Goal: Task Accomplishment & Management: Manage account settings

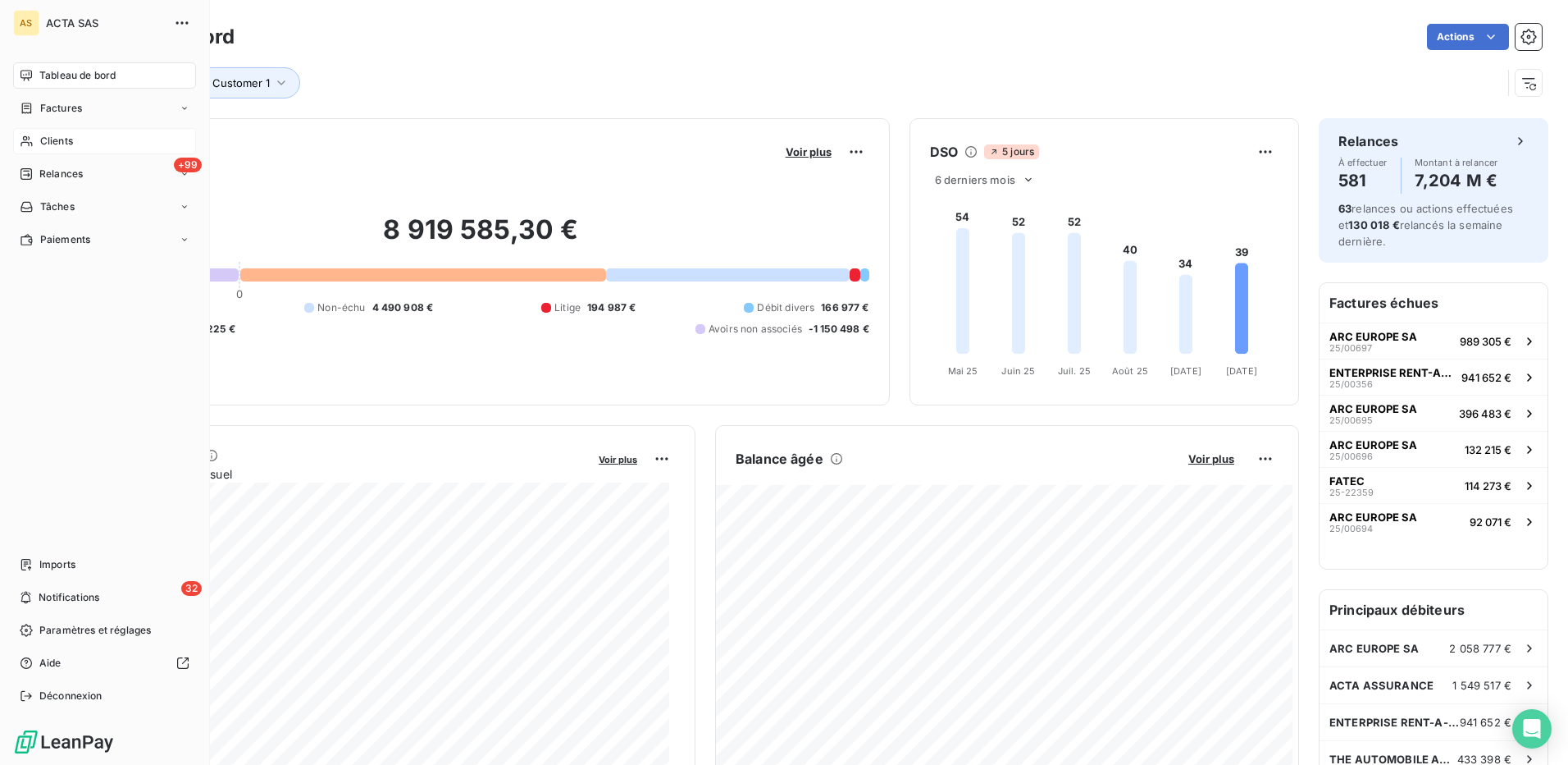
click at [61, 139] on span "Clients" at bounding box center [57, 142] width 33 height 15
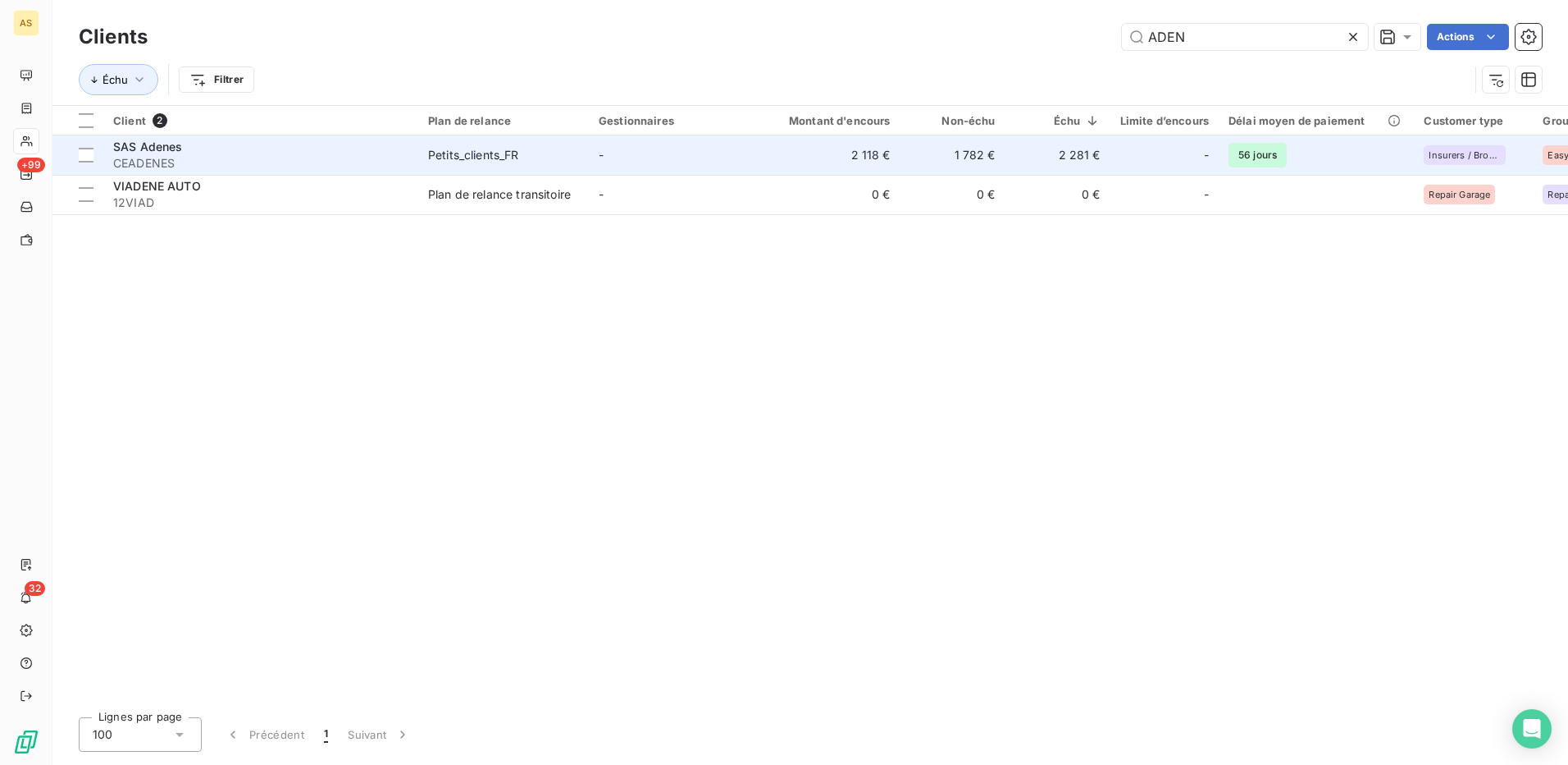
type input "ADEN"
click at [460, 159] on div "Petits_clients_FR" at bounding box center [473, 155] width 91 height 17
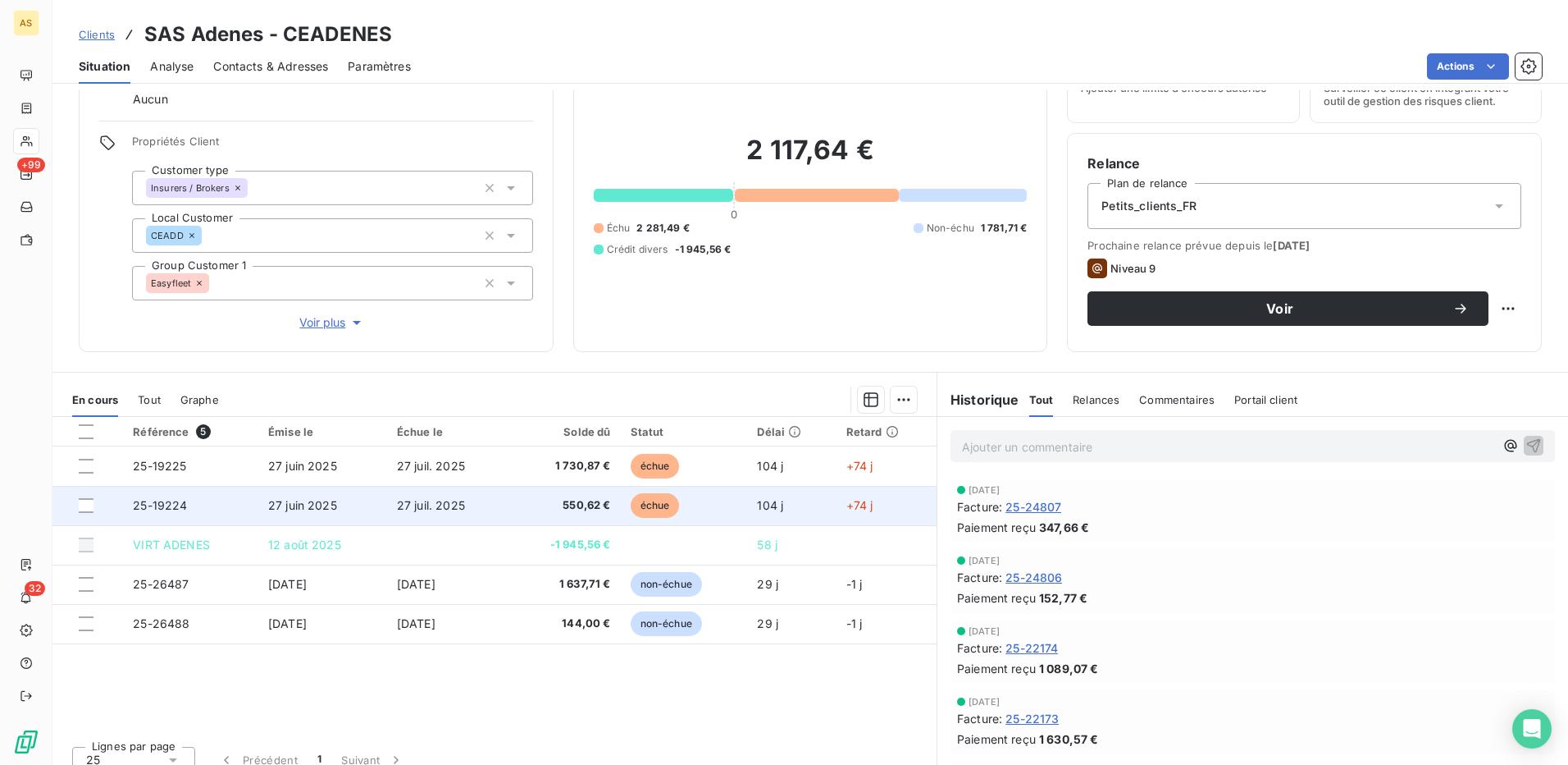
scroll to position [99, 0]
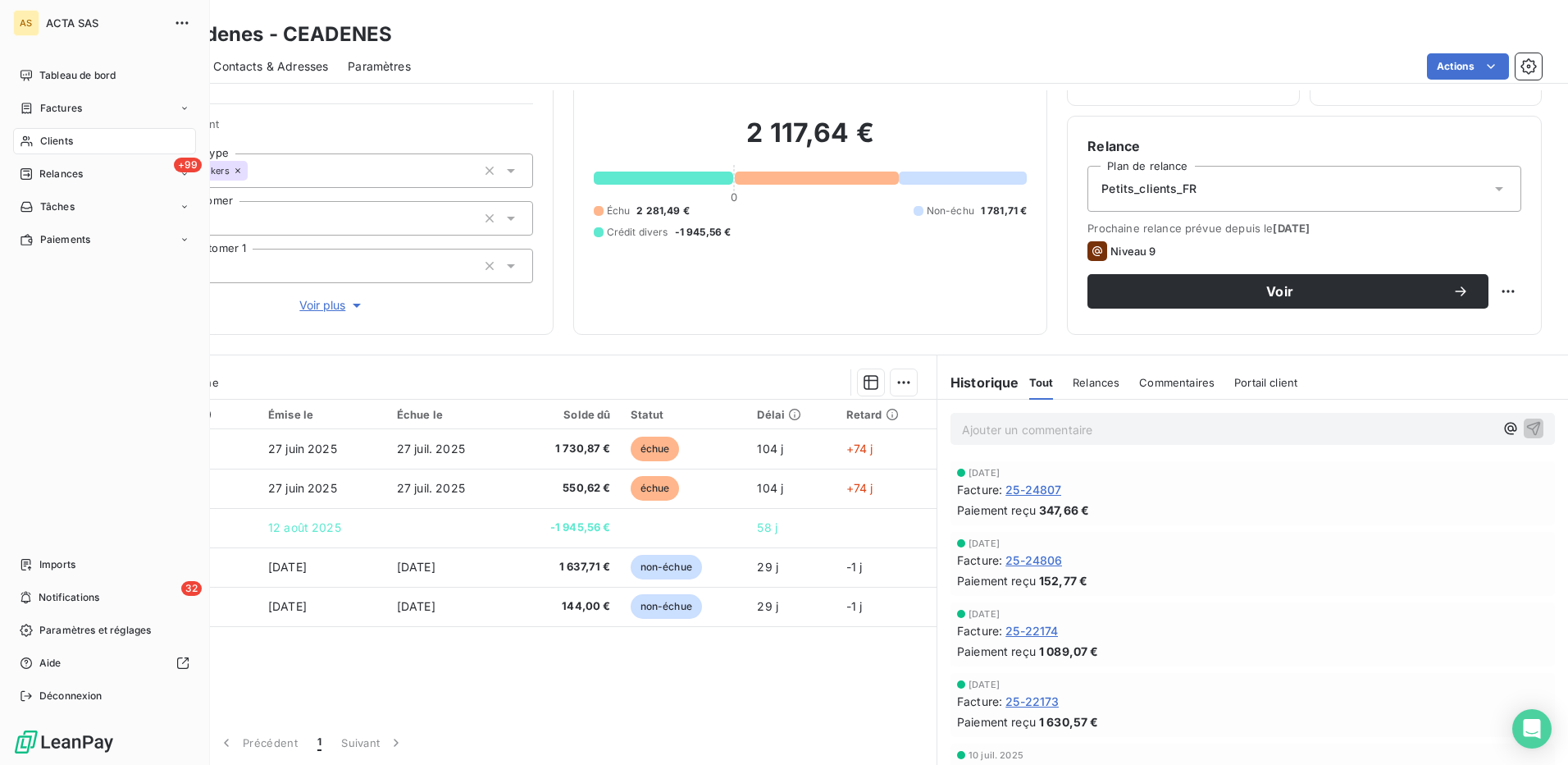
click at [46, 143] on span "Clients" at bounding box center [57, 142] width 33 height 15
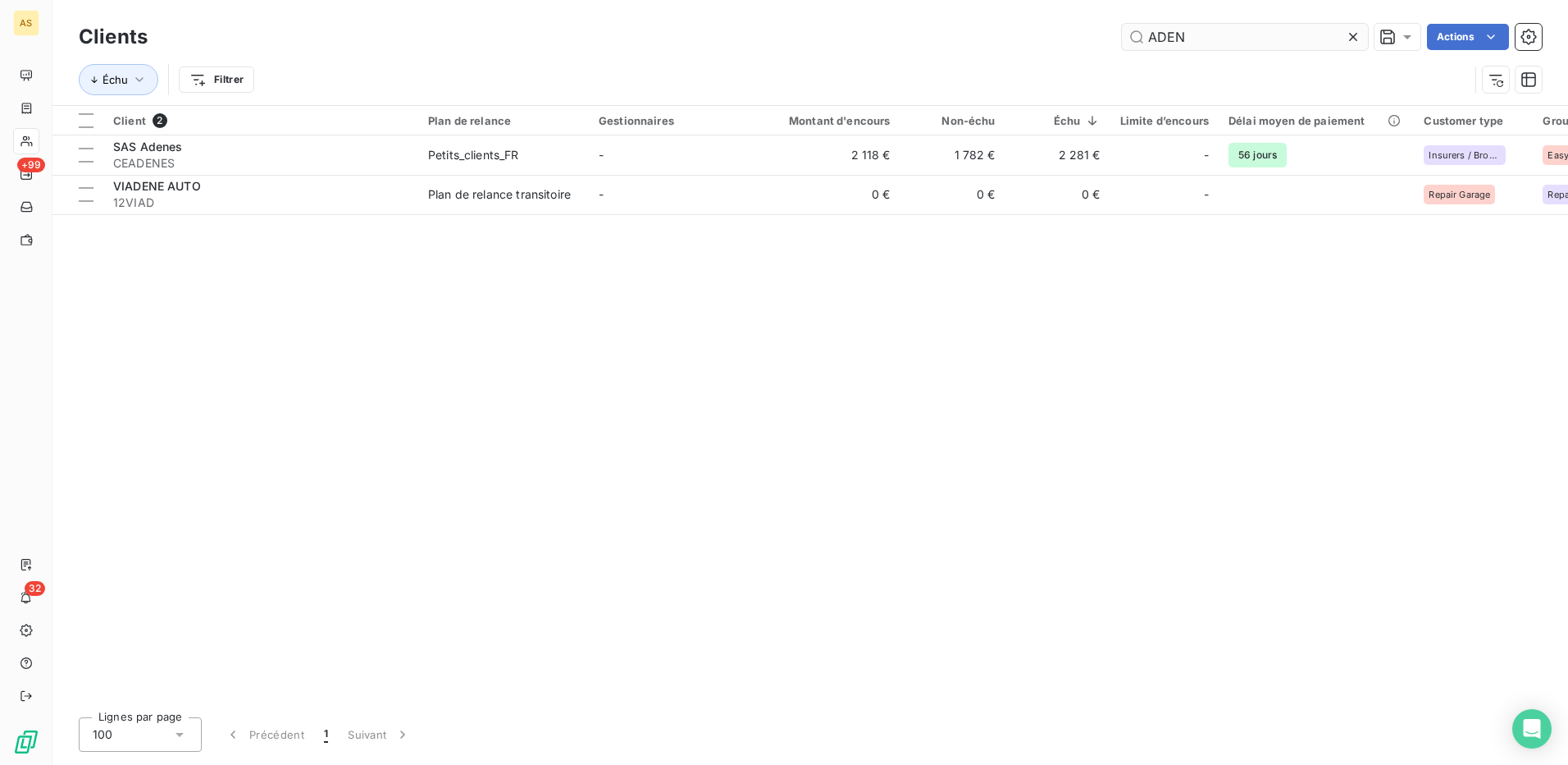
drag, startPoint x: 1196, startPoint y: 36, endPoint x: 1129, endPoint y: 28, distance: 67.5
click at [1130, 30] on input "ADEN" at bounding box center [1244, 37] width 246 height 26
type input "SIXT"
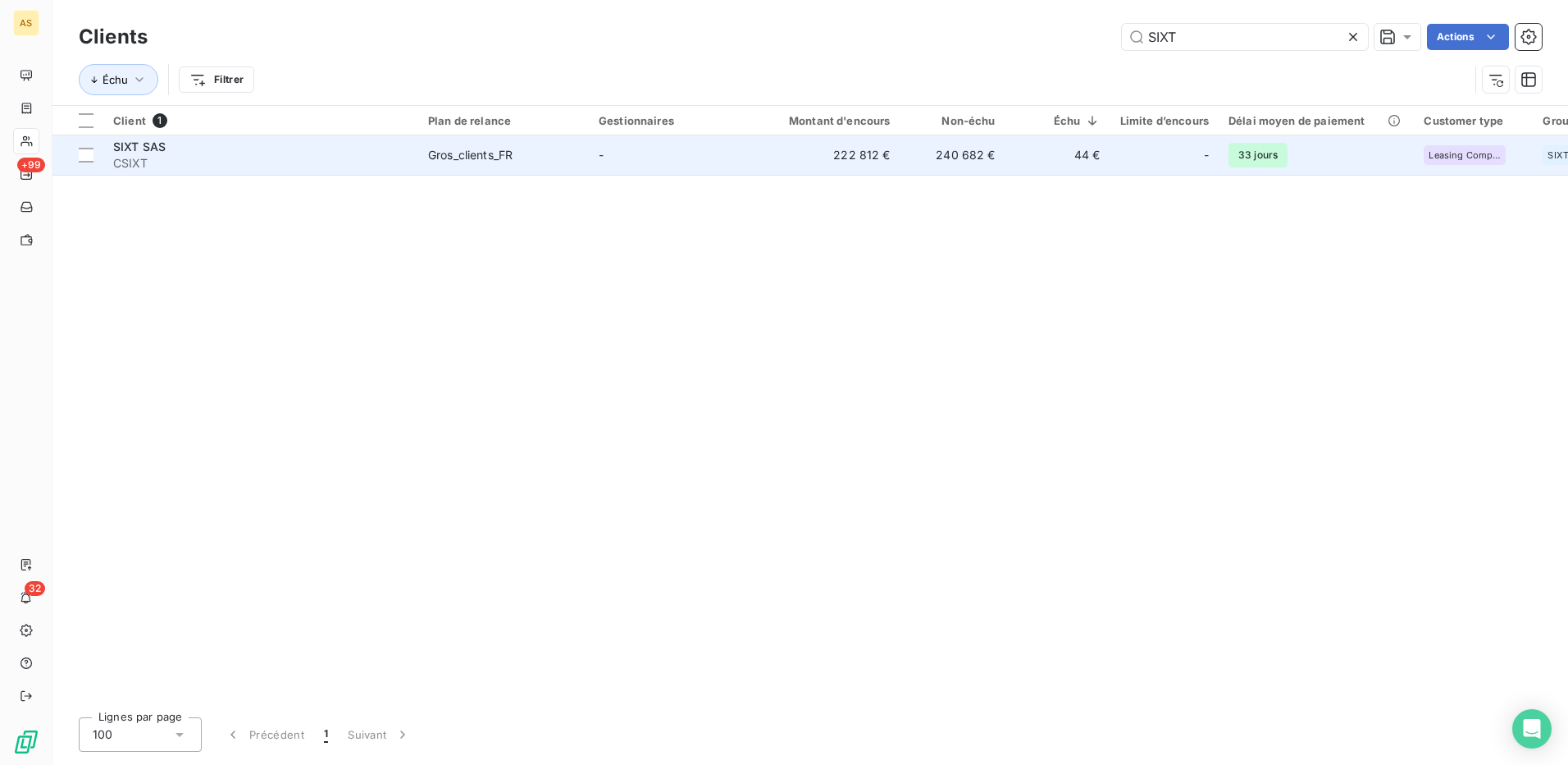
click at [456, 149] on div "Gros_clients_FR" at bounding box center [470, 155] width 84 height 17
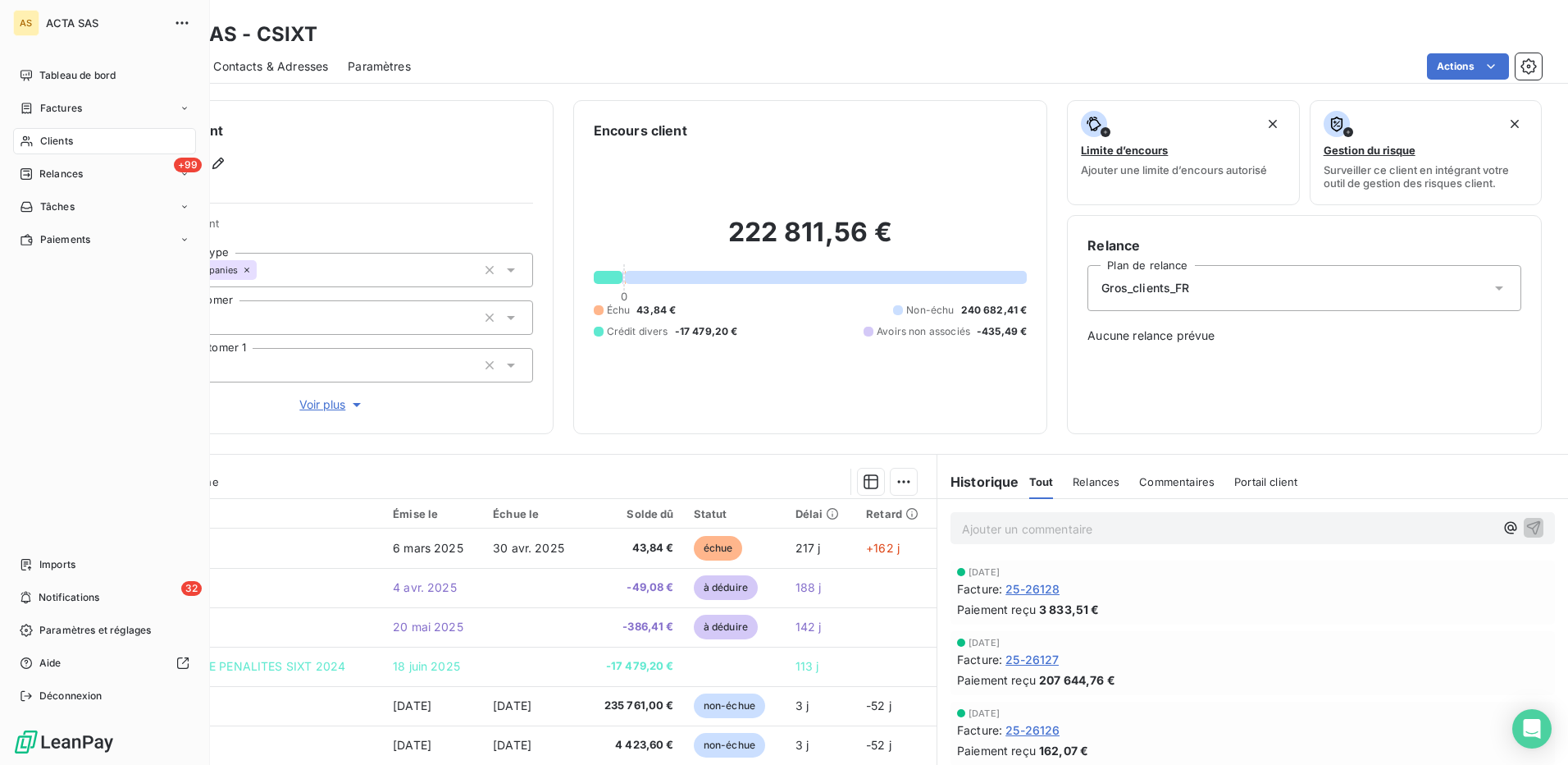
click at [69, 142] on span "Clients" at bounding box center [57, 142] width 33 height 15
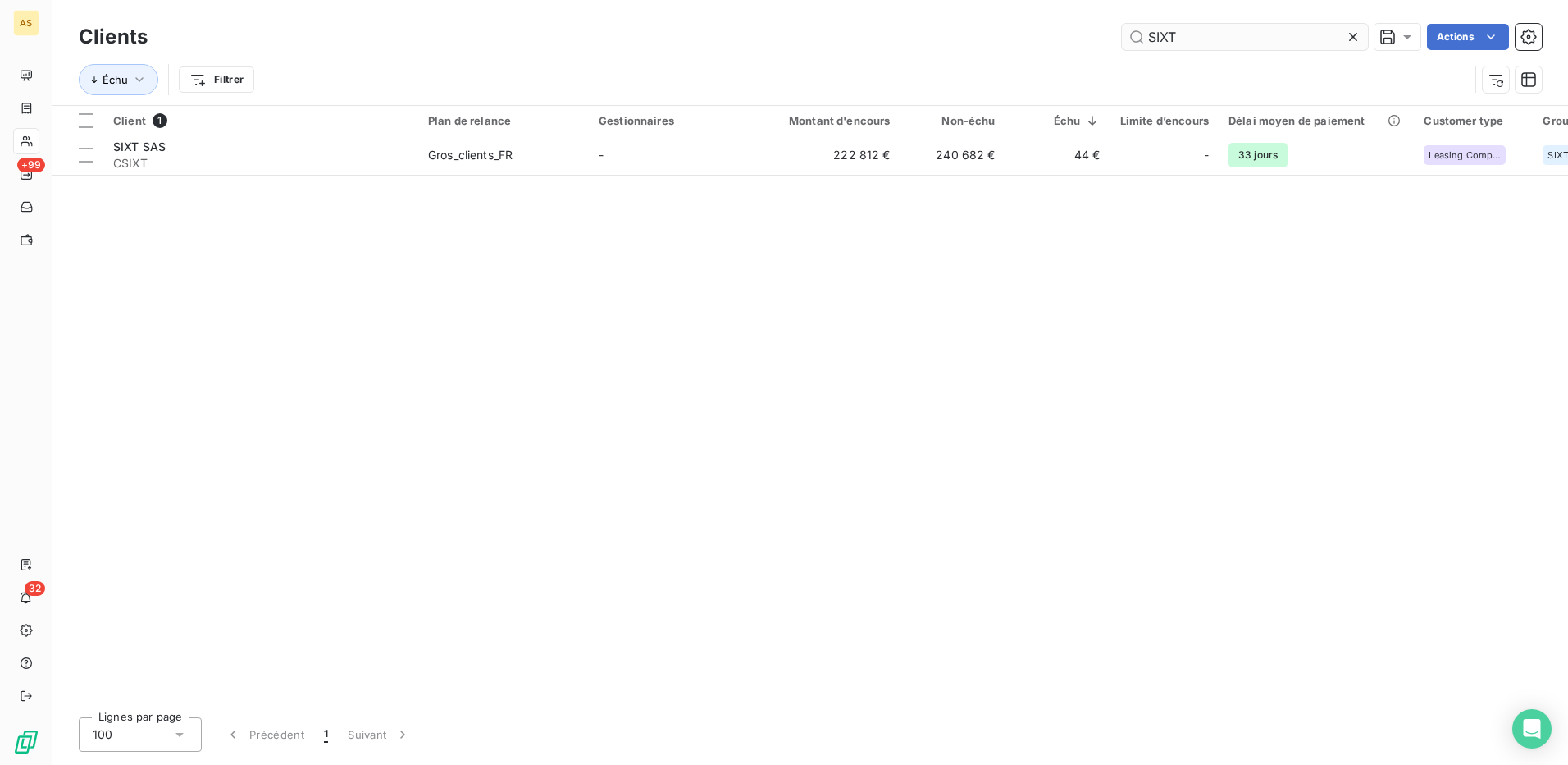
click at [1349, 39] on icon at bounding box center [1353, 37] width 17 height 17
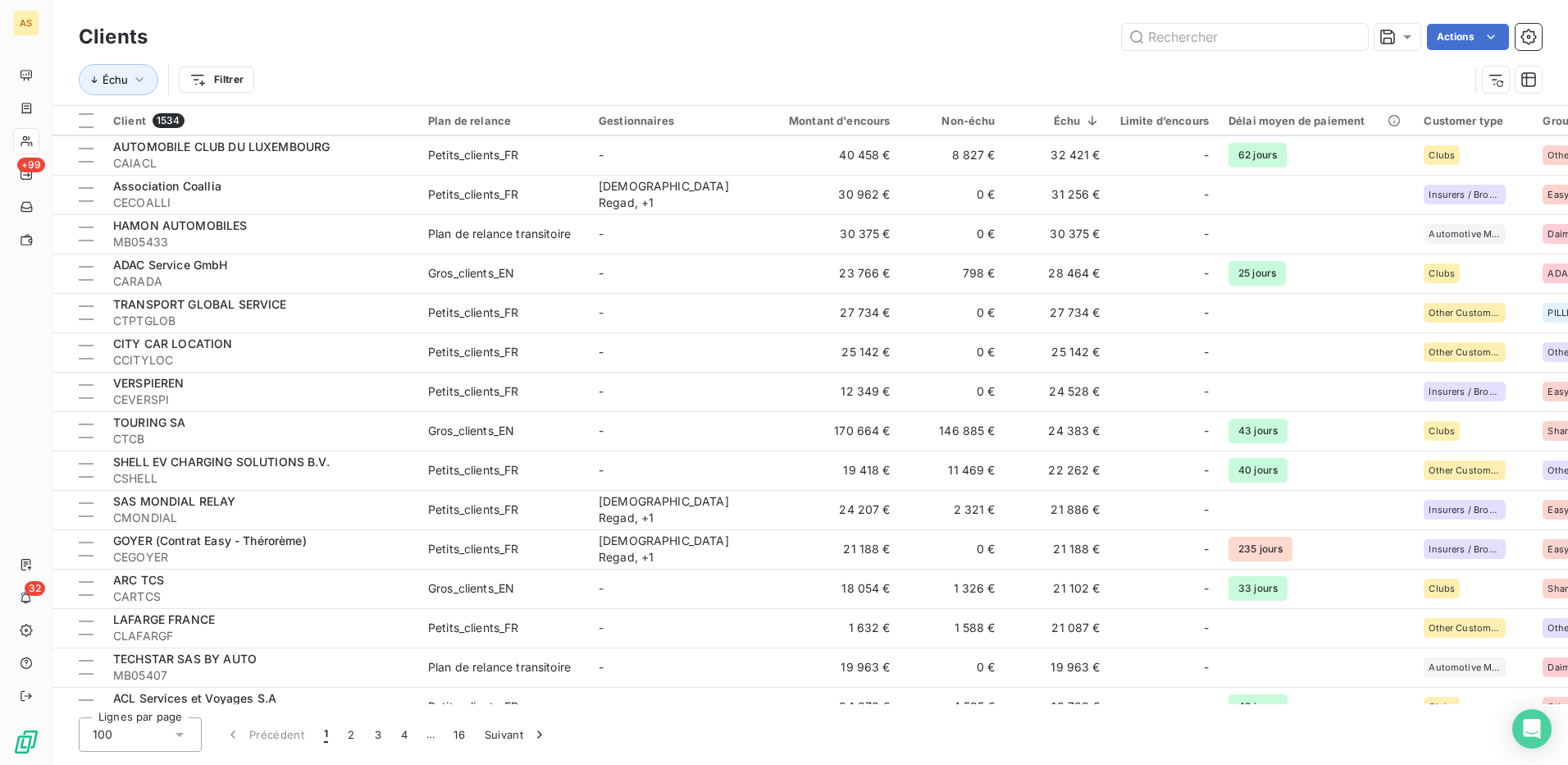
scroll to position [1067, 0]
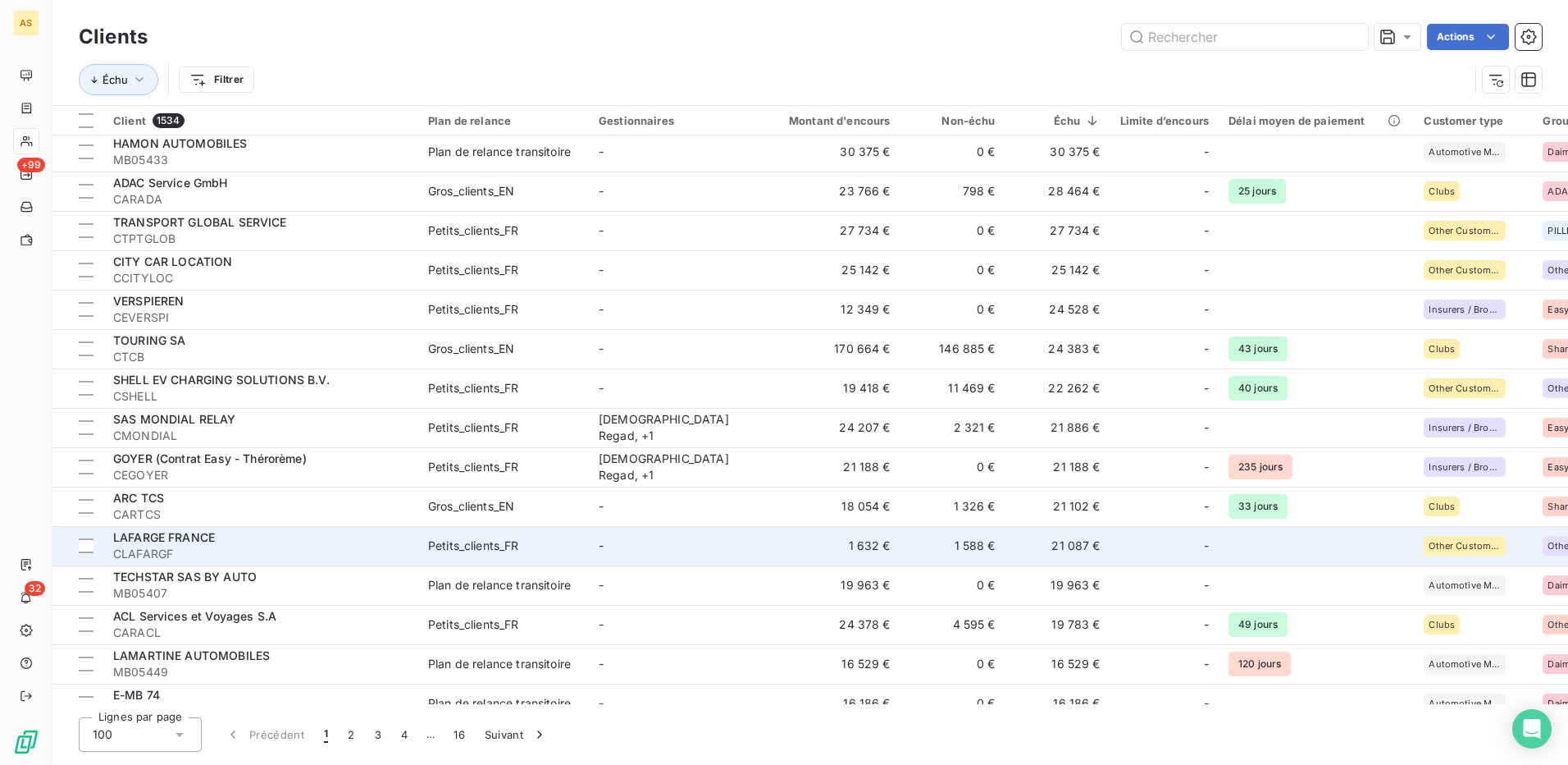
click at [539, 557] on td "Petits_clients_FR" at bounding box center [503, 546] width 170 height 40
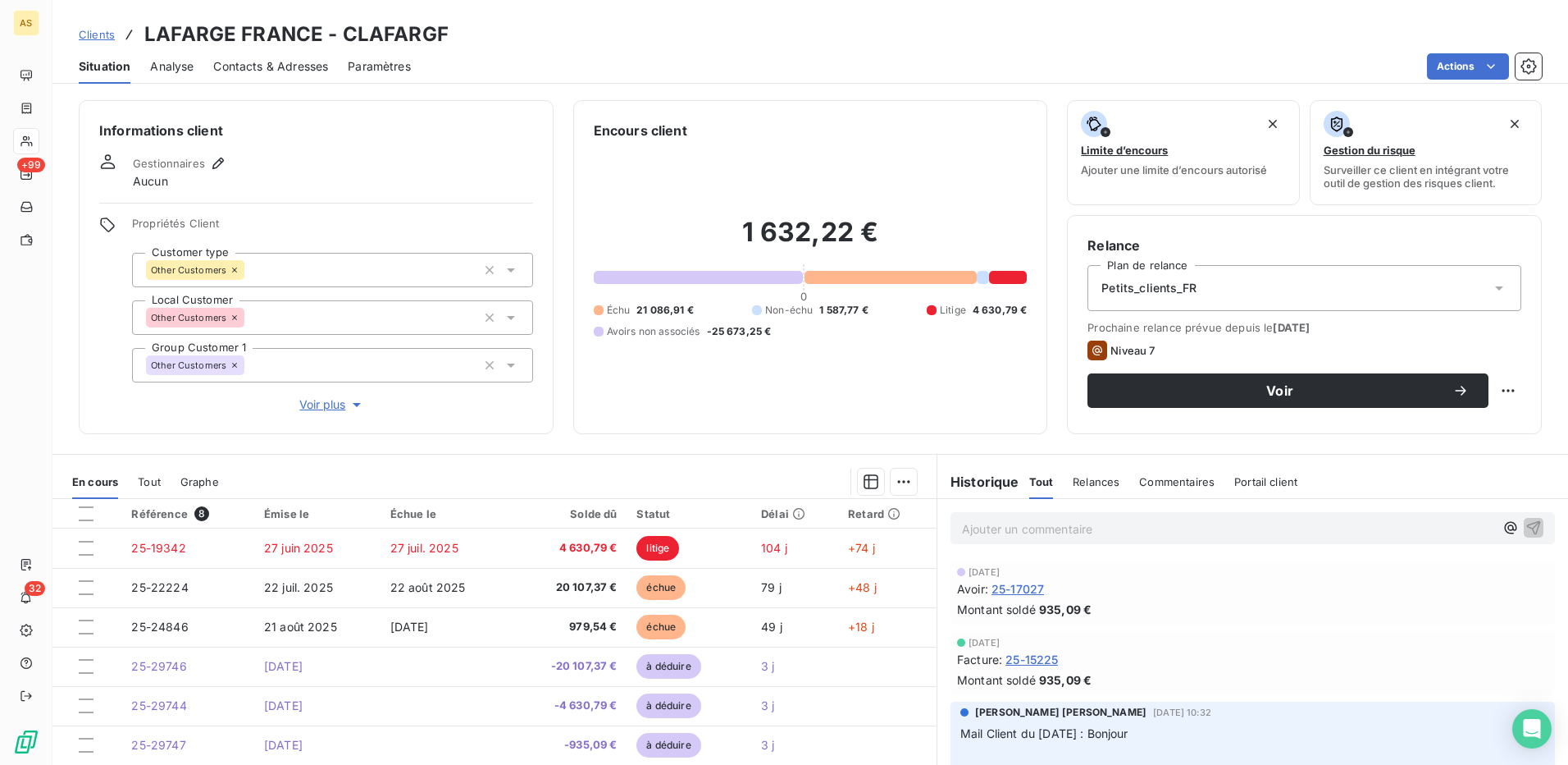
click at [455, 30] on div "Clients LAFARGE FRANCE - CLAFARGF" at bounding box center [810, 35] width 1516 height 30
drag, startPoint x: 340, startPoint y: 31, endPoint x: 460, endPoint y: 41, distance: 120.4
click at [460, 41] on div "Clients LAFARGE FRANCE - CLAFARGF" at bounding box center [810, 35] width 1516 height 30
copy h3 "CLAFARGF"
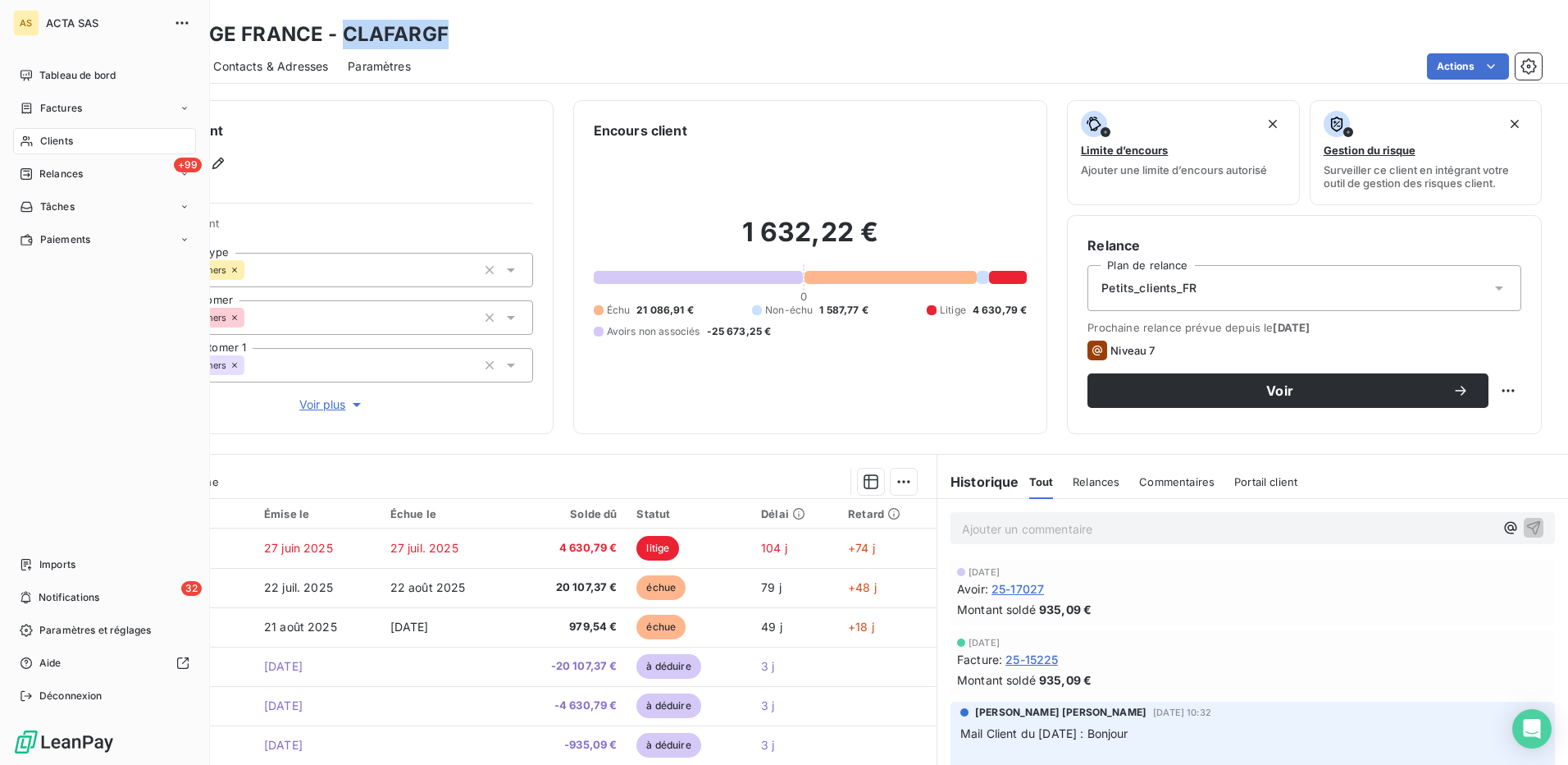
click at [47, 140] on span "Clients" at bounding box center [57, 142] width 33 height 15
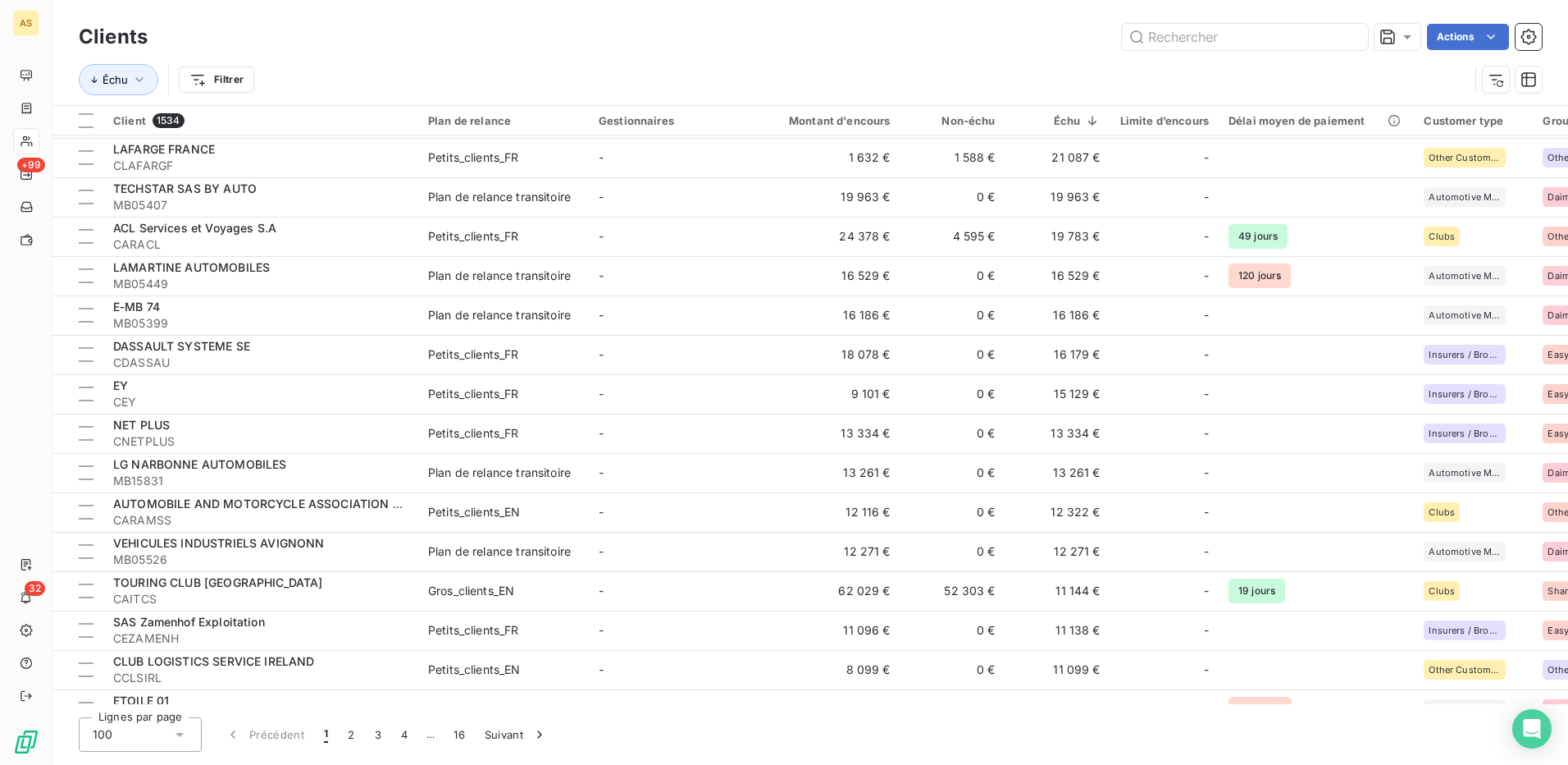
scroll to position [1477, 0]
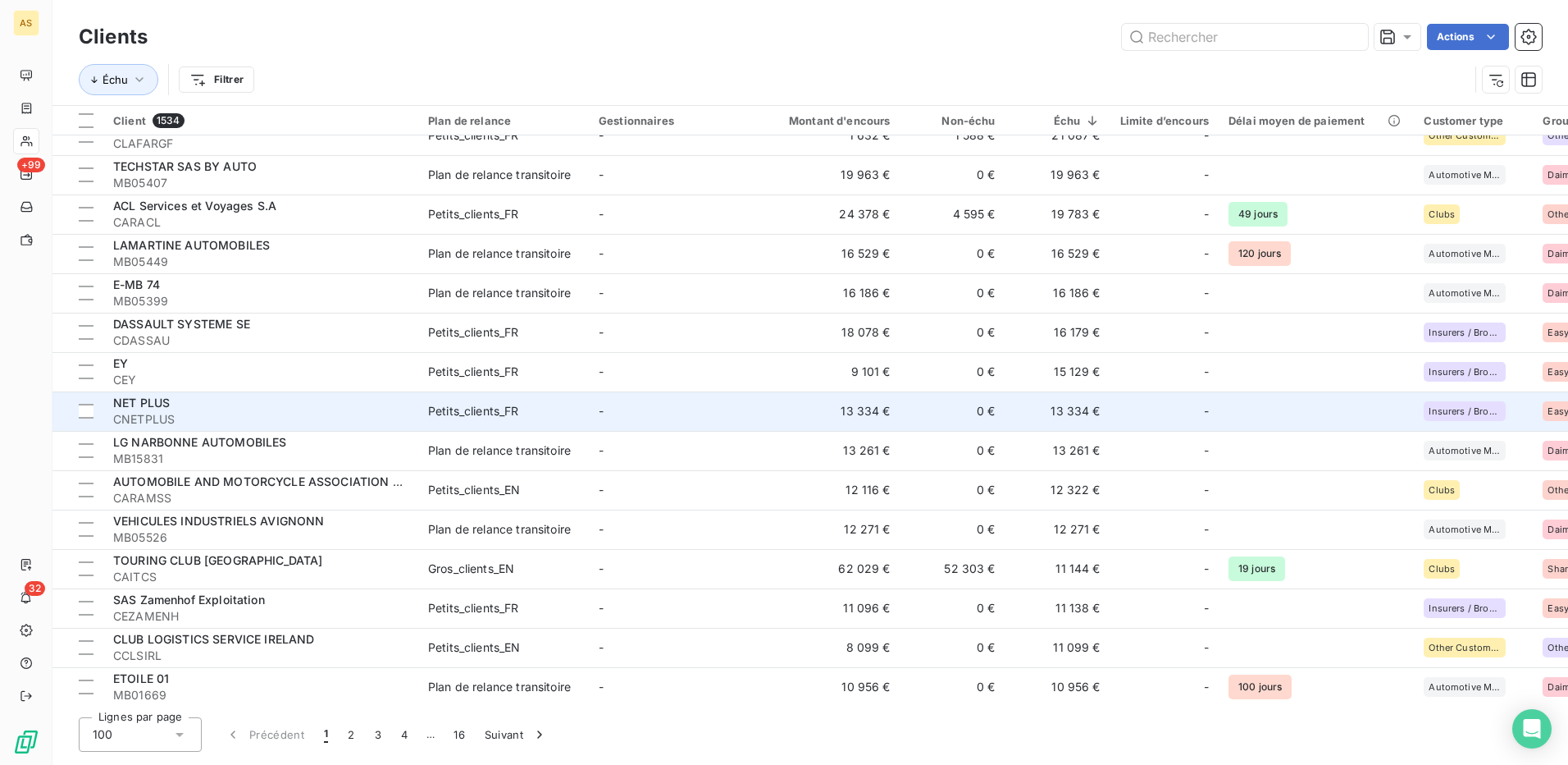
click at [470, 410] on div "Petits_clients_FR" at bounding box center [473, 411] width 91 height 17
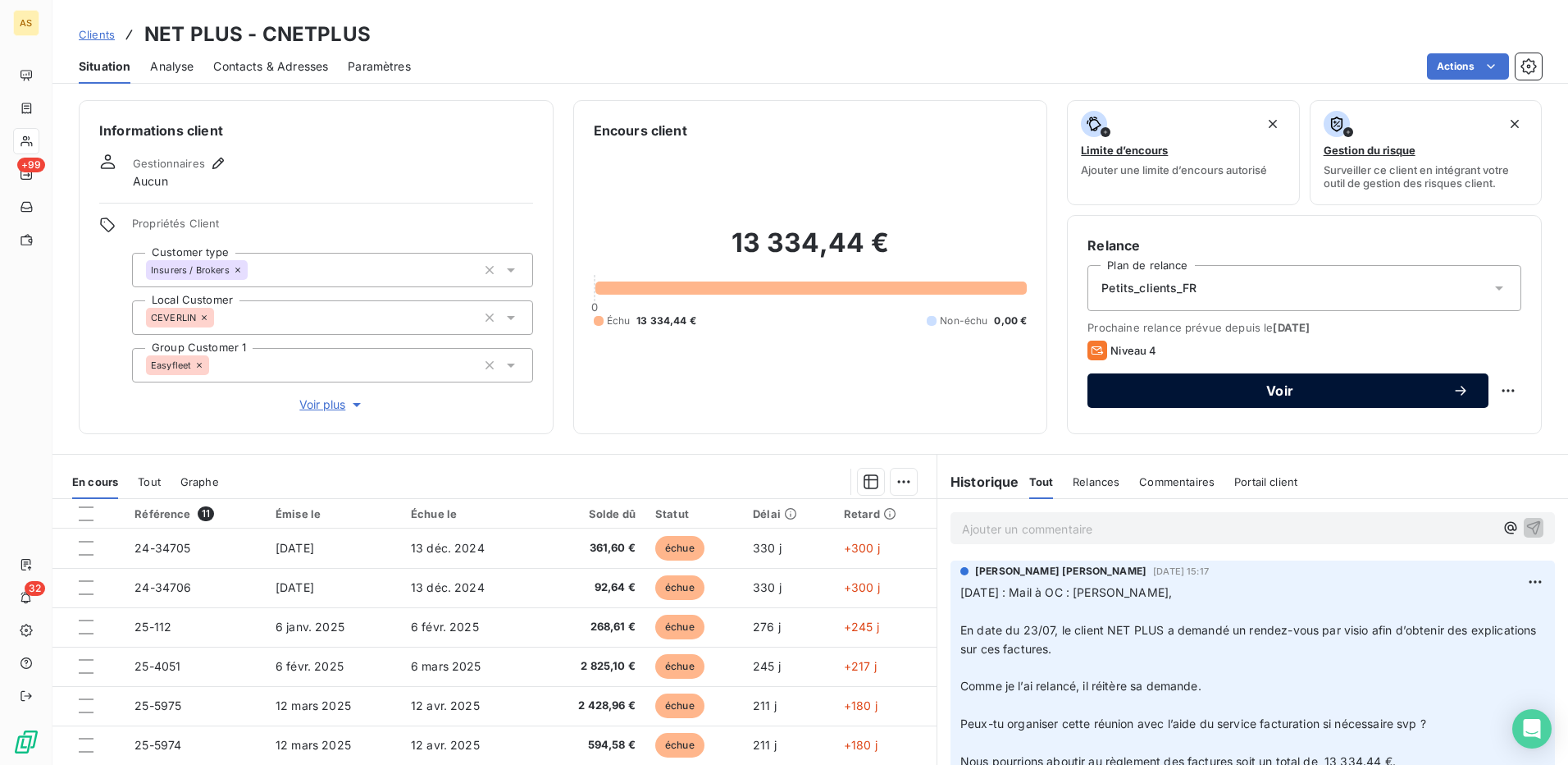
click at [1295, 392] on span "Voir" at bounding box center [1279, 391] width 345 height 13
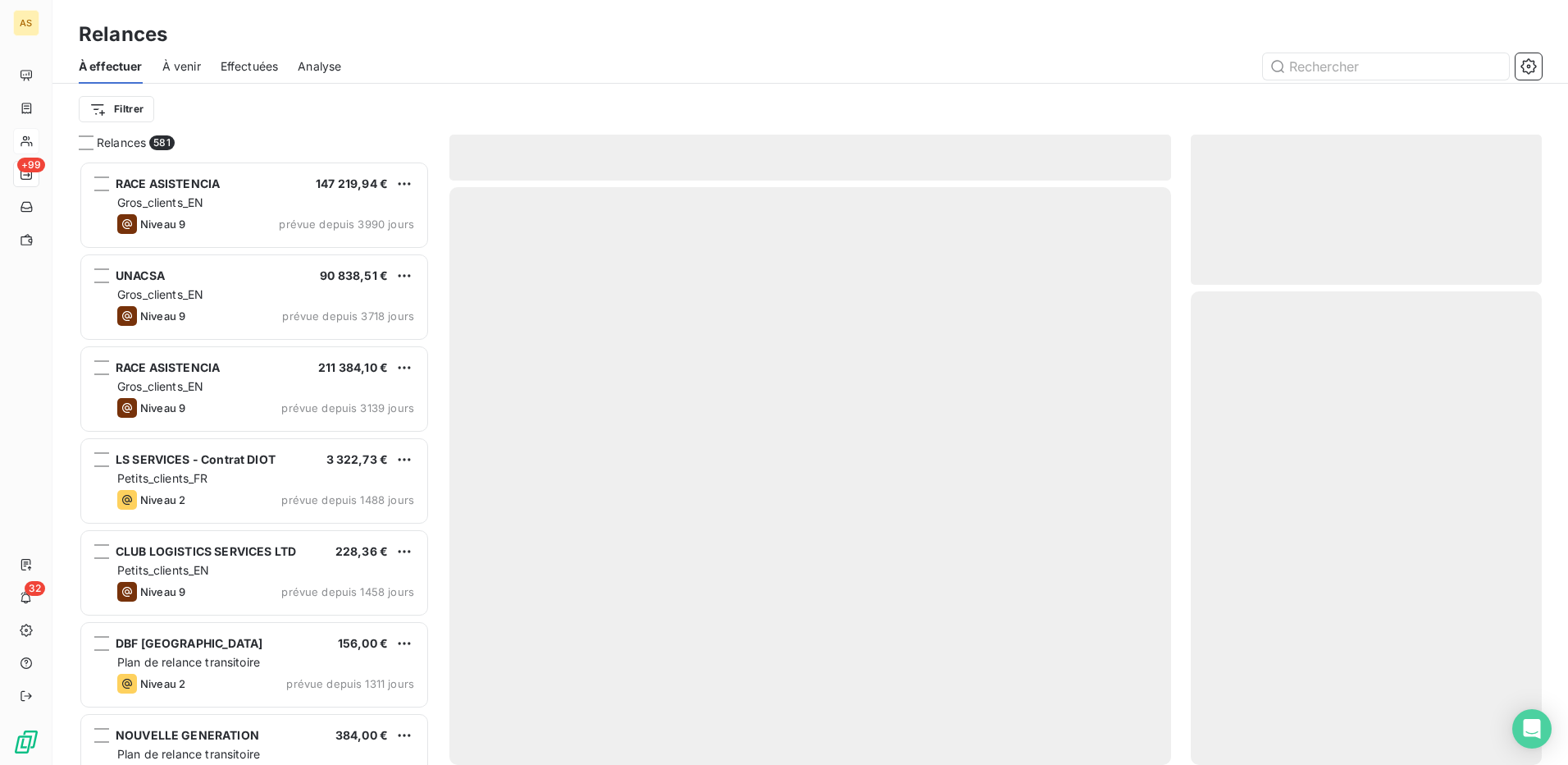
scroll to position [592, 338]
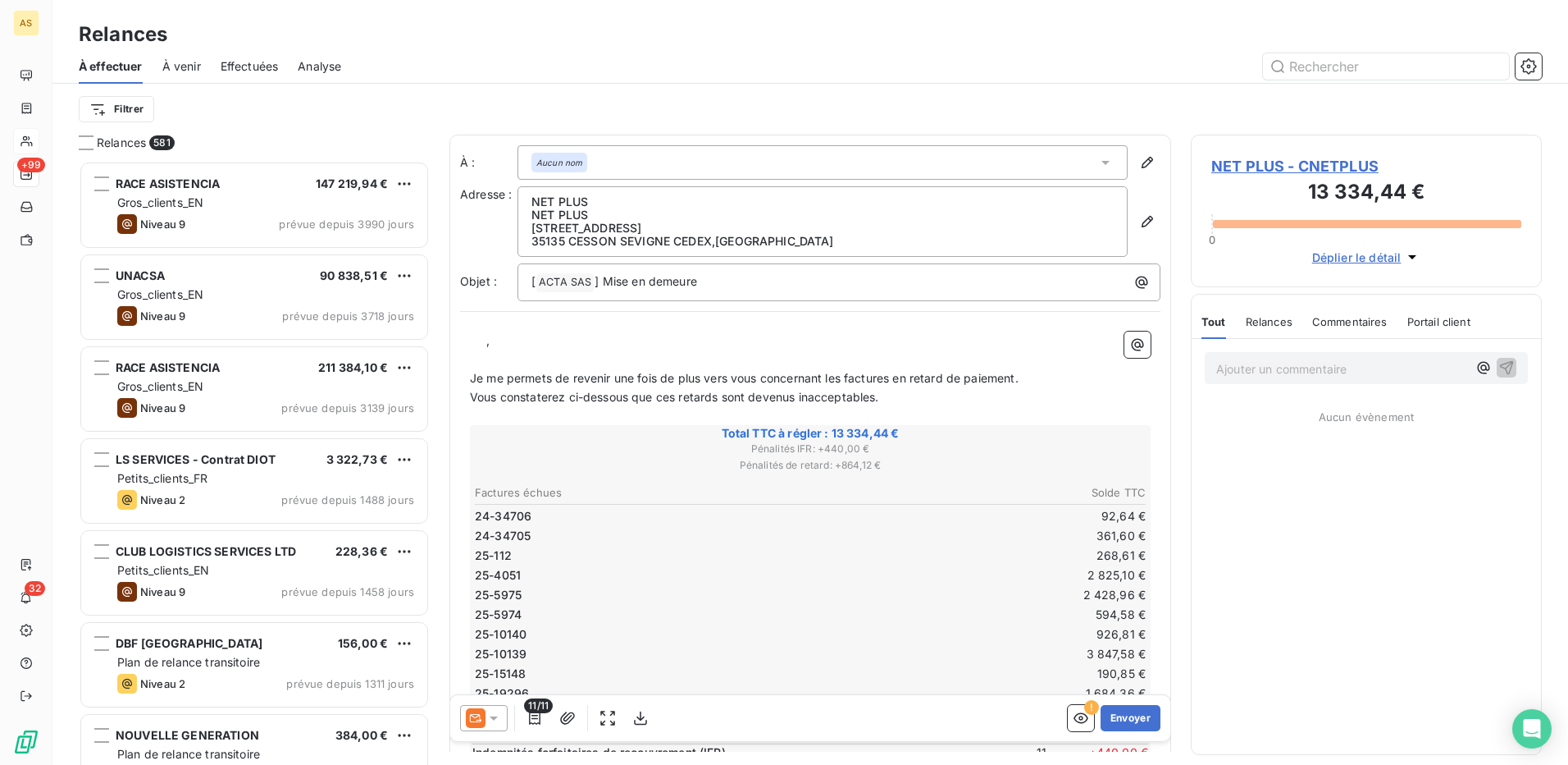
click at [501, 717] on icon at bounding box center [494, 718] width 17 height 17
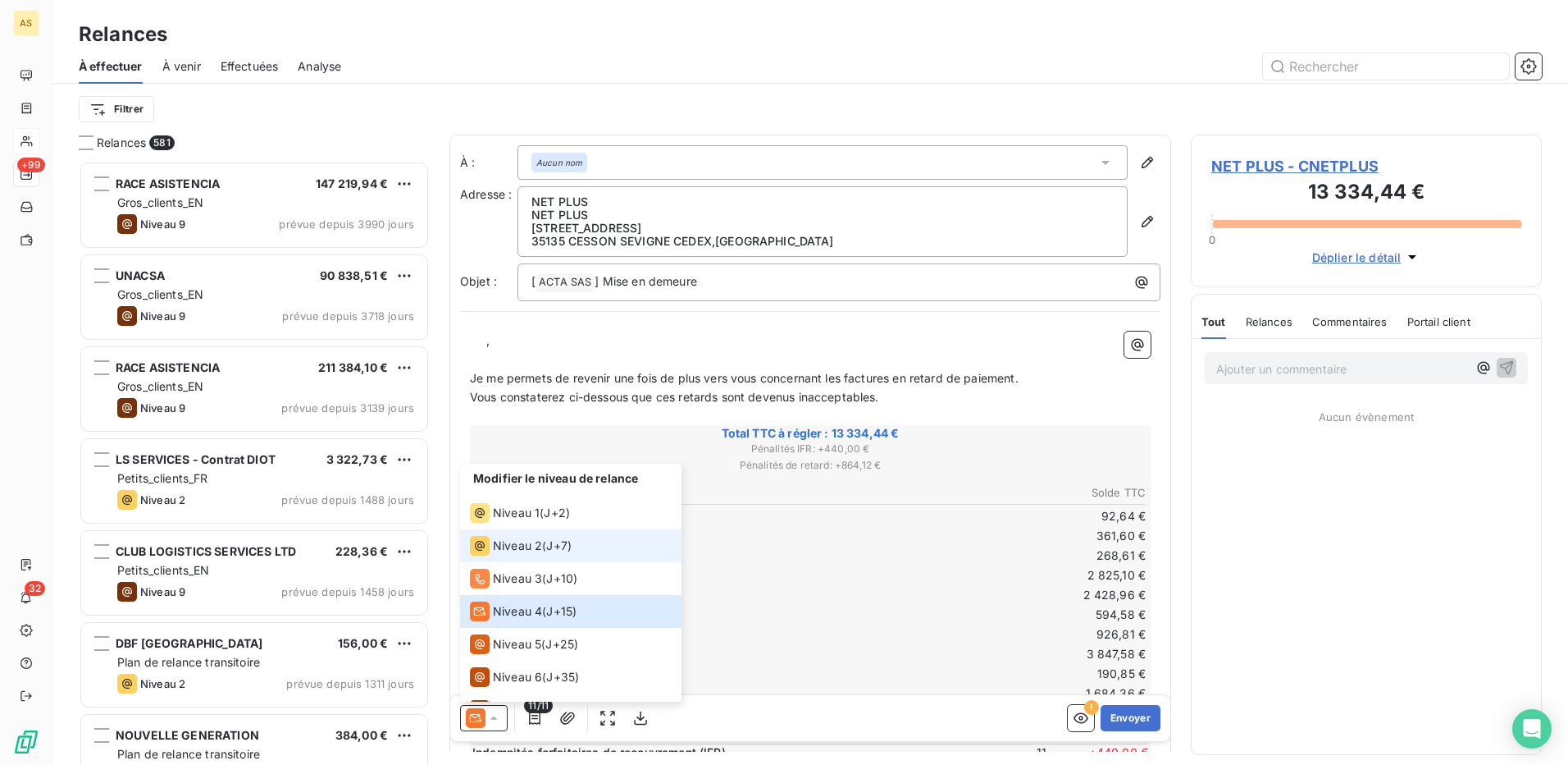
click at [535, 541] on span "Niveau 2" at bounding box center [517, 546] width 49 height 17
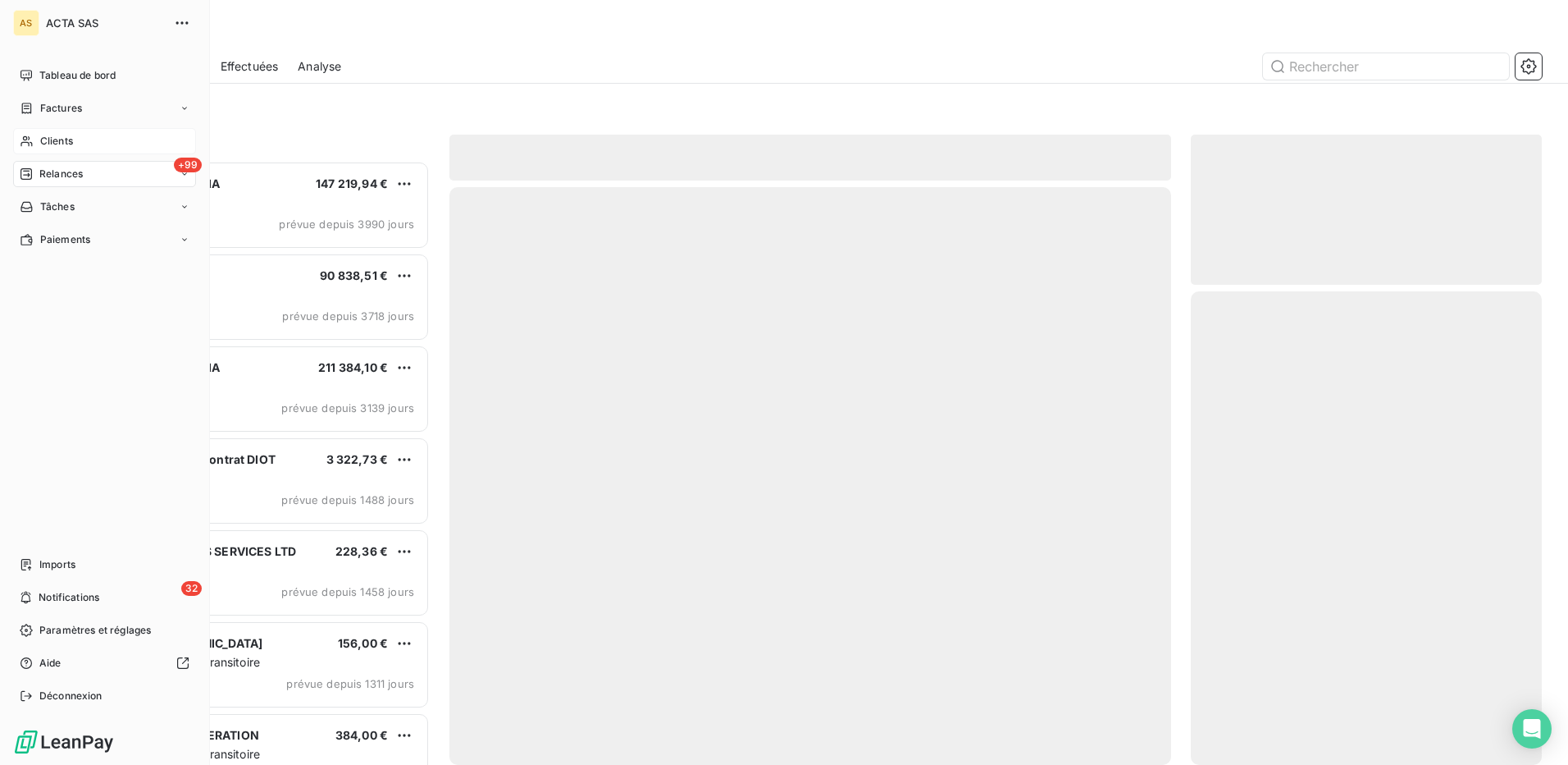
click at [54, 144] on span "Clients" at bounding box center [57, 142] width 33 height 15
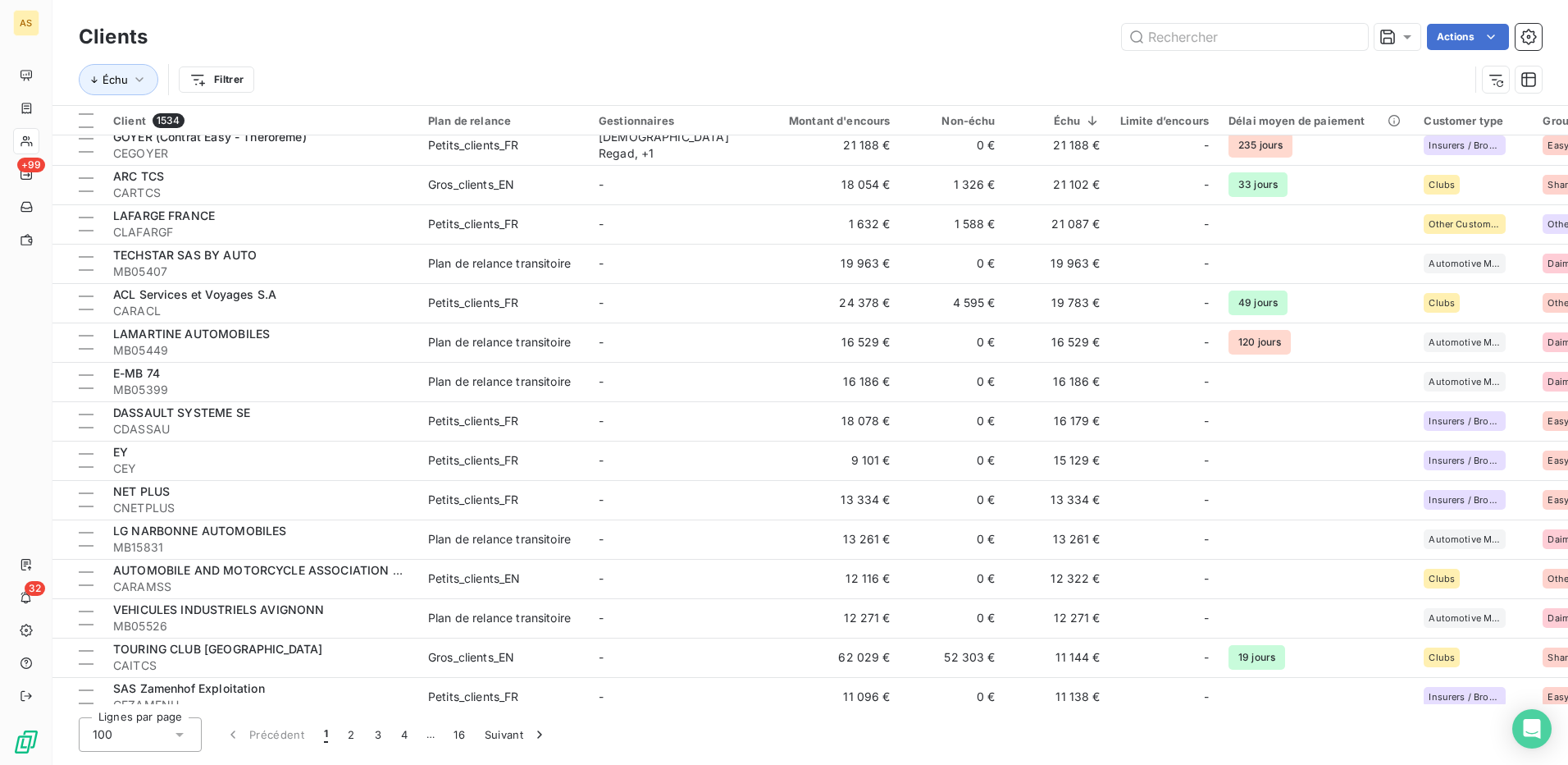
scroll to position [1477, 0]
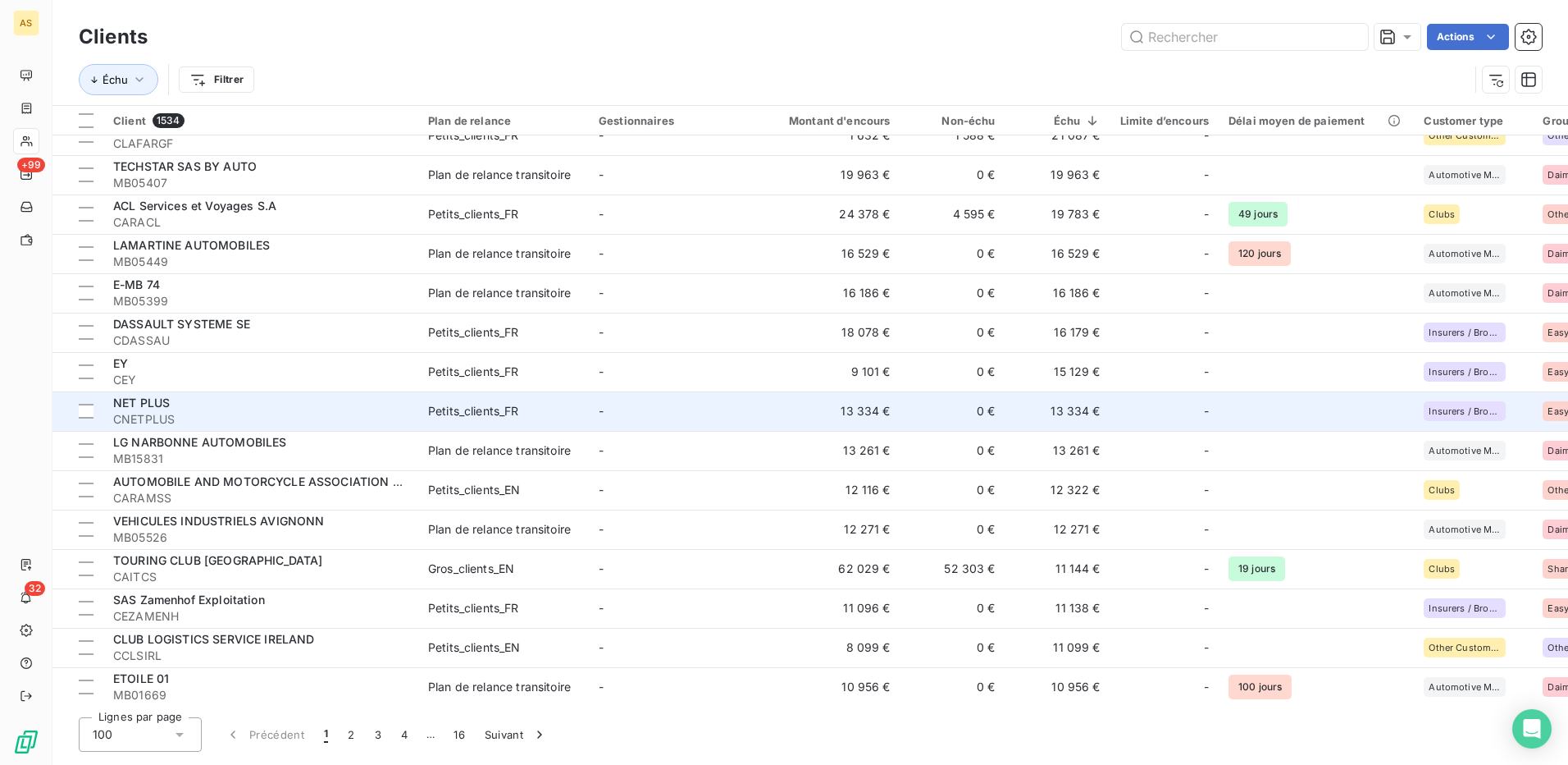
click at [813, 421] on td "13 334 €" at bounding box center [830, 411] width 141 height 40
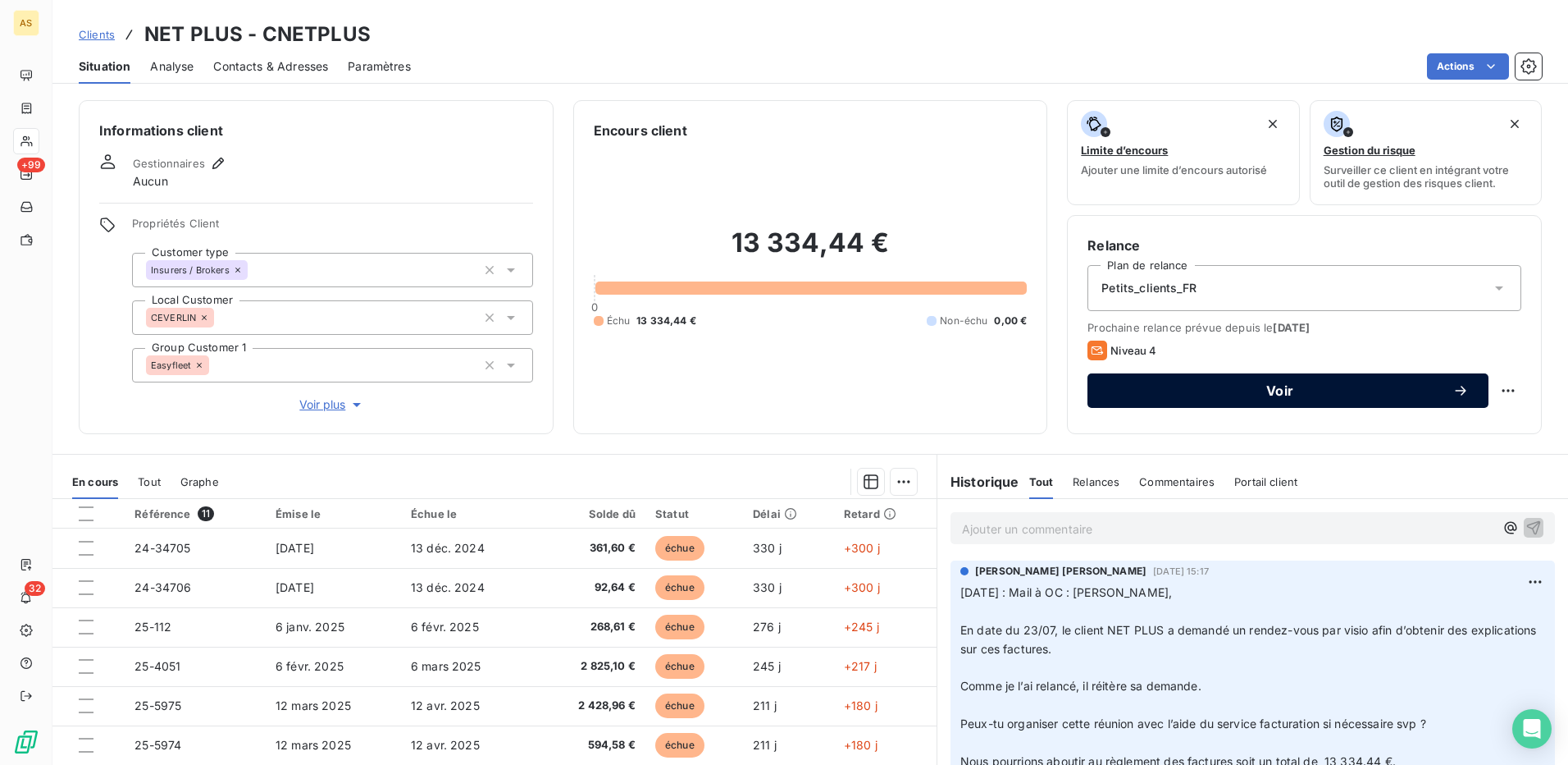
click at [1312, 389] on span "Voir" at bounding box center [1279, 391] width 345 height 13
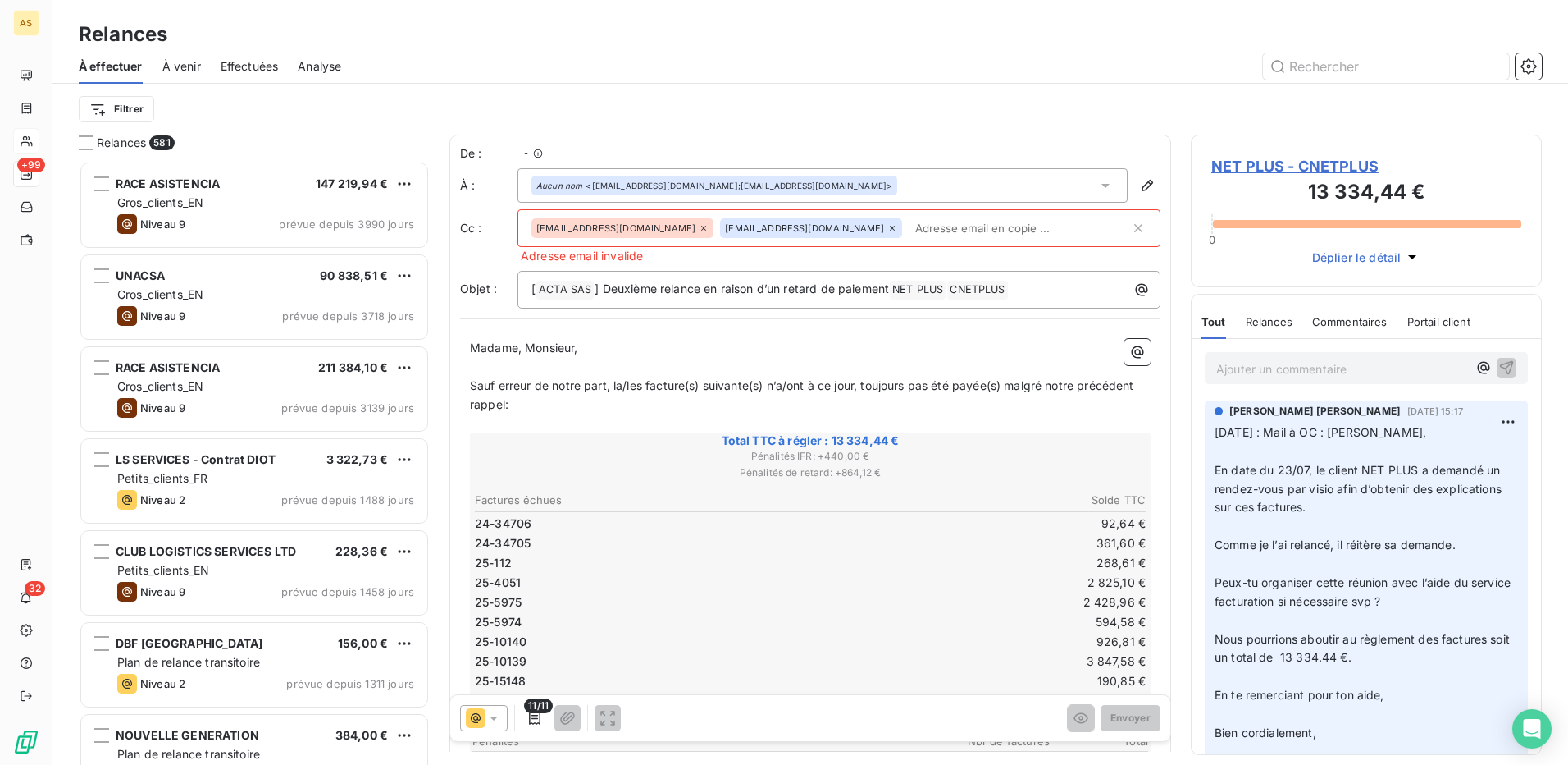
scroll to position [592, 338]
click at [491, 716] on icon at bounding box center [494, 718] width 17 height 17
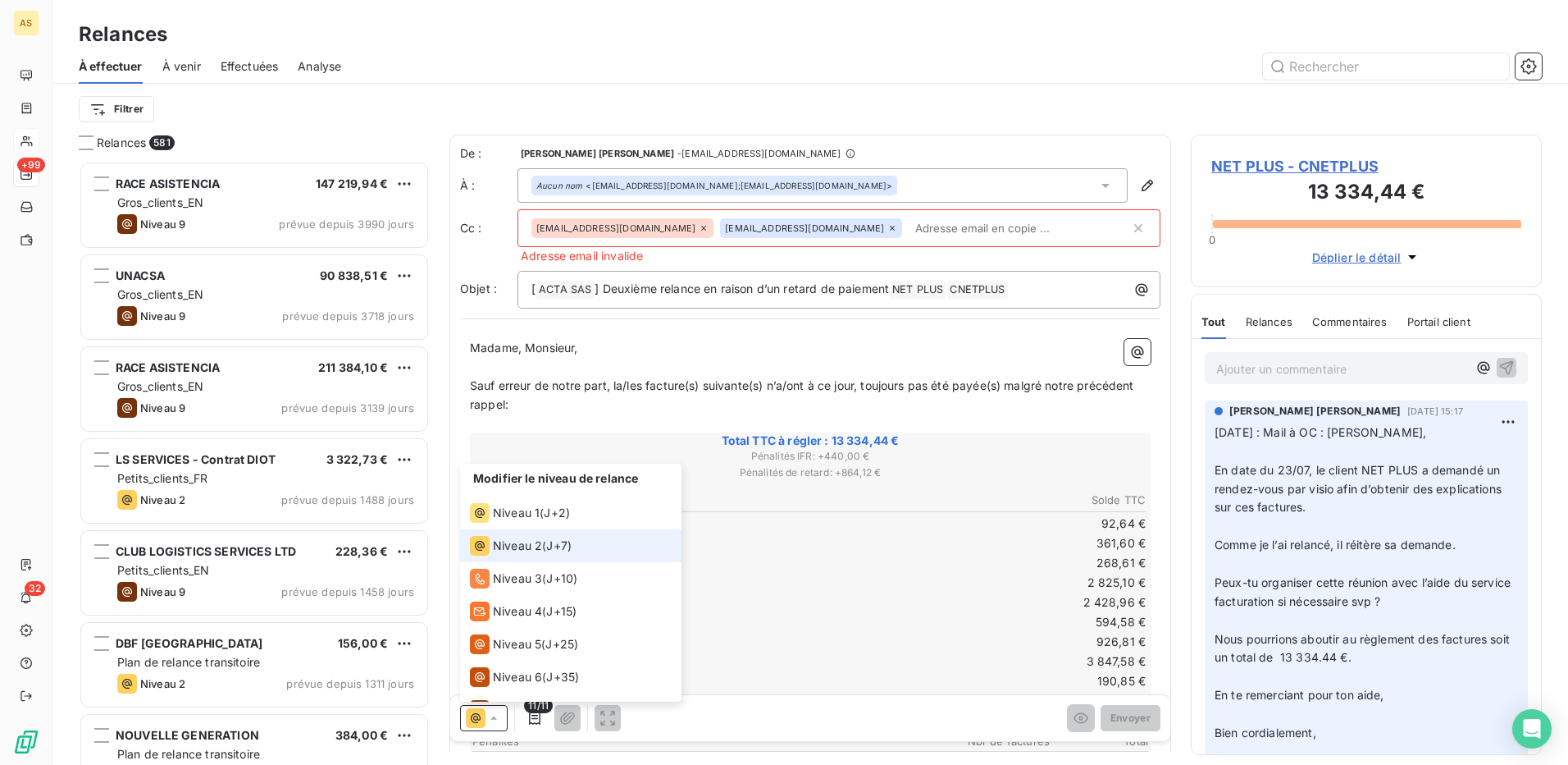
click at [535, 546] on span "Niveau 2" at bounding box center [517, 546] width 49 height 17
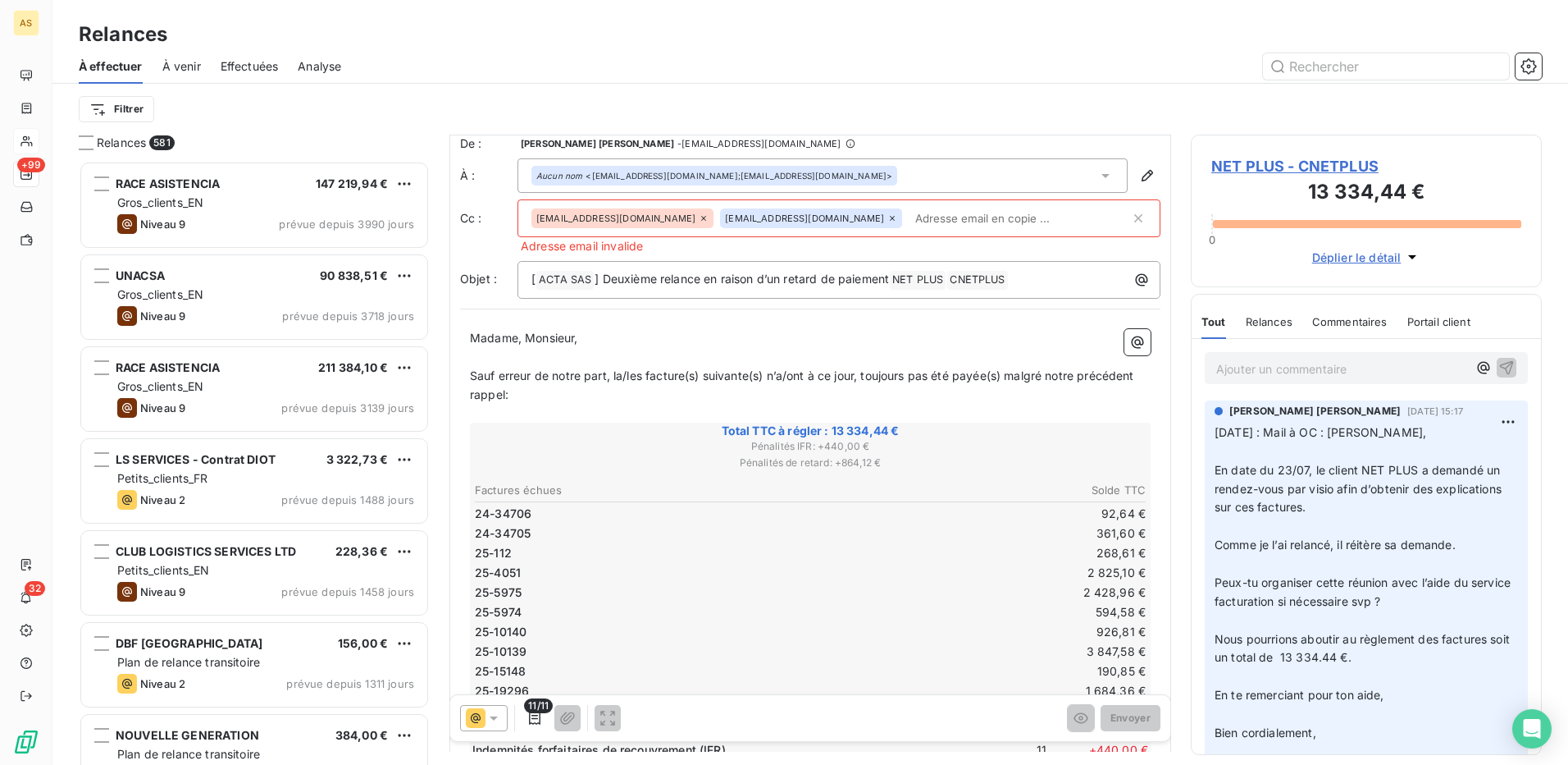
scroll to position [0, 0]
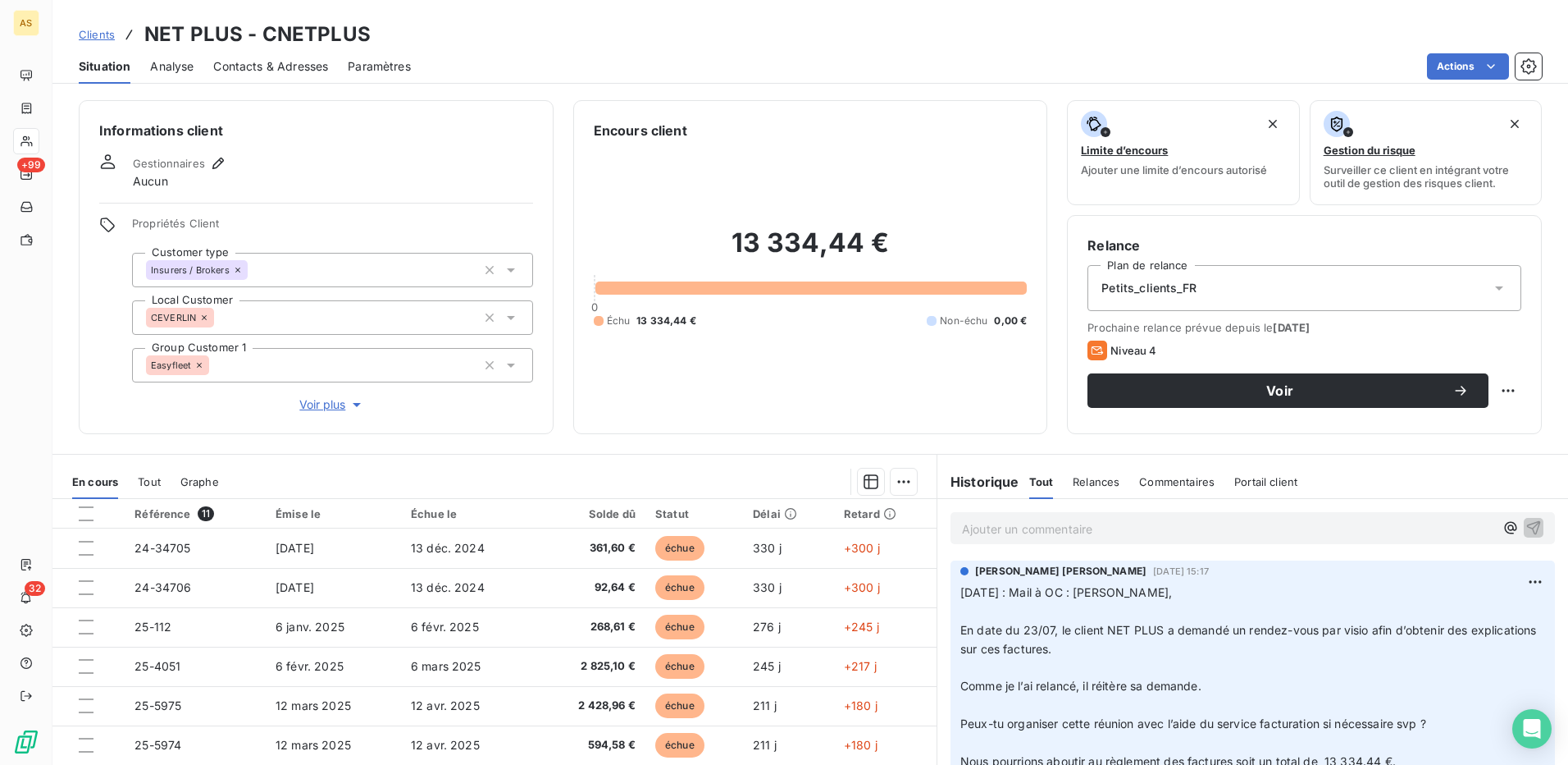
click at [277, 66] on span "Contacts & Adresses" at bounding box center [271, 66] width 115 height 17
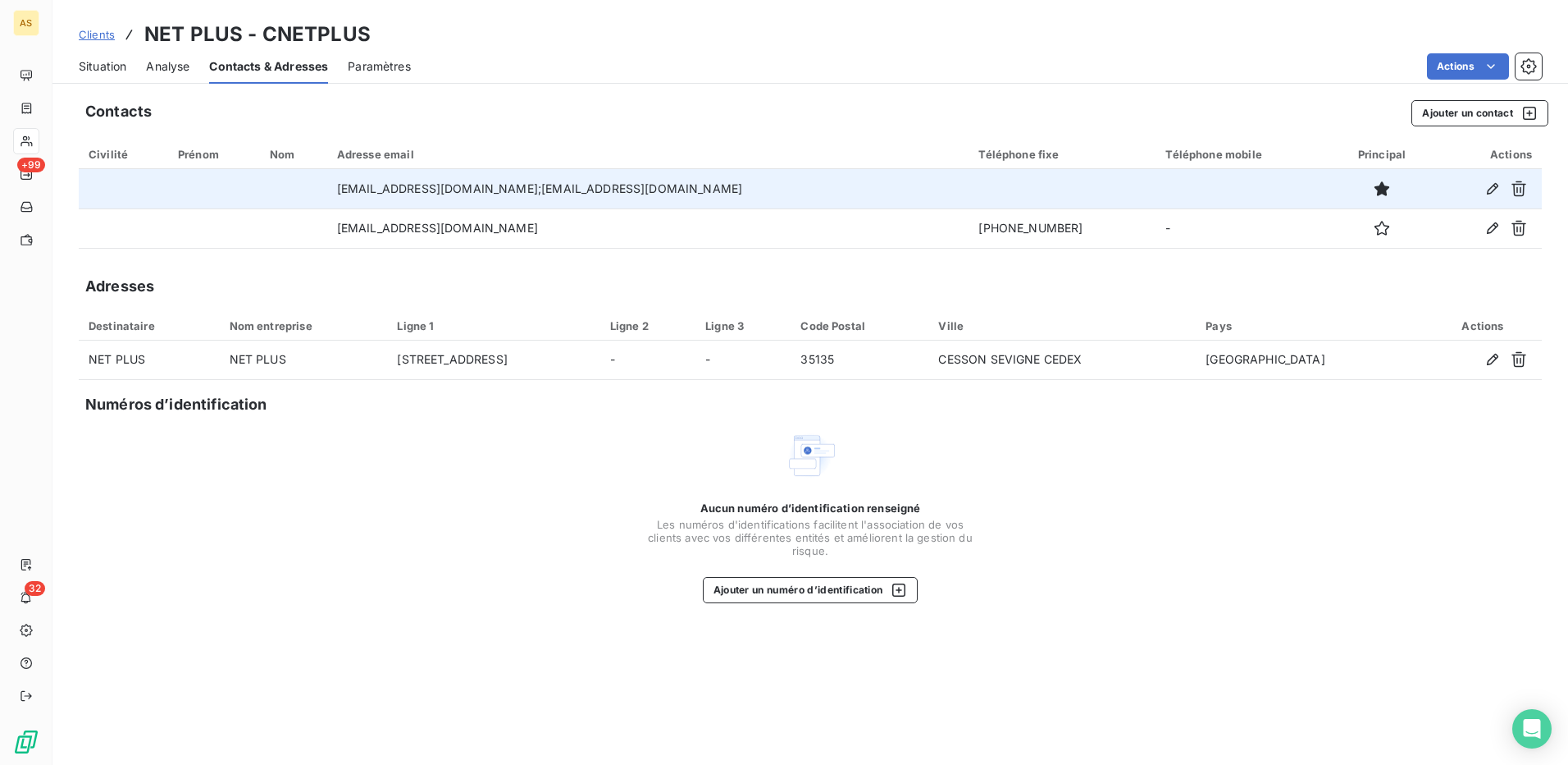
click at [911, 191] on td "[EMAIL_ADDRESS][DOMAIN_NAME];[EMAIL_ADDRESS][DOMAIN_NAME]" at bounding box center [648, 189] width 642 height 40
click at [1494, 183] on icon "button" at bounding box center [1493, 189] width 17 height 17
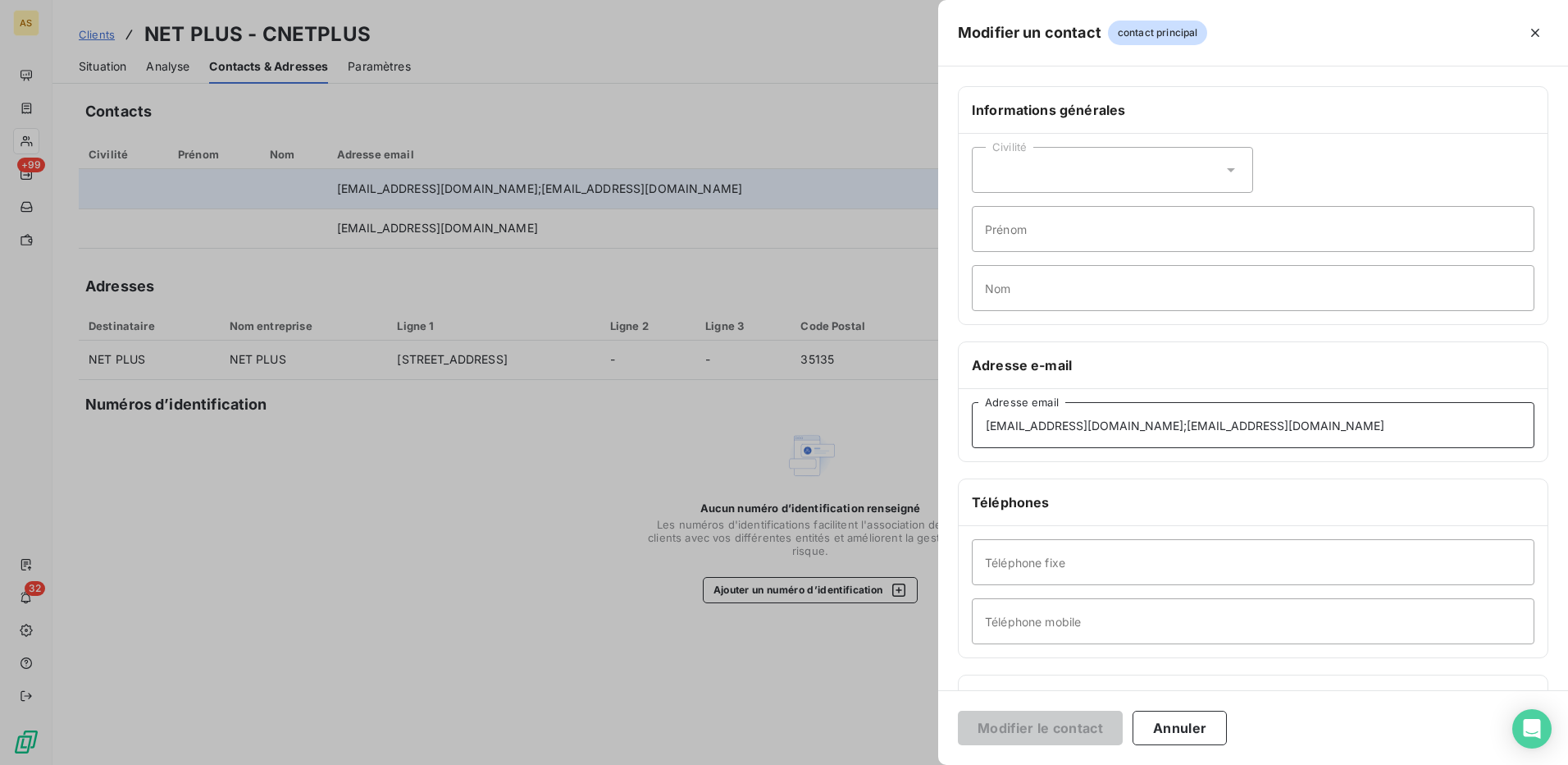
drag, startPoint x: 1210, startPoint y: 416, endPoint x: 976, endPoint y: 397, distance: 234.8
click at [976, 397] on div "[EMAIL_ADDRESS][DOMAIN_NAME];[EMAIL_ADDRESS][DOMAIN_NAME] Adresse email" at bounding box center [1254, 425] width 589 height 72
click at [1071, 724] on button "Modifier le contact" at bounding box center [1040, 728] width 165 height 35
click at [1209, 426] on input "[EMAIL_ADDRESS][DOMAIN_NAME]" at bounding box center [1254, 426] width 563 height 46
click at [1187, 732] on button "Annuler" at bounding box center [1180, 728] width 94 height 35
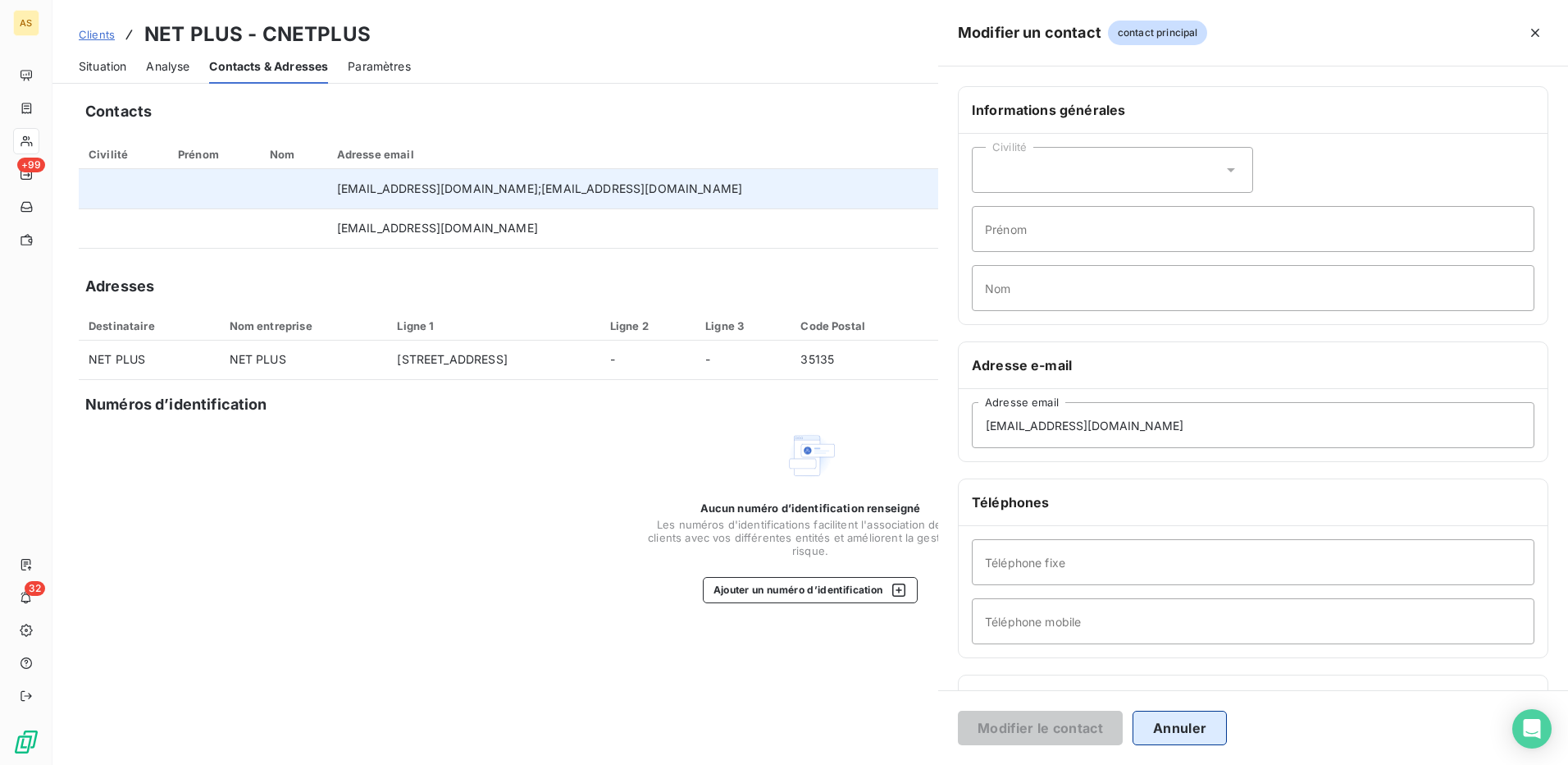
type input "[EMAIL_ADDRESS][DOMAIN_NAME];[EMAIL_ADDRESS][DOMAIN_NAME]"
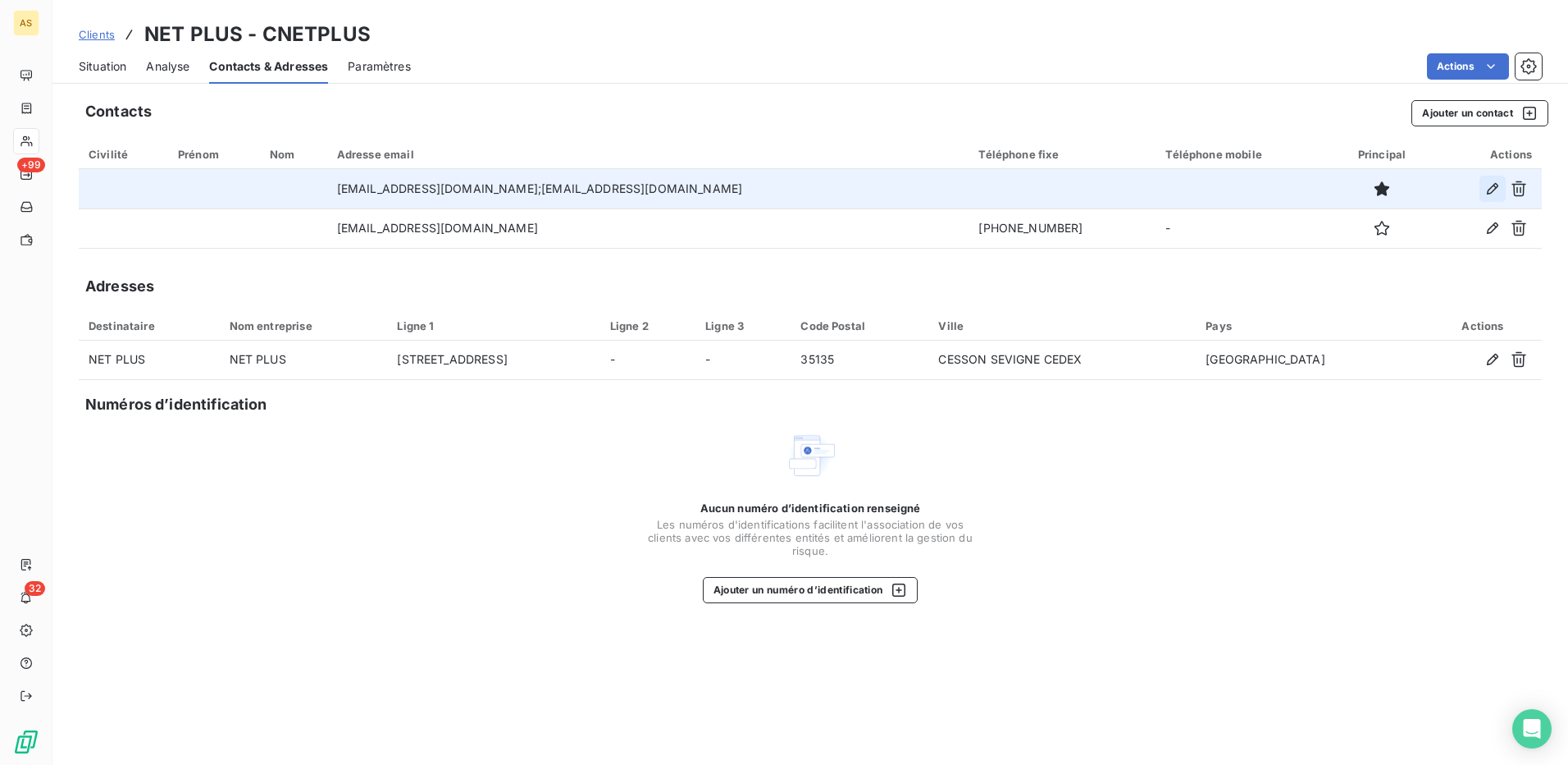
click at [1484, 192] on icon "button" at bounding box center [1493, 189] width 17 height 17
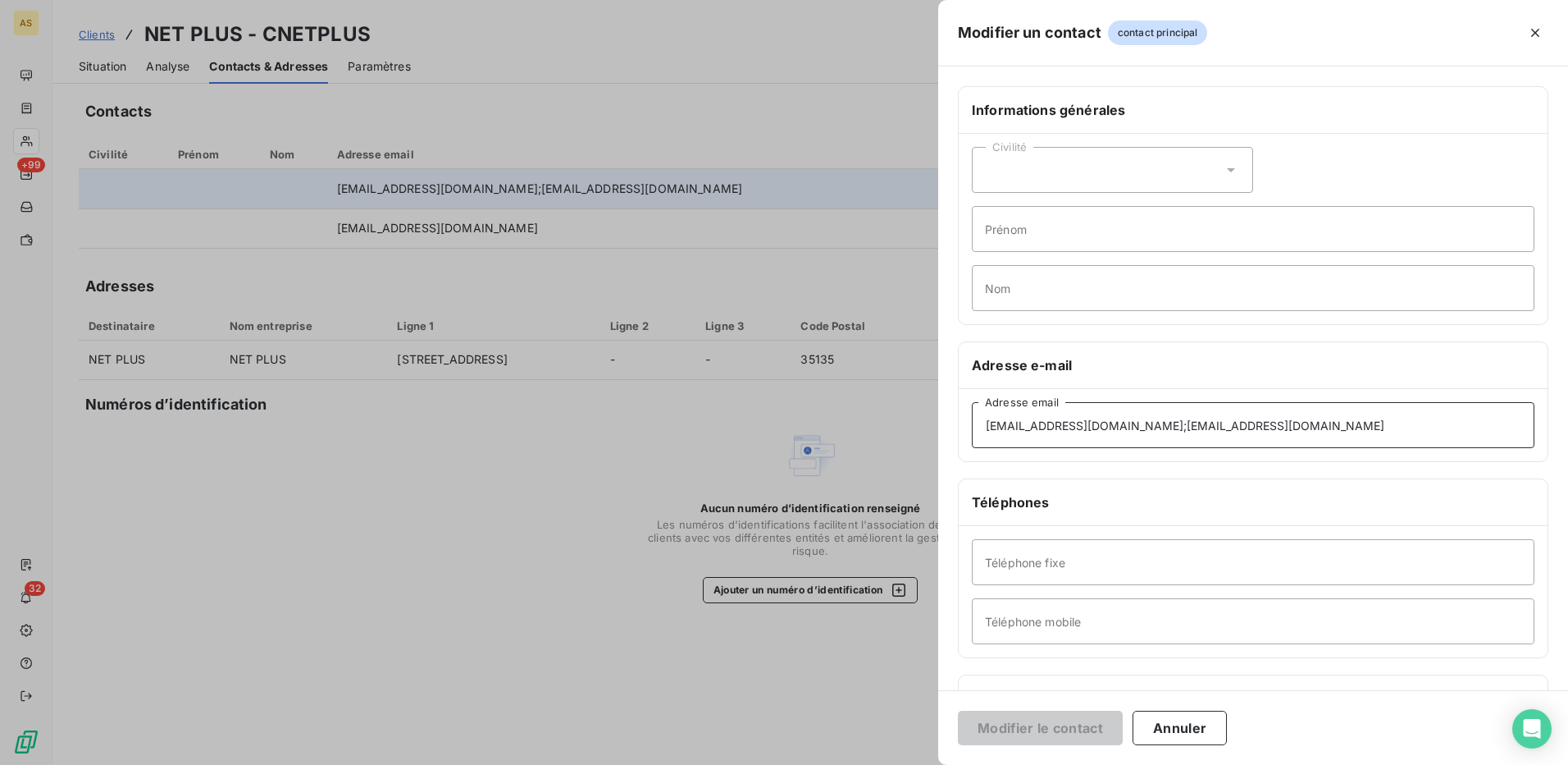
drag, startPoint x: 1212, startPoint y: 423, endPoint x: 913, endPoint y: 387, distance: 301.2
click at [913, 764] on div "Modifier un contact contact principal Informations générales Civilité Prénom No…" at bounding box center [784, 765] width 1568 height 0
type input "[EMAIL_ADDRESS][DOMAIN_NAME]"
click at [1375, 734] on div "Modifier le contact Annuler" at bounding box center [1253, 728] width 630 height 75
click at [1024, 722] on button "Modifier le contact" at bounding box center [1040, 728] width 165 height 35
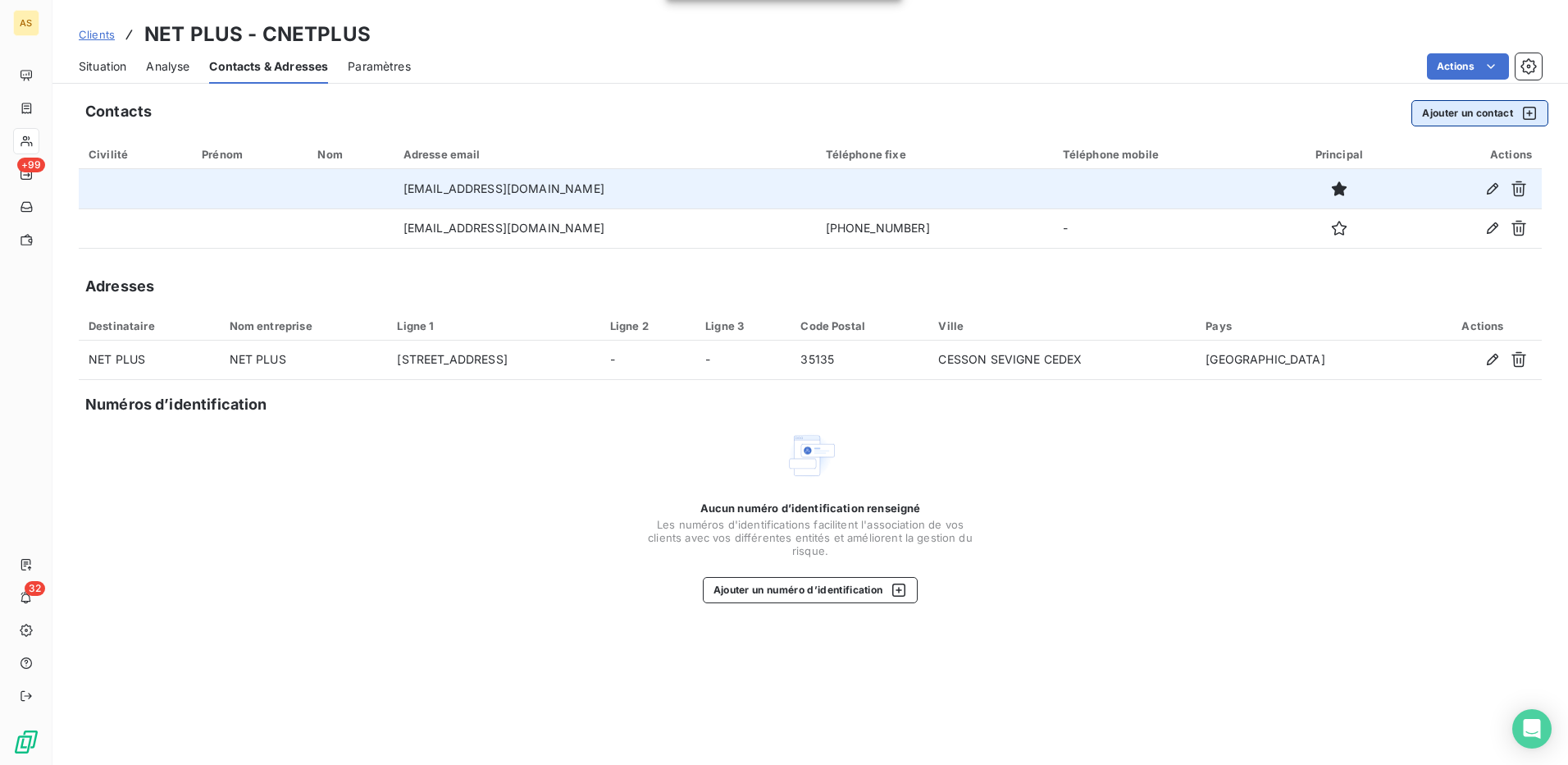
click at [1471, 113] on button "Ajouter un contact" at bounding box center [1480, 113] width 137 height 26
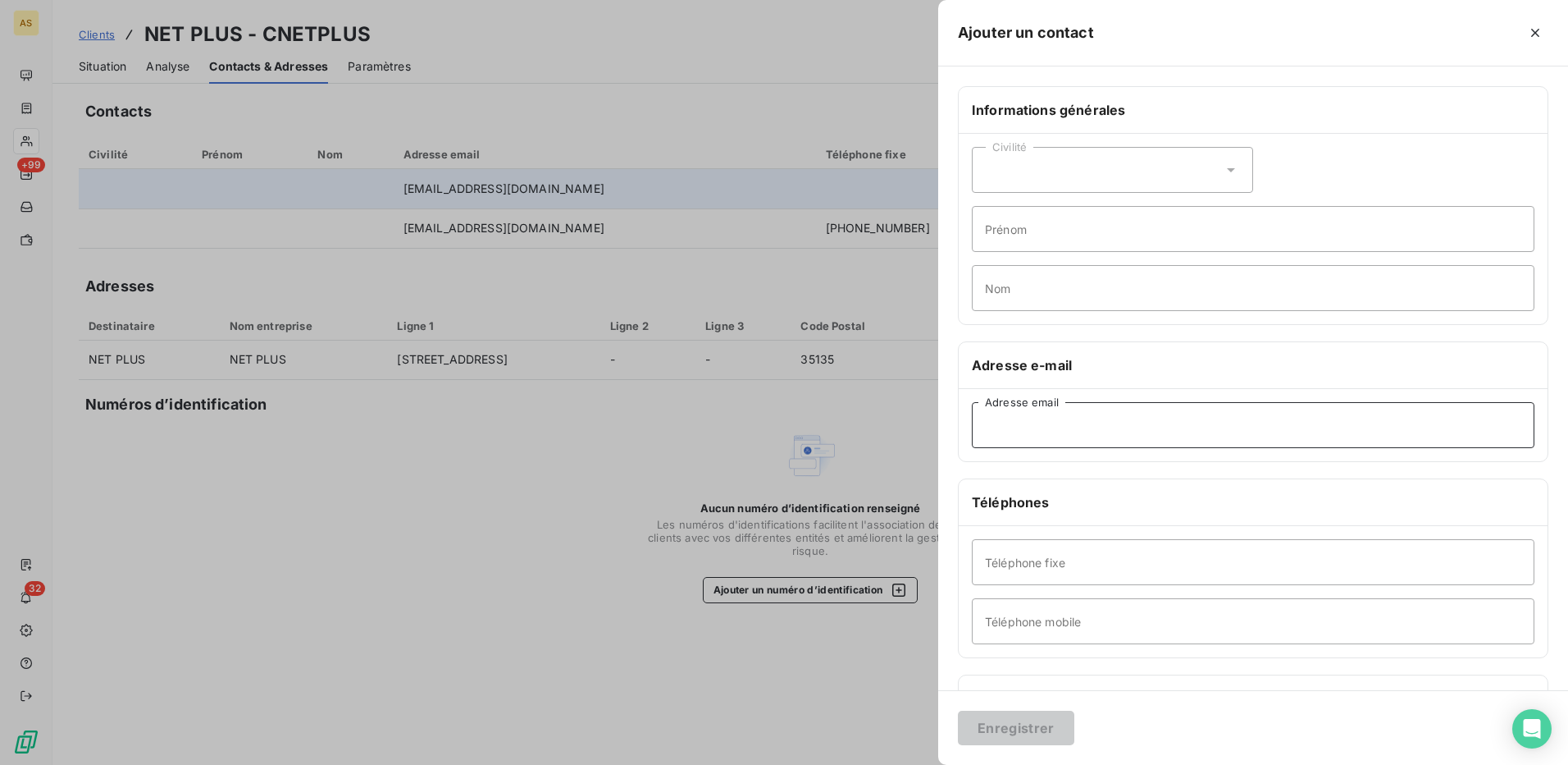
click at [1094, 428] on input "Adresse email" at bounding box center [1254, 426] width 563 height 46
paste input "[EMAIL_ADDRESS][DOMAIN_NAME]"
type input "[EMAIL_ADDRESS][DOMAIN_NAME]"
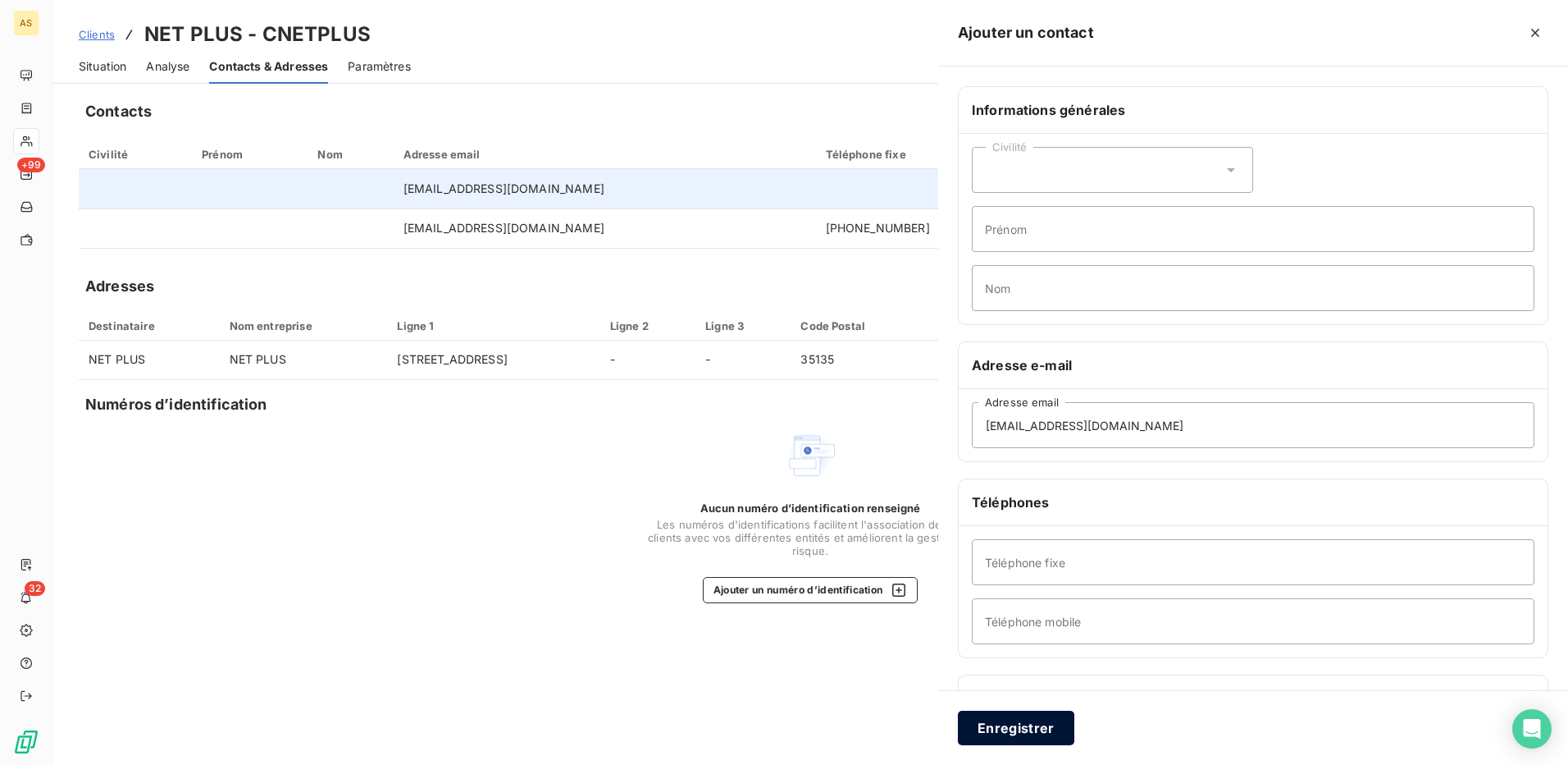
click at [1031, 764] on div "Ajouter un contact Informations générales Civilité Prénom Nom Adresse e-mail [E…" at bounding box center [784, 765] width 1568 height 0
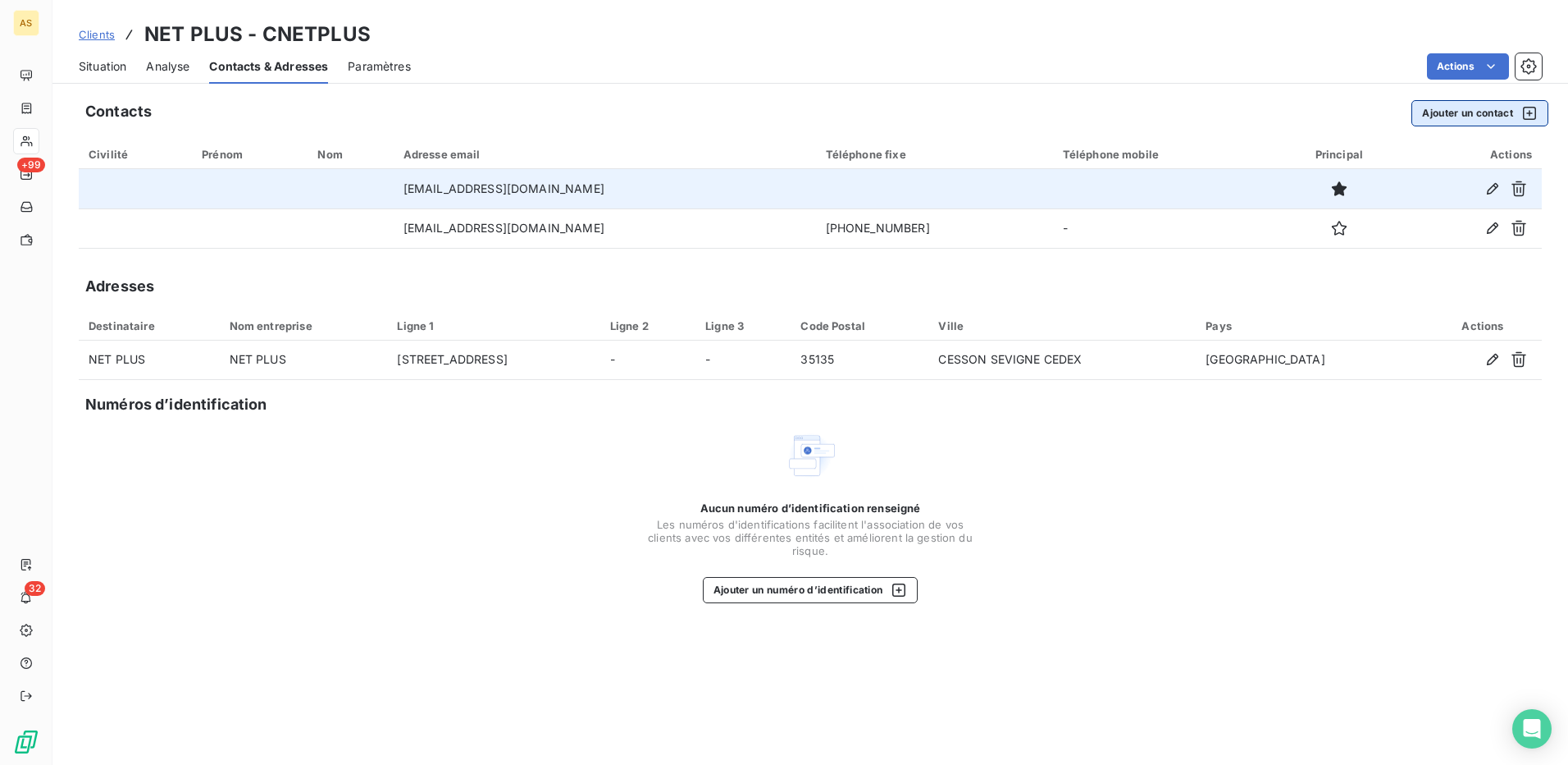
click at [1468, 119] on button "Ajouter un contact" at bounding box center [1480, 113] width 137 height 26
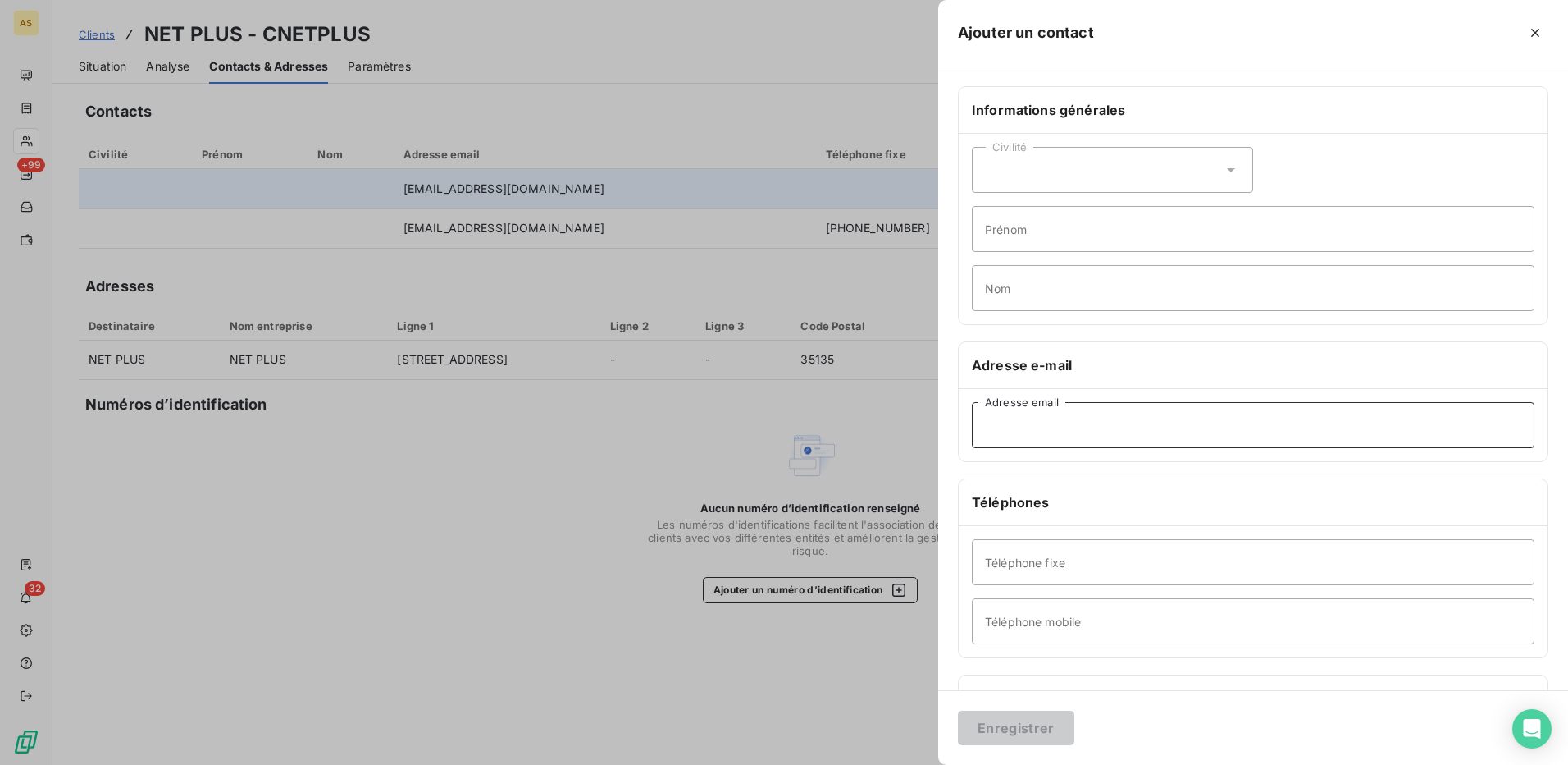
click at [1155, 428] on input "Adresse email" at bounding box center [1254, 426] width 563 height 46
paste input "[EMAIL_ADDRESS][DOMAIN_NAME]"
type input "[EMAIL_ADDRESS][DOMAIN_NAME]"
click at [1011, 721] on button "Enregistrer" at bounding box center [1016, 728] width 117 height 35
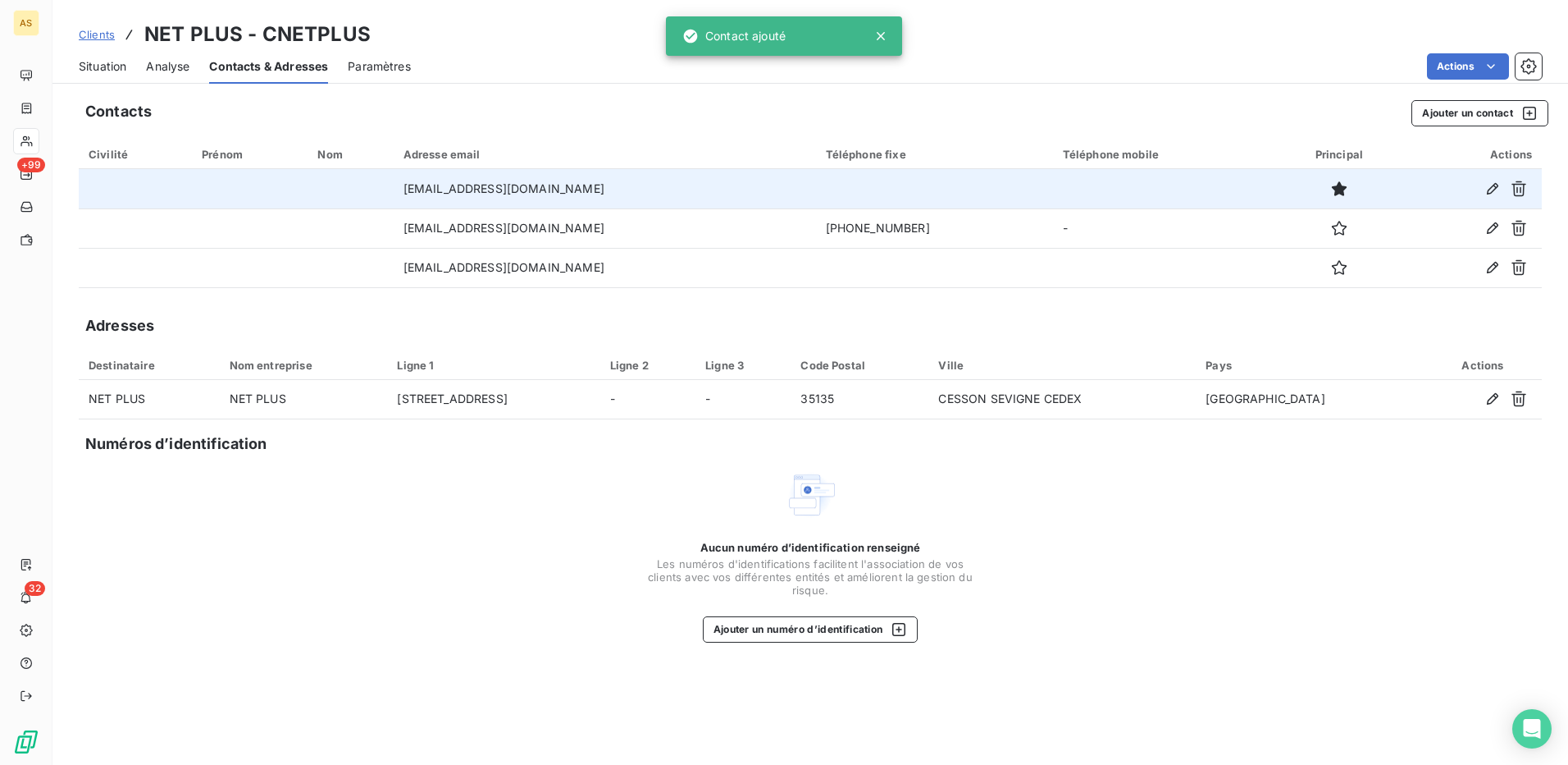
click at [552, 508] on div "Aucun numéro d’identification renseigné Les numéros d'identifications faciliten…" at bounding box center [810, 556] width 1463 height 174
click at [108, 69] on span "Situation" at bounding box center [102, 66] width 47 height 17
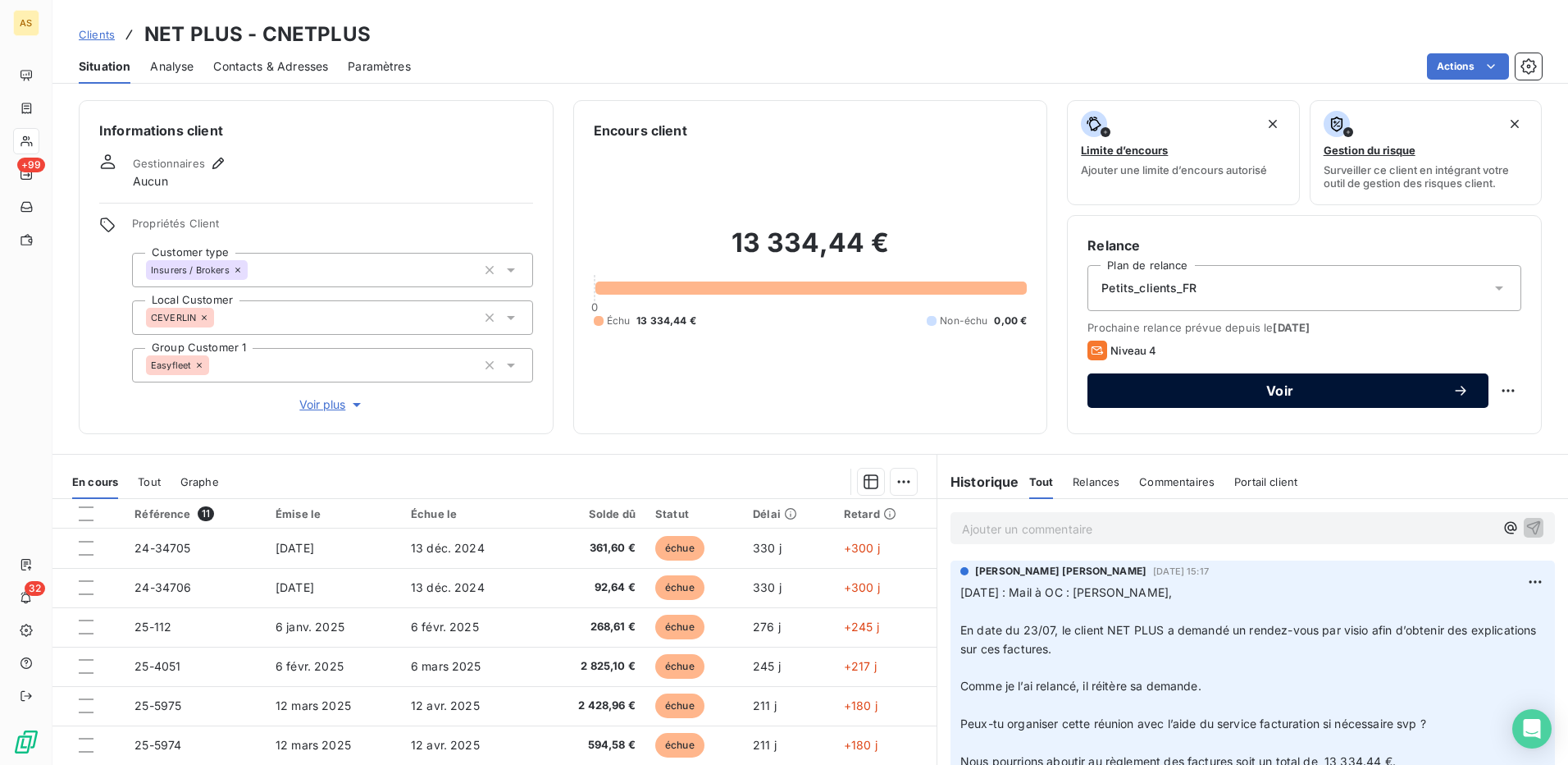
click at [1275, 385] on span "Voir" at bounding box center [1279, 391] width 345 height 13
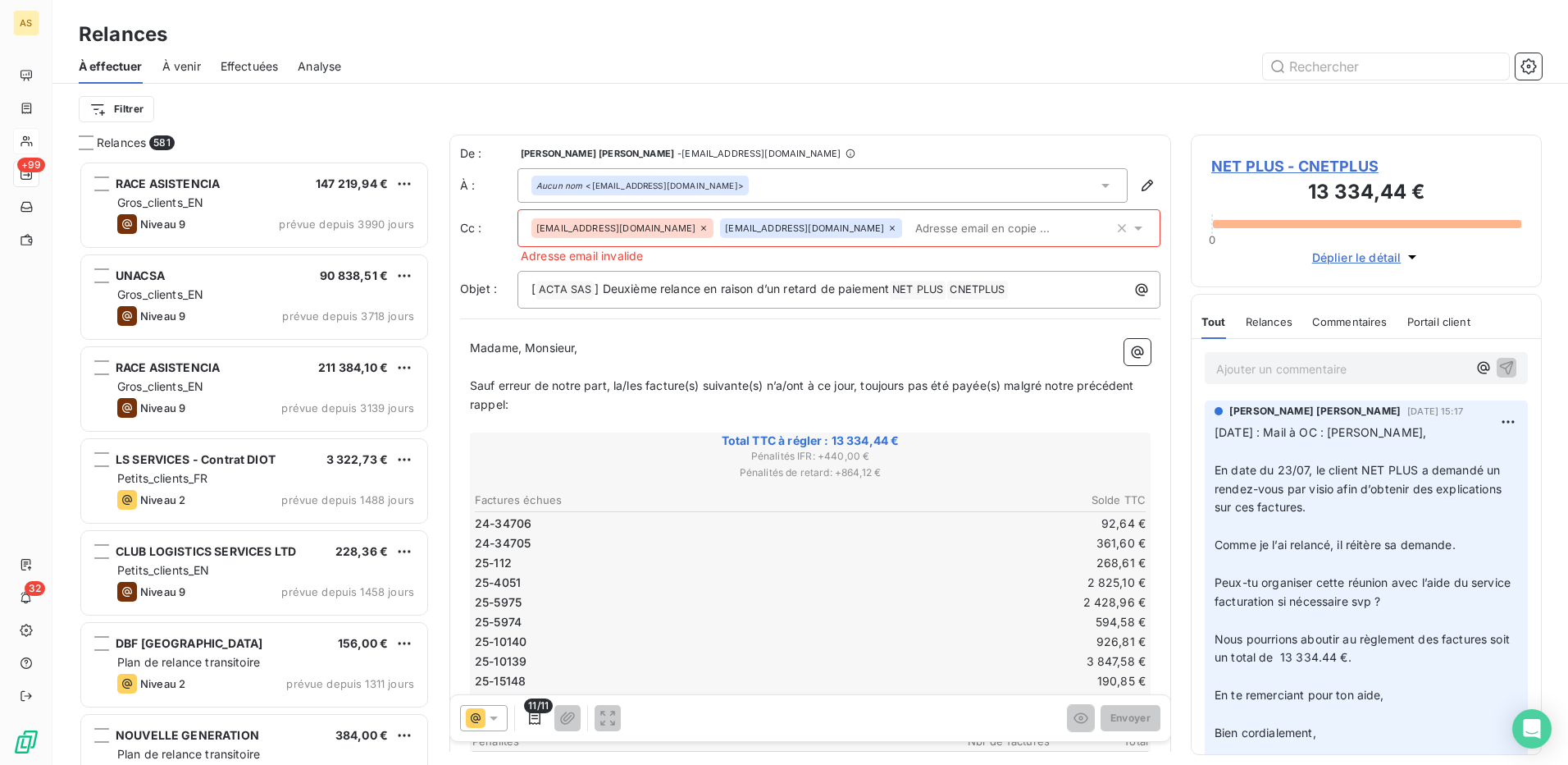
scroll to position [592, 338]
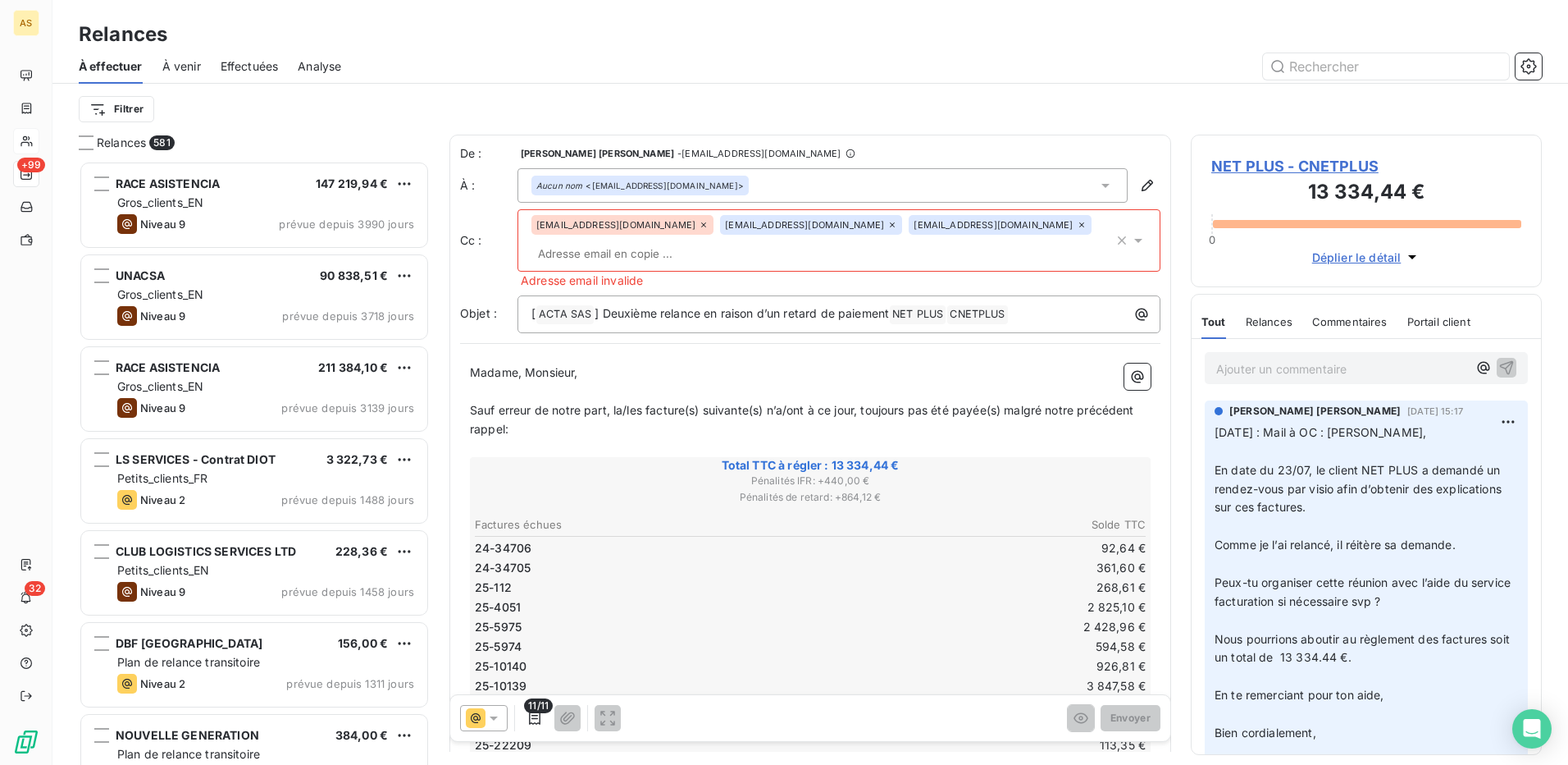
click at [492, 713] on icon at bounding box center [494, 718] width 17 height 17
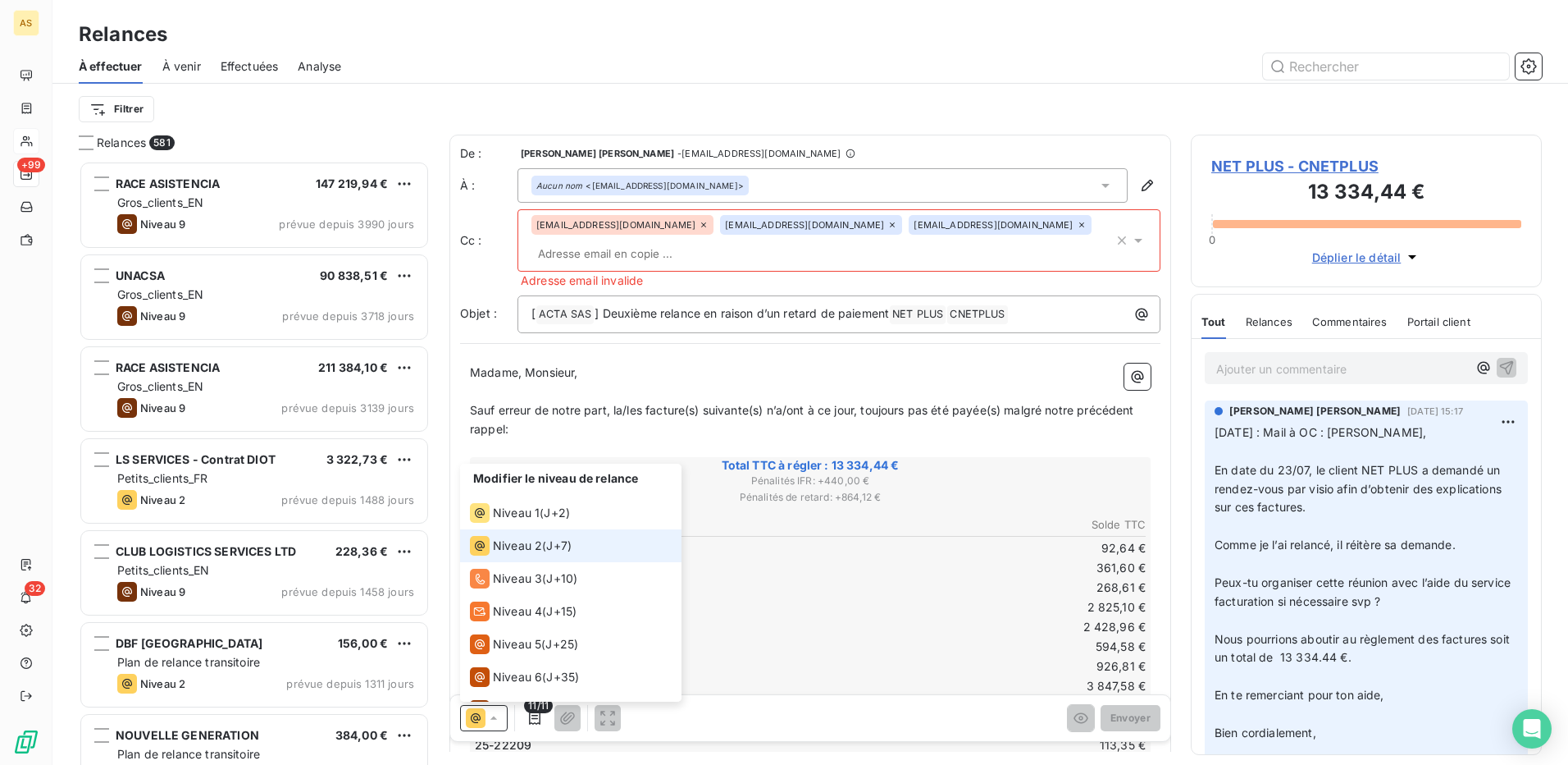
click at [511, 541] on span "Niveau 2" at bounding box center [517, 546] width 49 height 17
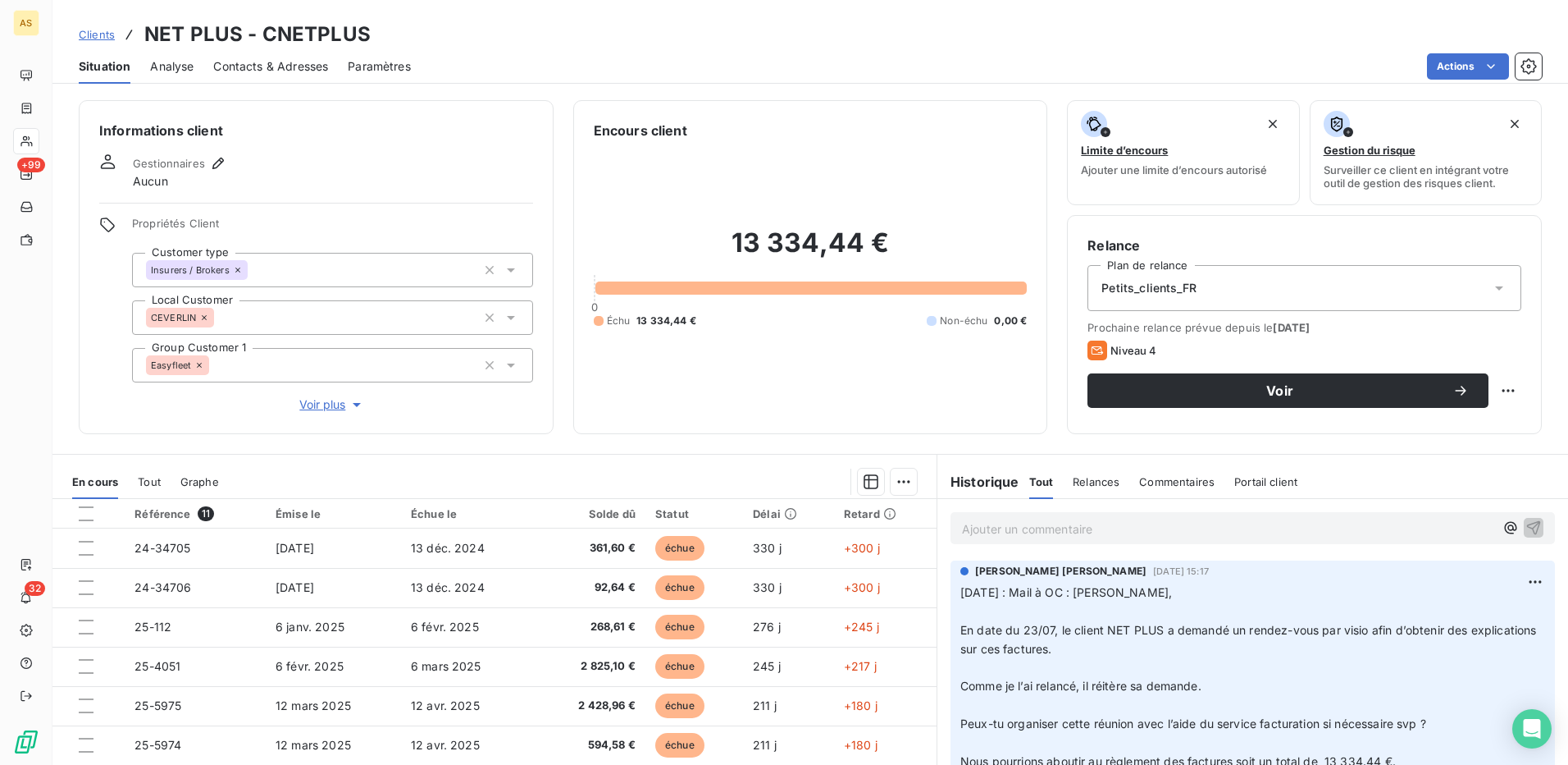
click at [254, 65] on span "Contacts & Adresses" at bounding box center [271, 66] width 115 height 17
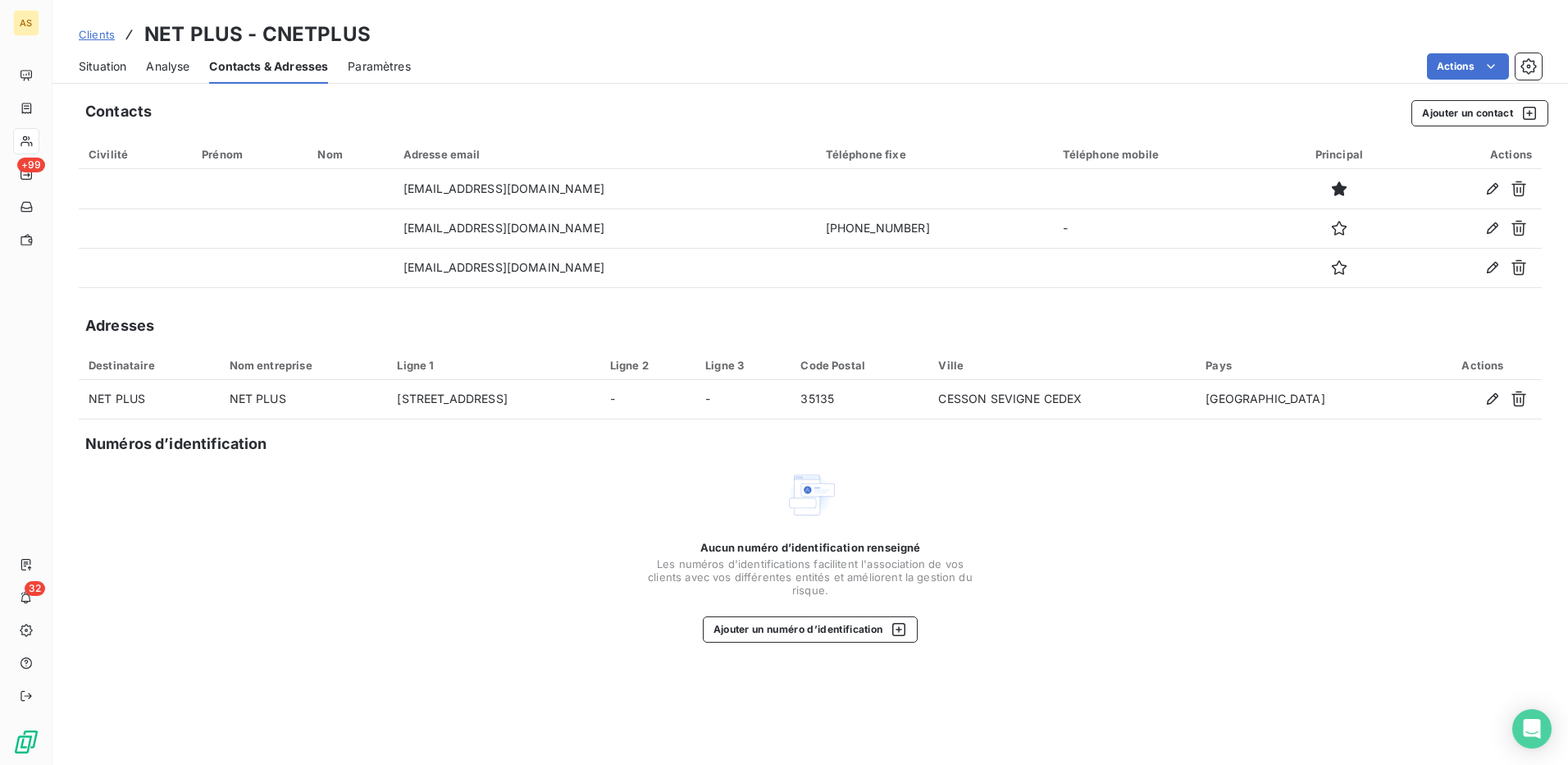
click at [84, 65] on span "Situation" at bounding box center [102, 66] width 47 height 17
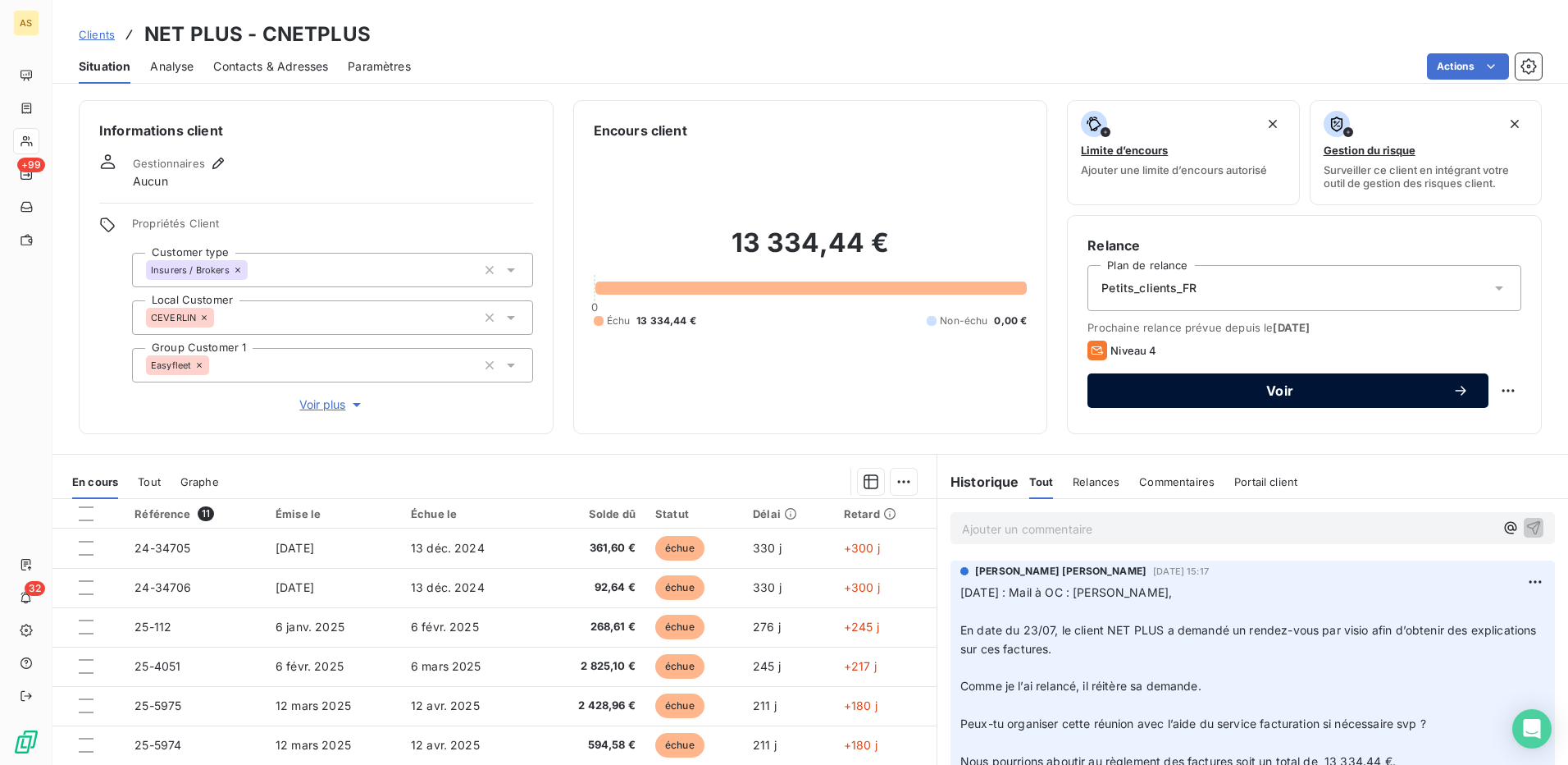
click at [1264, 394] on span "Voir" at bounding box center [1279, 391] width 345 height 13
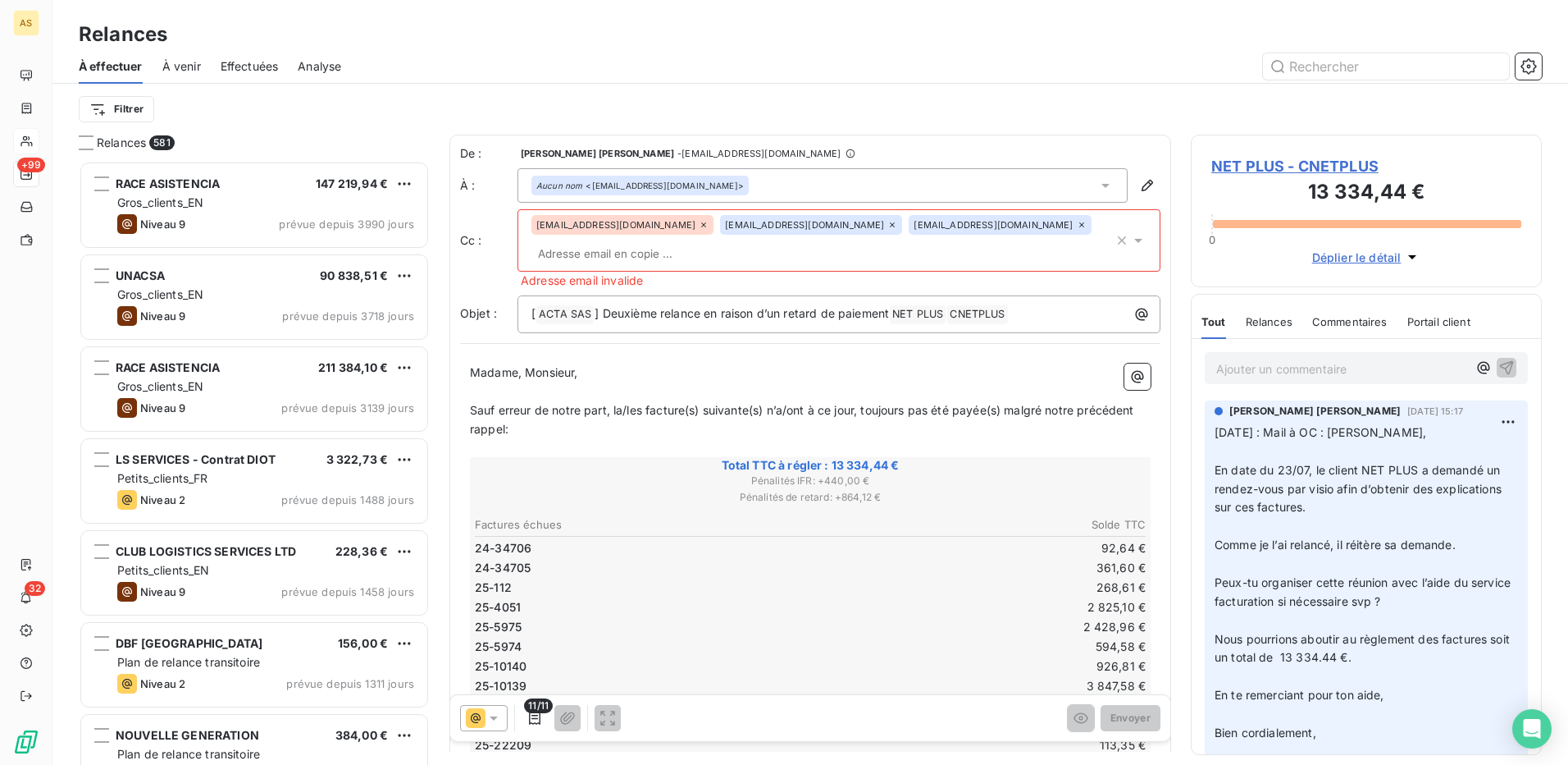
scroll to position [592, 338]
click at [500, 713] on icon at bounding box center [494, 718] width 17 height 17
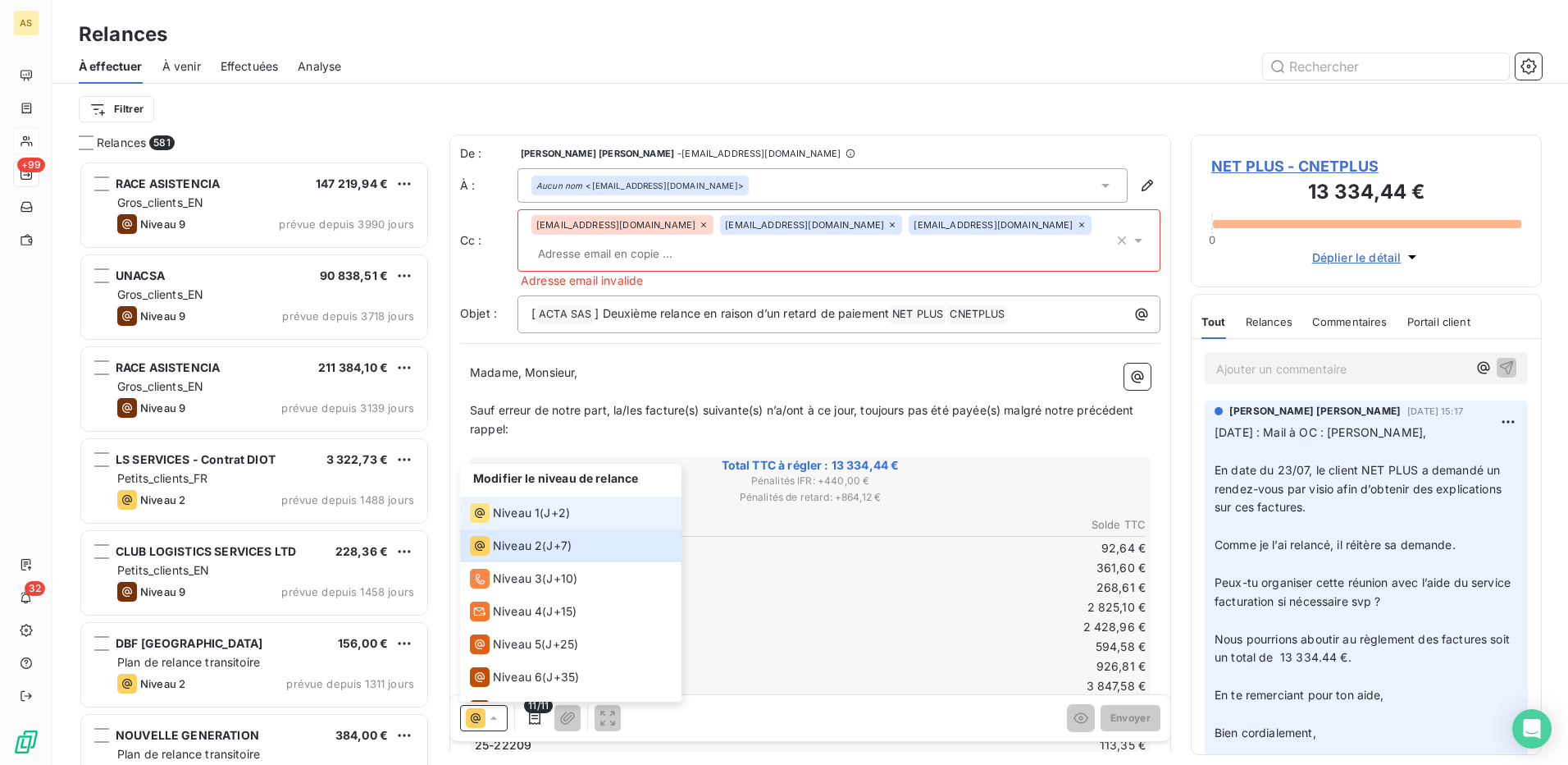
click at [543, 509] on div "Niveau 1 ( J+2 )" at bounding box center [520, 513] width 100 height 20
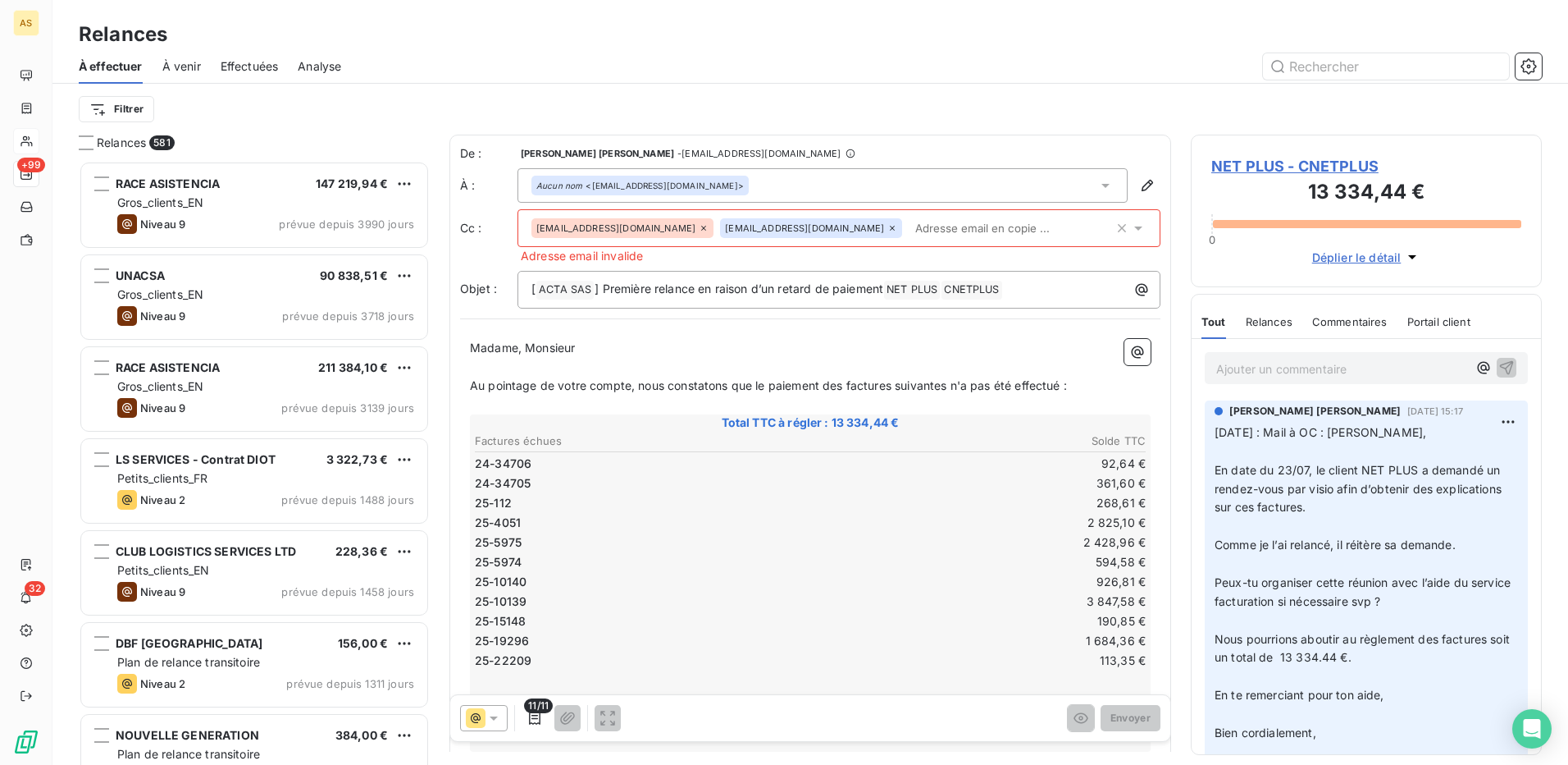
click at [698, 228] on icon at bounding box center [703, 229] width 10 height 10
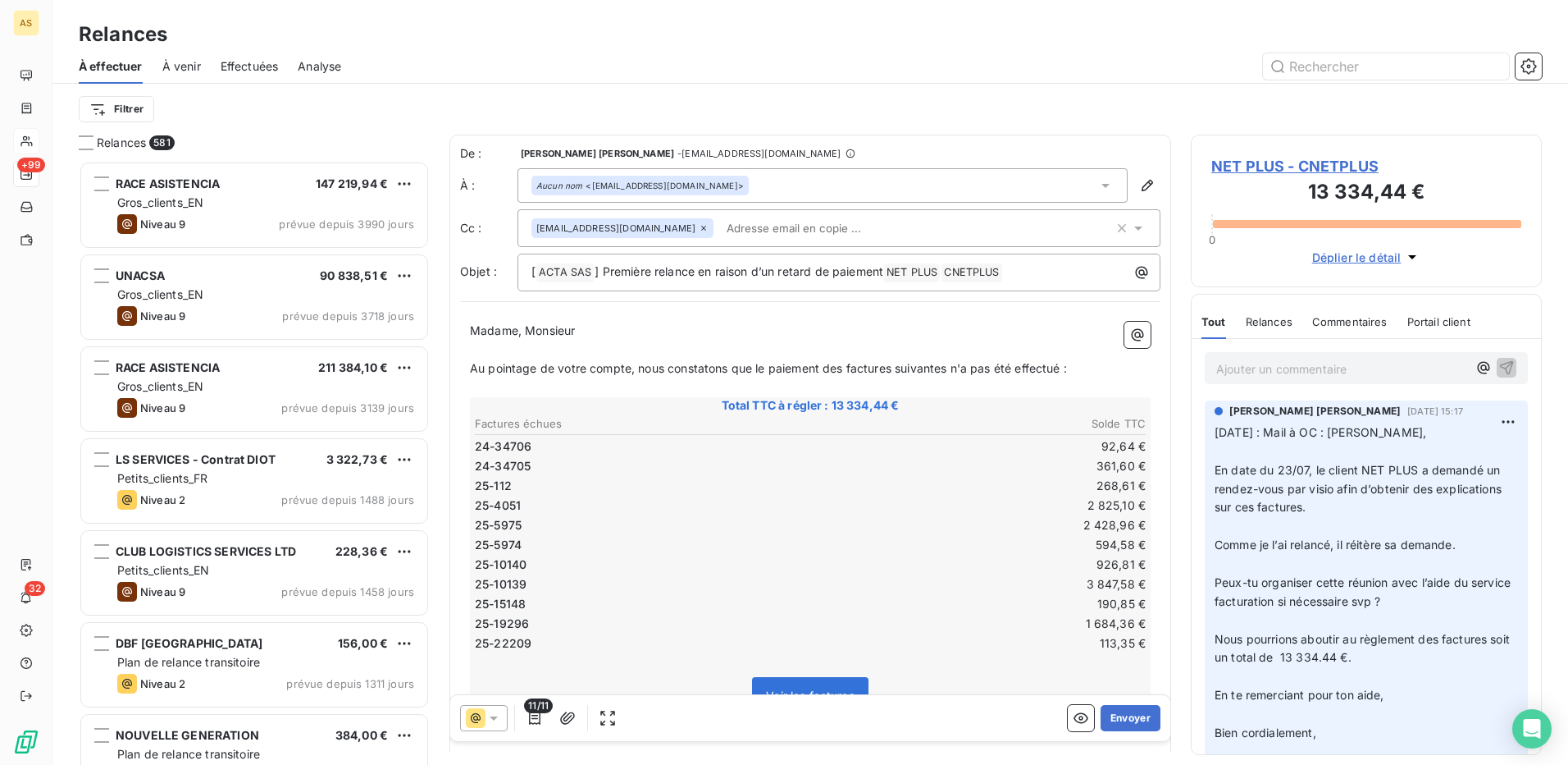
click at [490, 719] on icon at bounding box center [494, 718] width 17 height 17
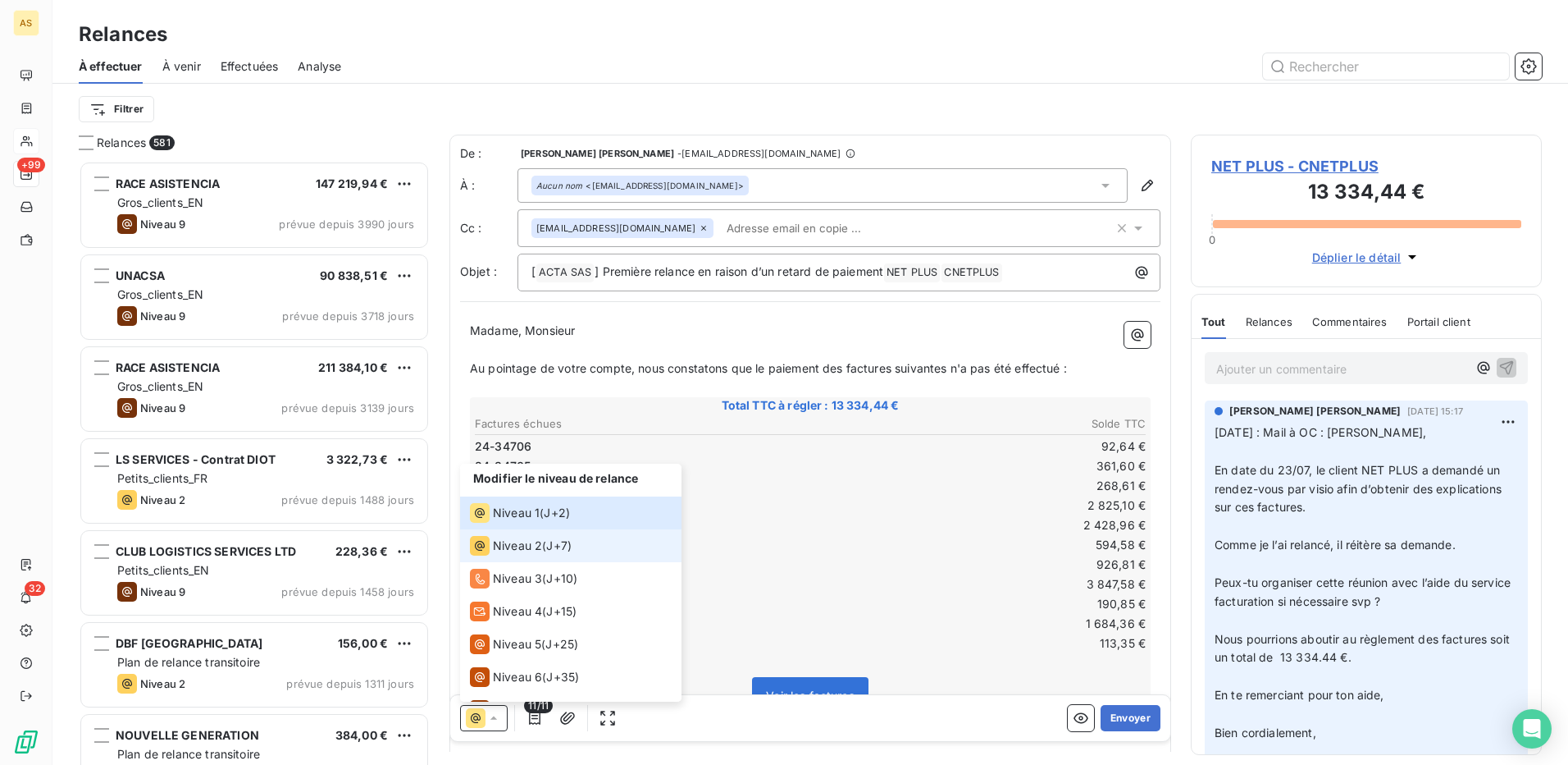
click at [518, 544] on span "Niveau 2" at bounding box center [517, 546] width 49 height 17
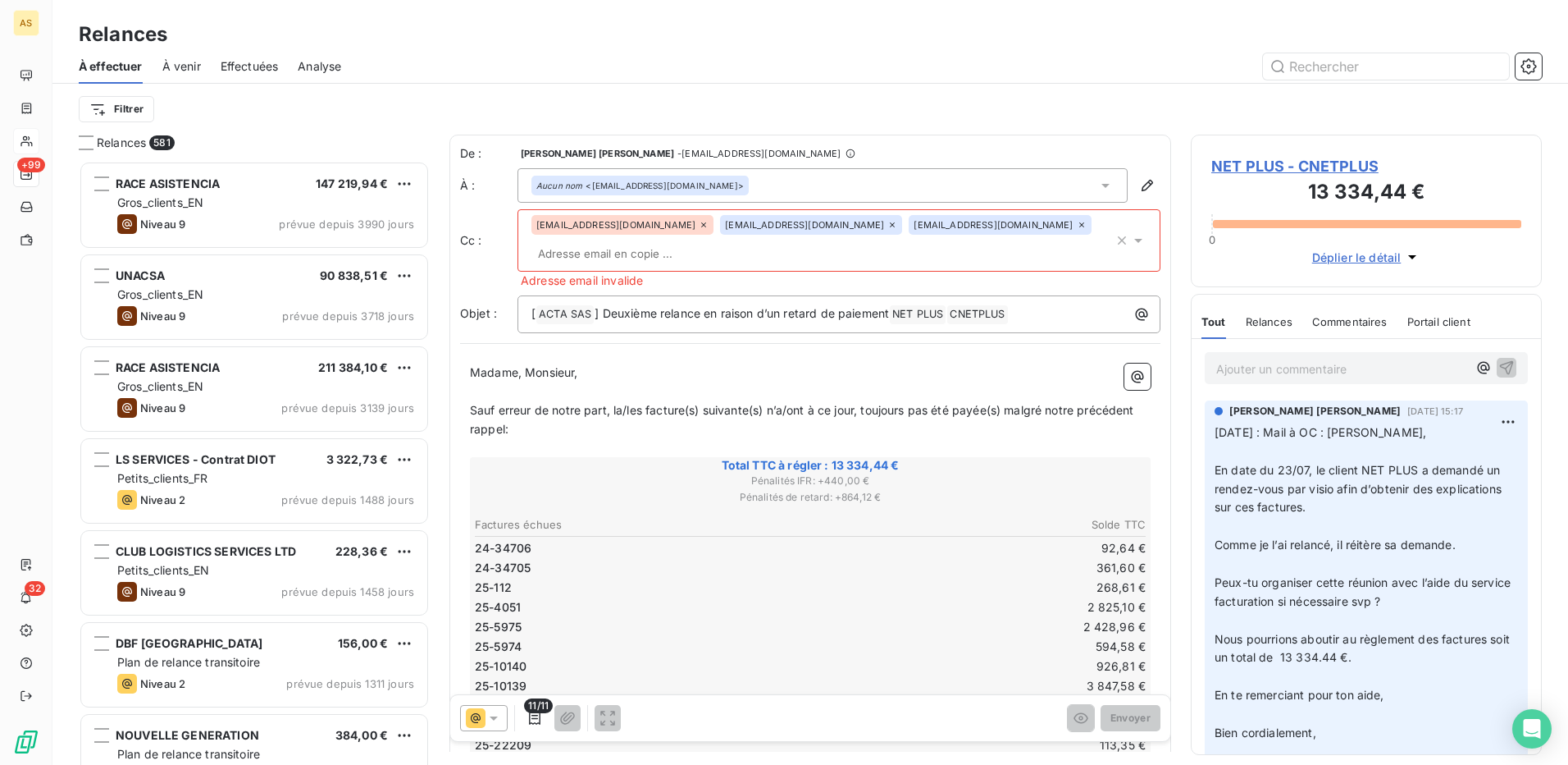
click at [698, 227] on icon at bounding box center [703, 225] width 10 height 10
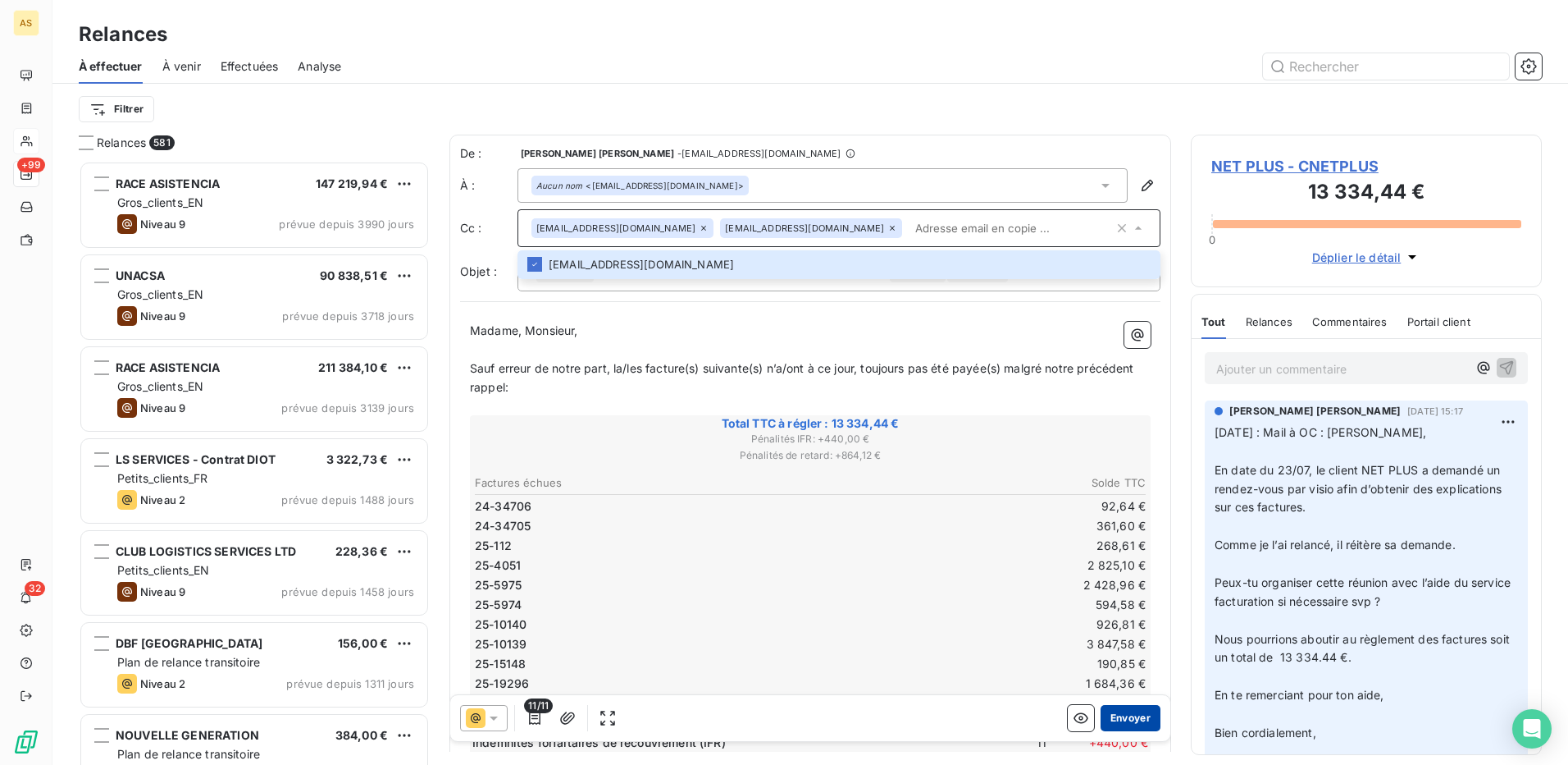
click at [1113, 718] on button "Envoyer" at bounding box center [1130, 718] width 60 height 26
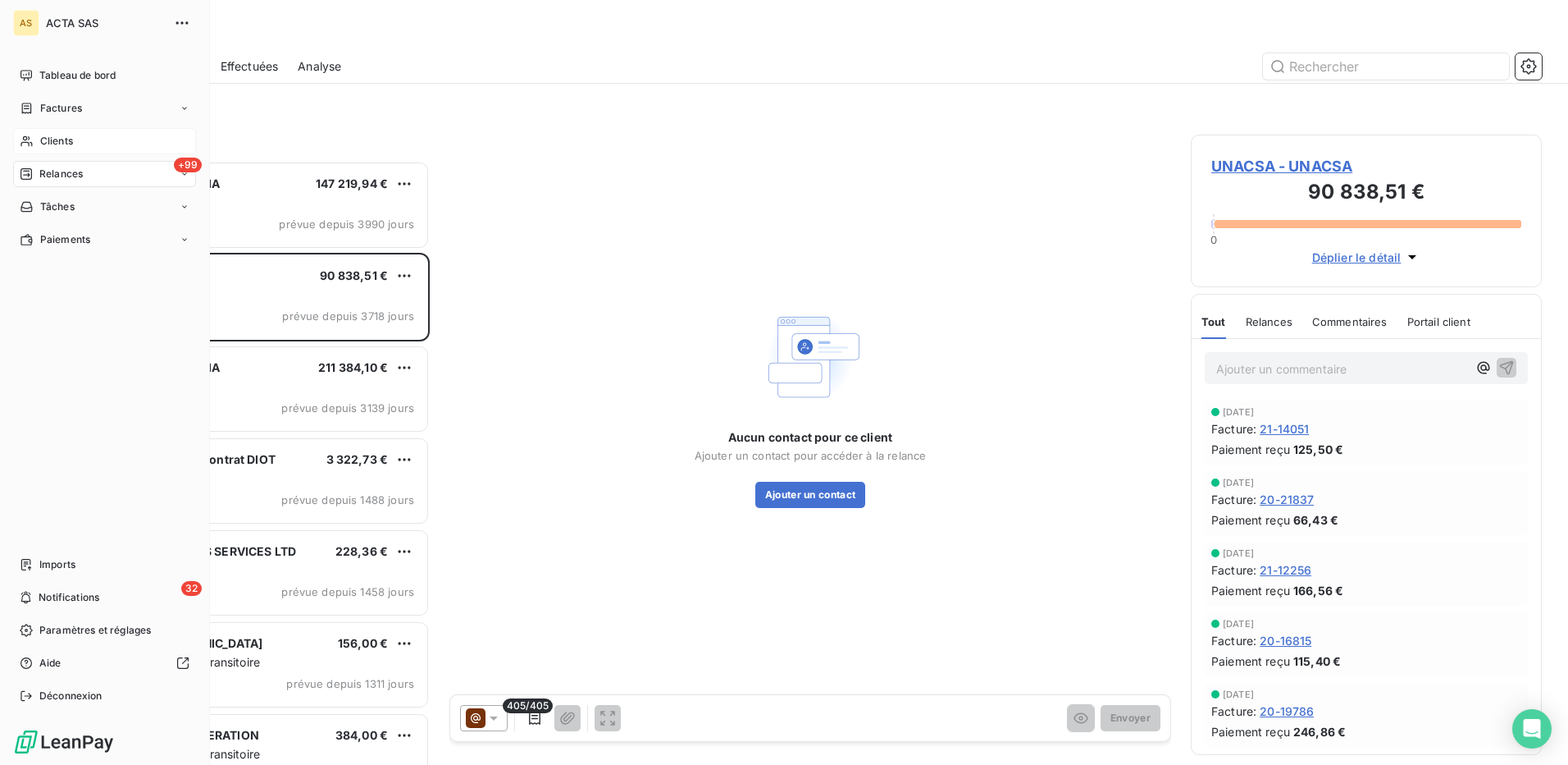
click at [50, 144] on span "Clients" at bounding box center [57, 142] width 33 height 15
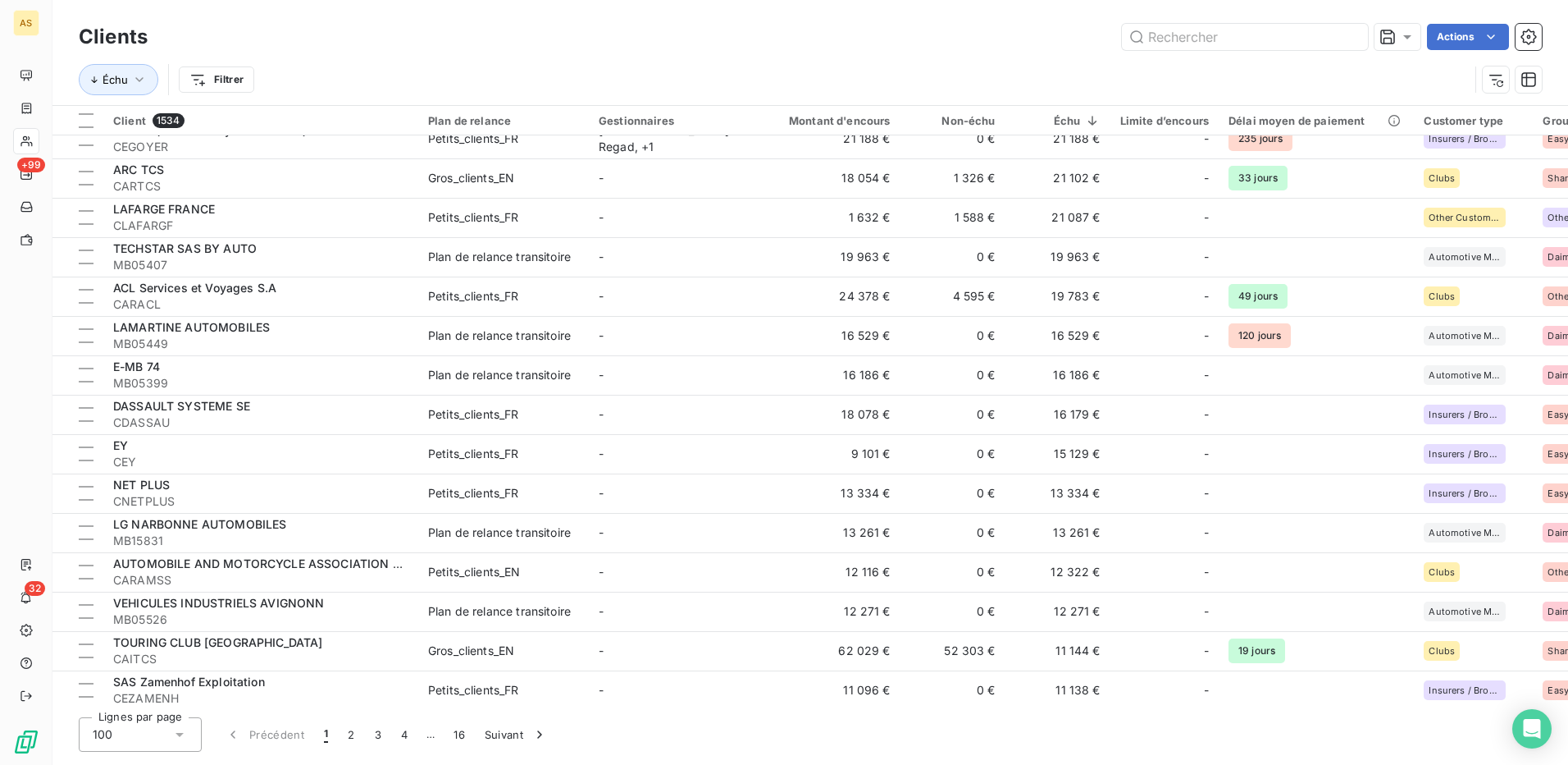
scroll to position [1477, 0]
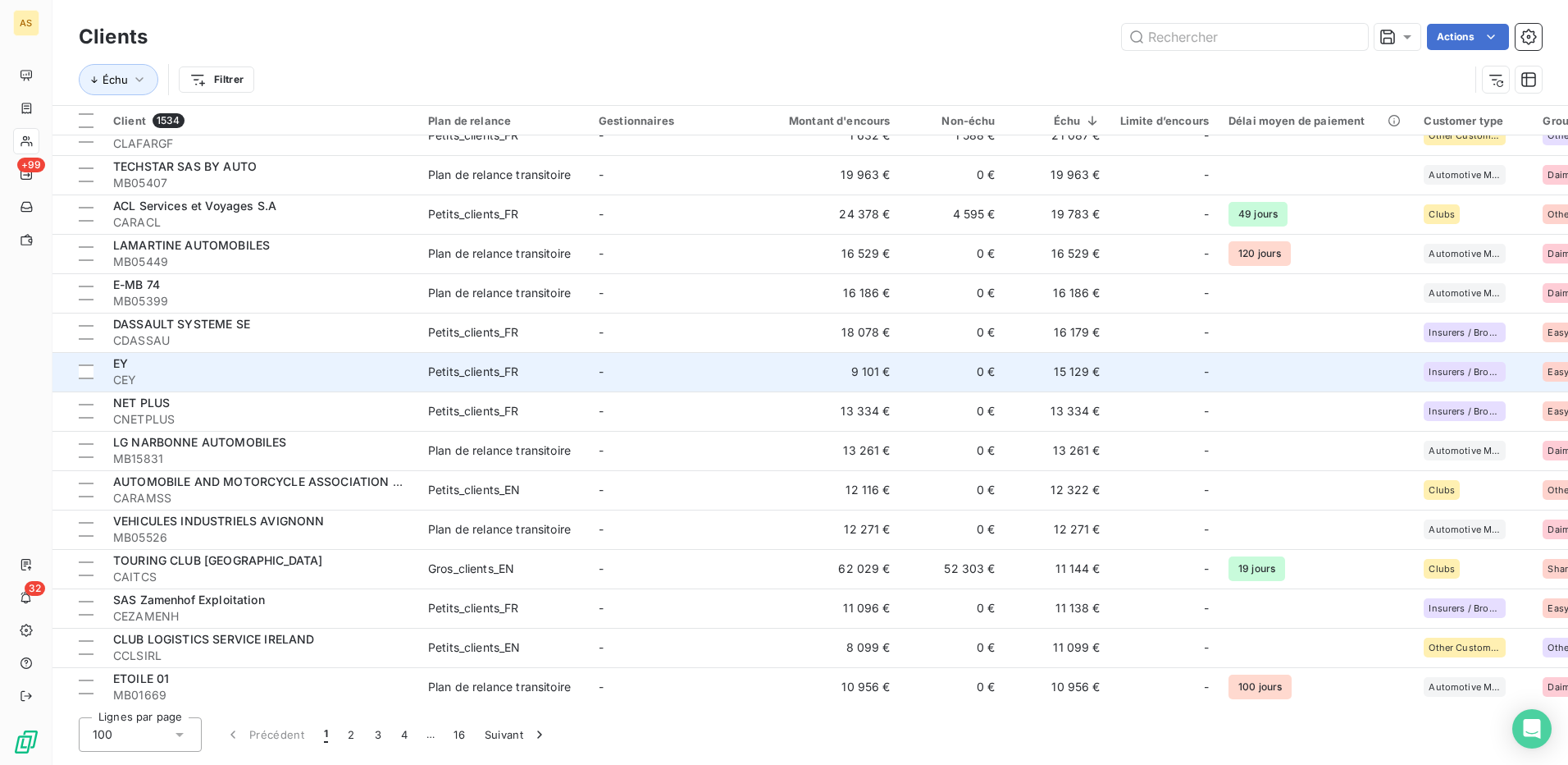
click at [450, 370] on div "Petits_clients_FR" at bounding box center [473, 372] width 91 height 17
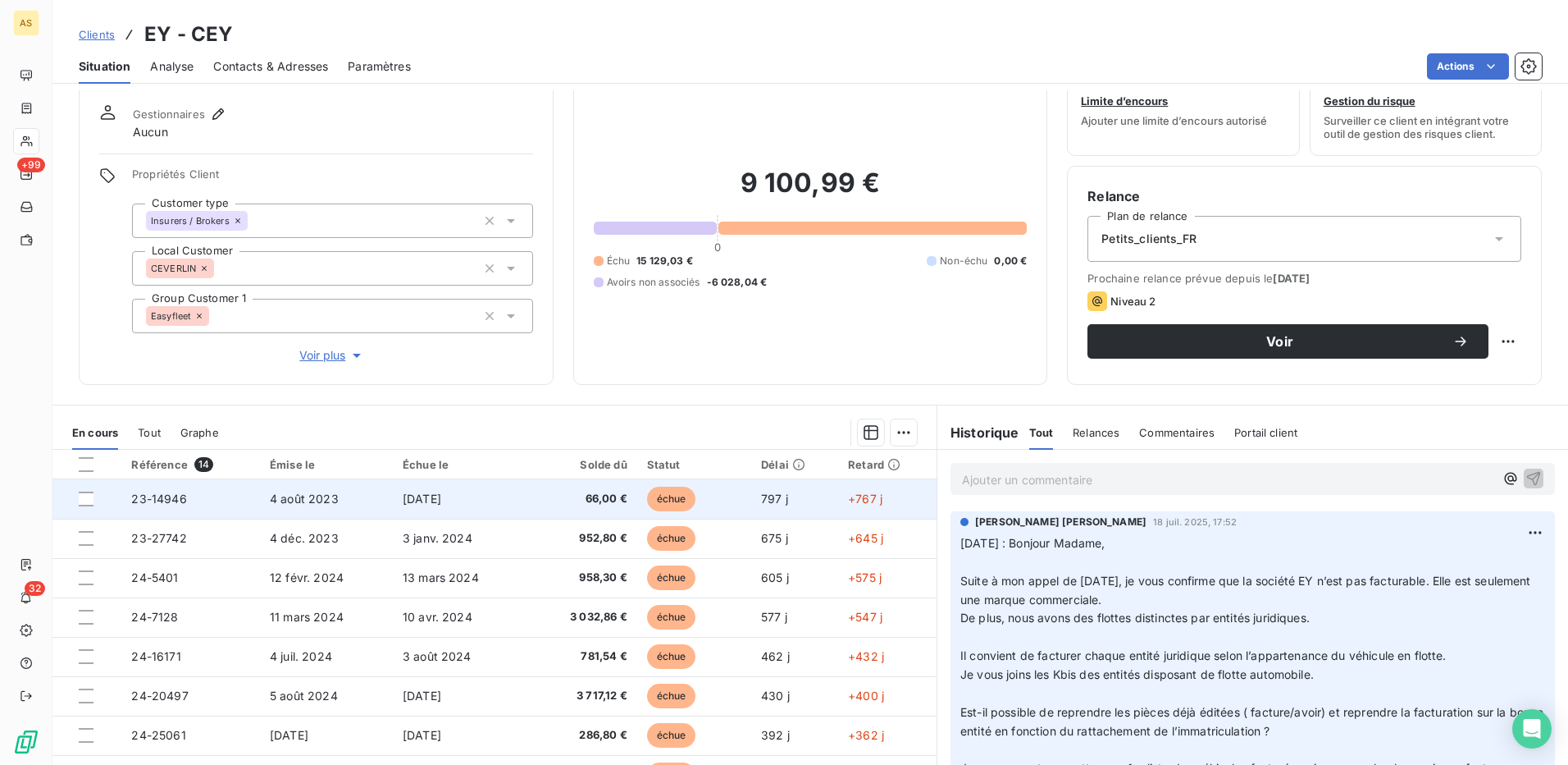
scroll to position [99, 0]
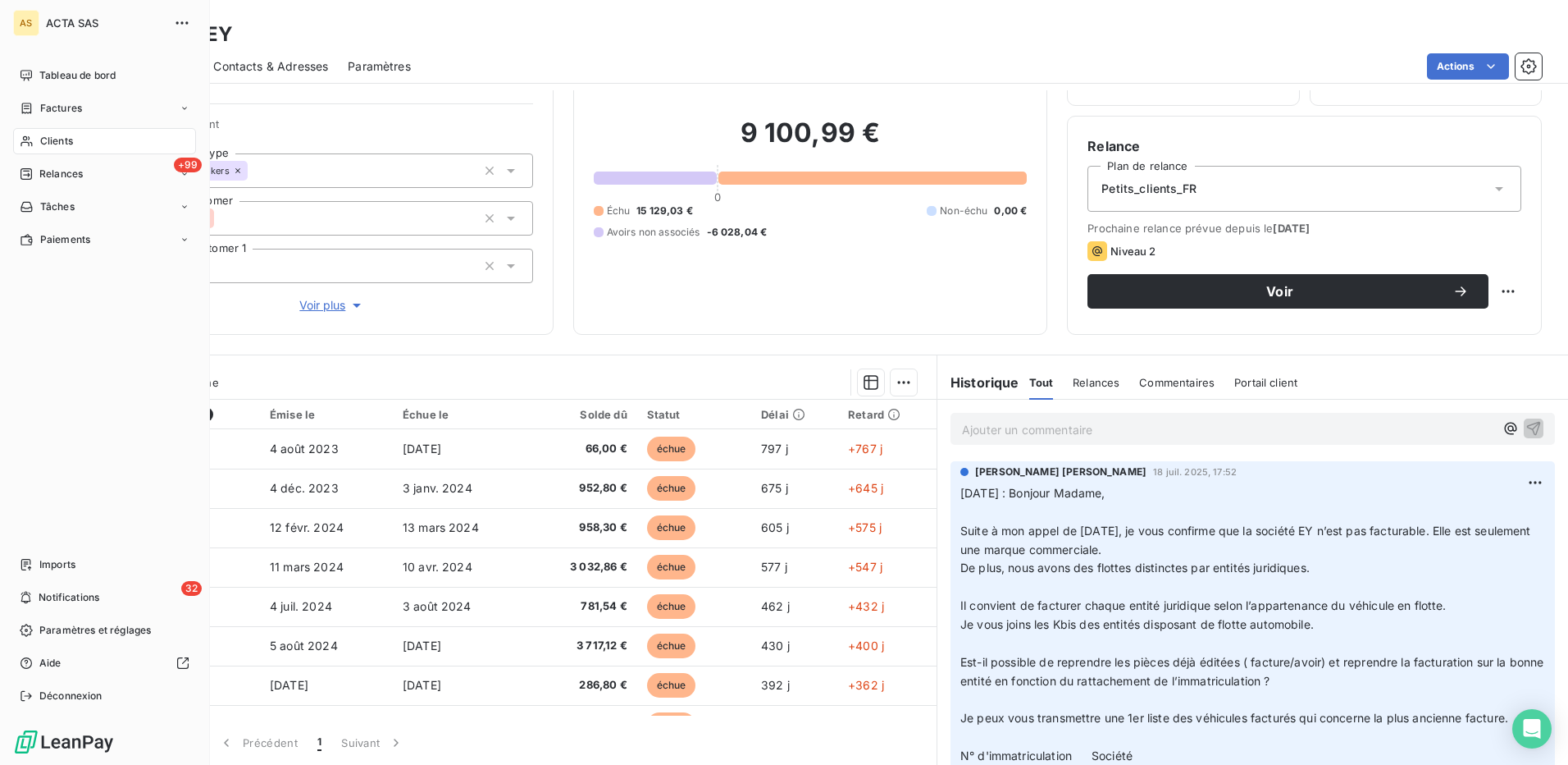
click at [57, 137] on span "Clients" at bounding box center [57, 142] width 33 height 15
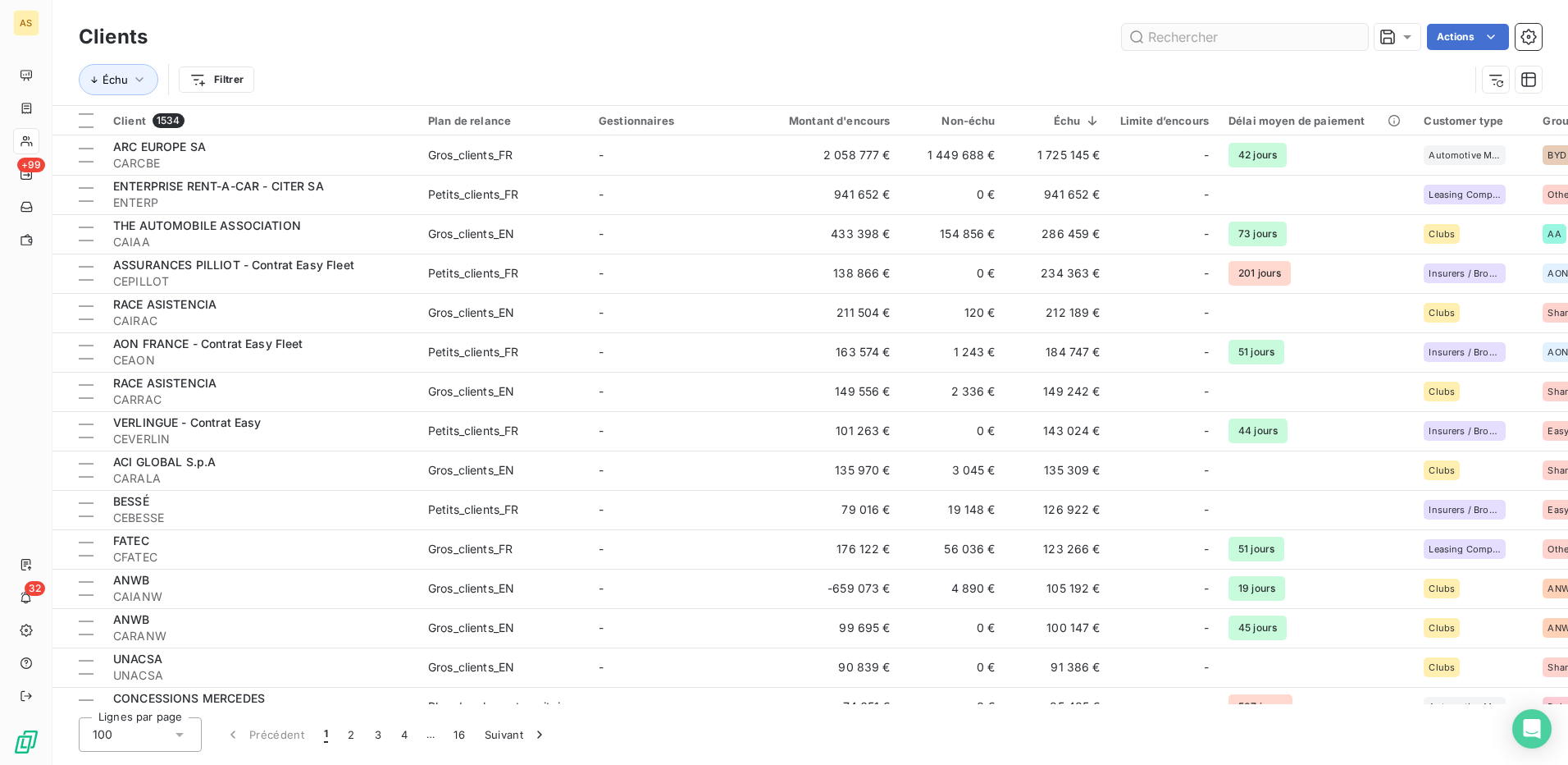
click at [1163, 38] on input "text" at bounding box center [1244, 37] width 246 height 26
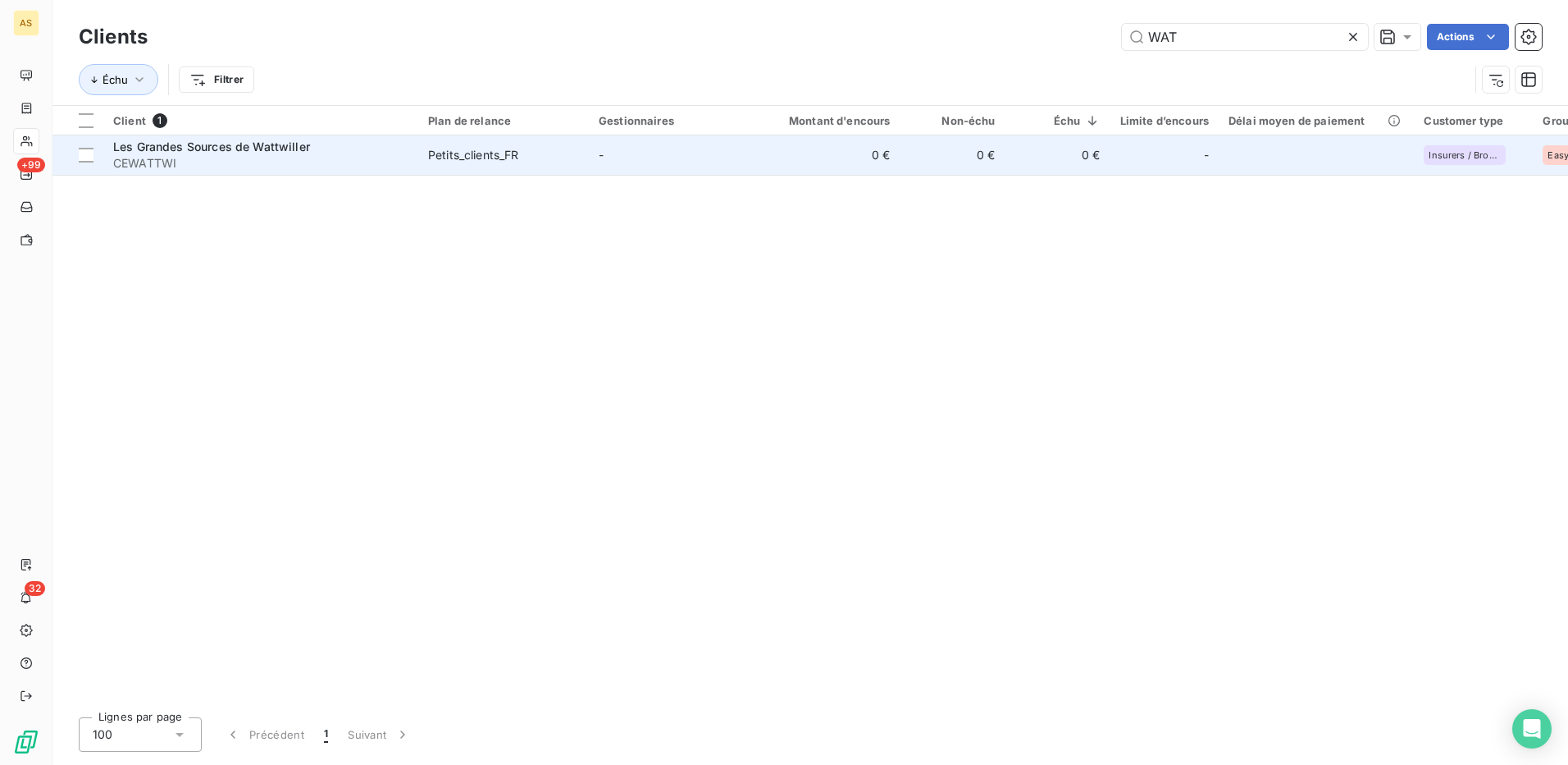
type input "WAT"
click at [438, 158] on div "Petits_clients_FR" at bounding box center [473, 155] width 91 height 17
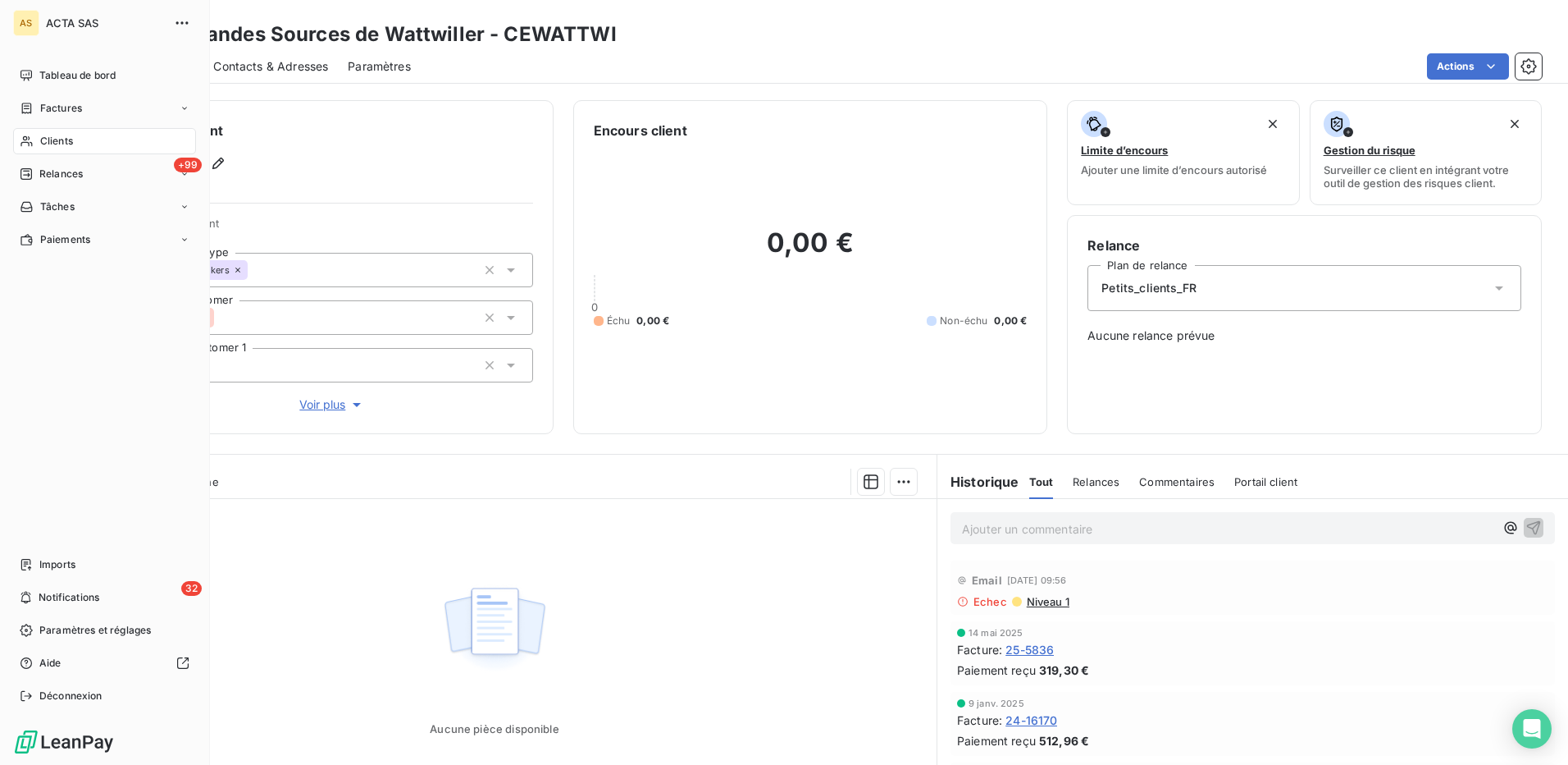
click at [51, 138] on span "Clients" at bounding box center [57, 142] width 33 height 15
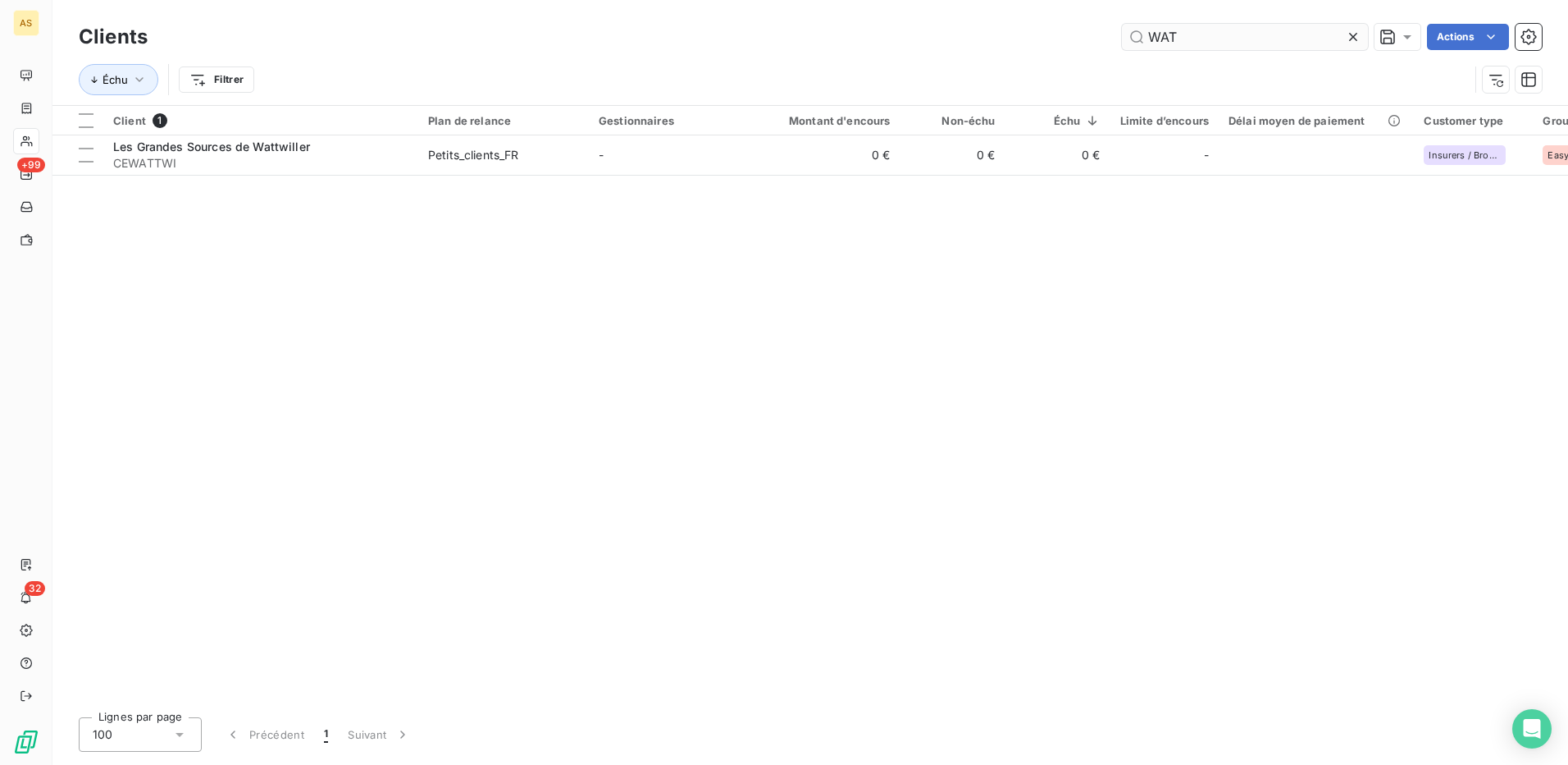
drag, startPoint x: 1177, startPoint y: 37, endPoint x: 1140, endPoint y: 31, distance: 37.5
click at [1140, 31] on input "WAT" at bounding box center [1244, 37] width 246 height 26
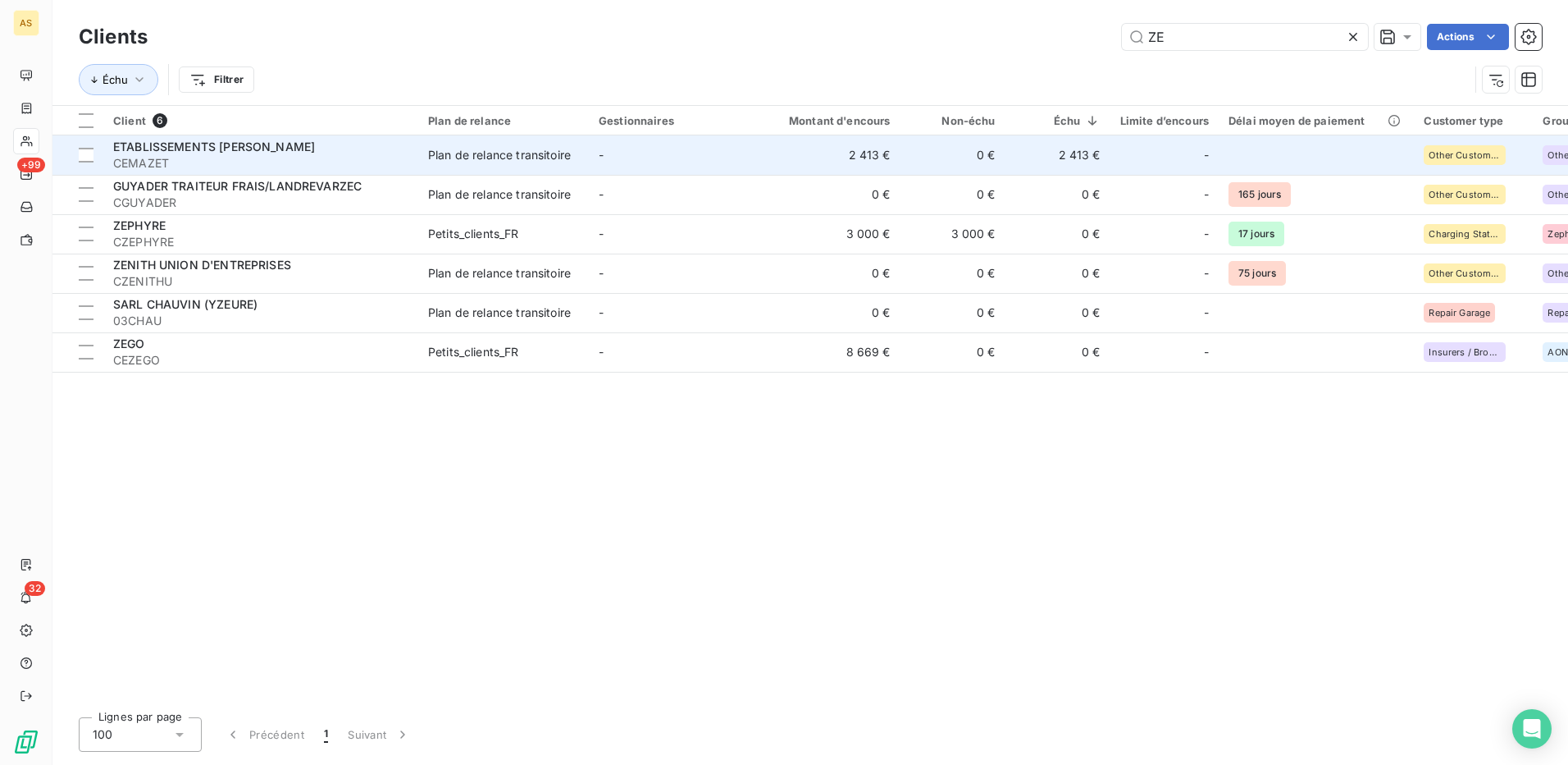
type input "ZE"
click at [549, 152] on div "Plan de relance transitoire" at bounding box center [499, 155] width 142 height 17
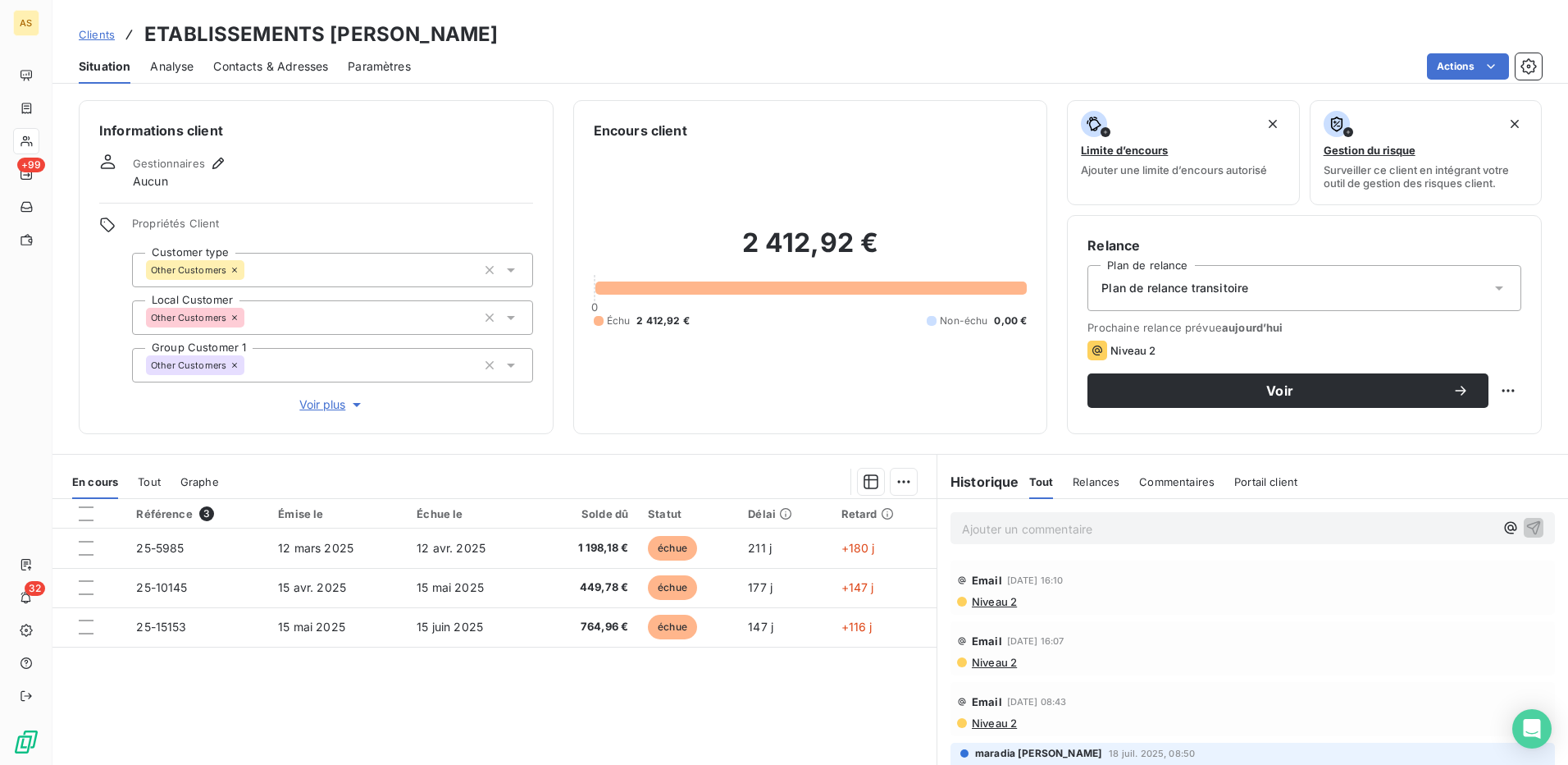
click at [1491, 284] on icon at bounding box center [1499, 288] width 17 height 17
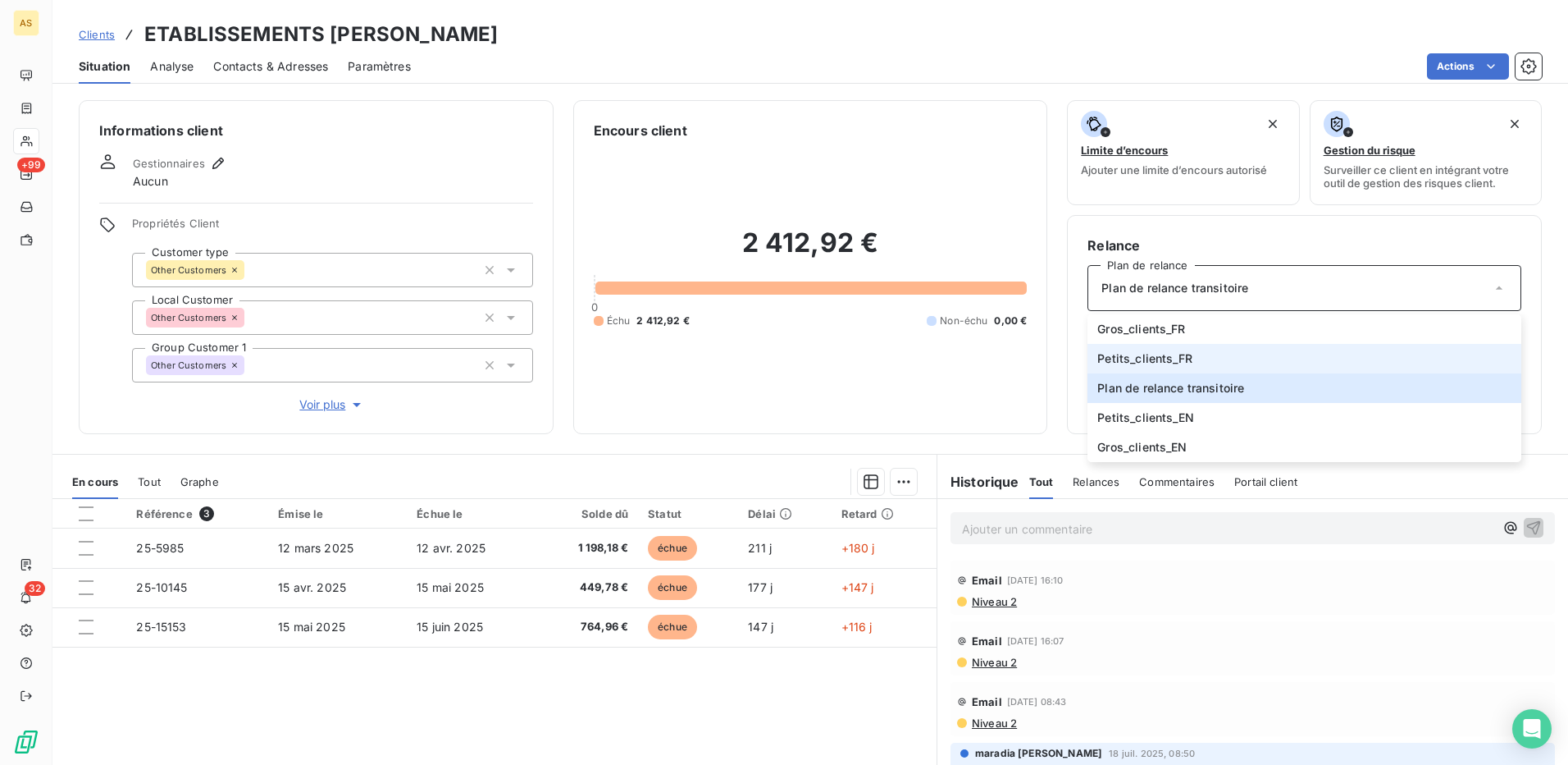
click at [1137, 354] on span "Petits_clients_FR" at bounding box center [1144, 358] width 95 height 17
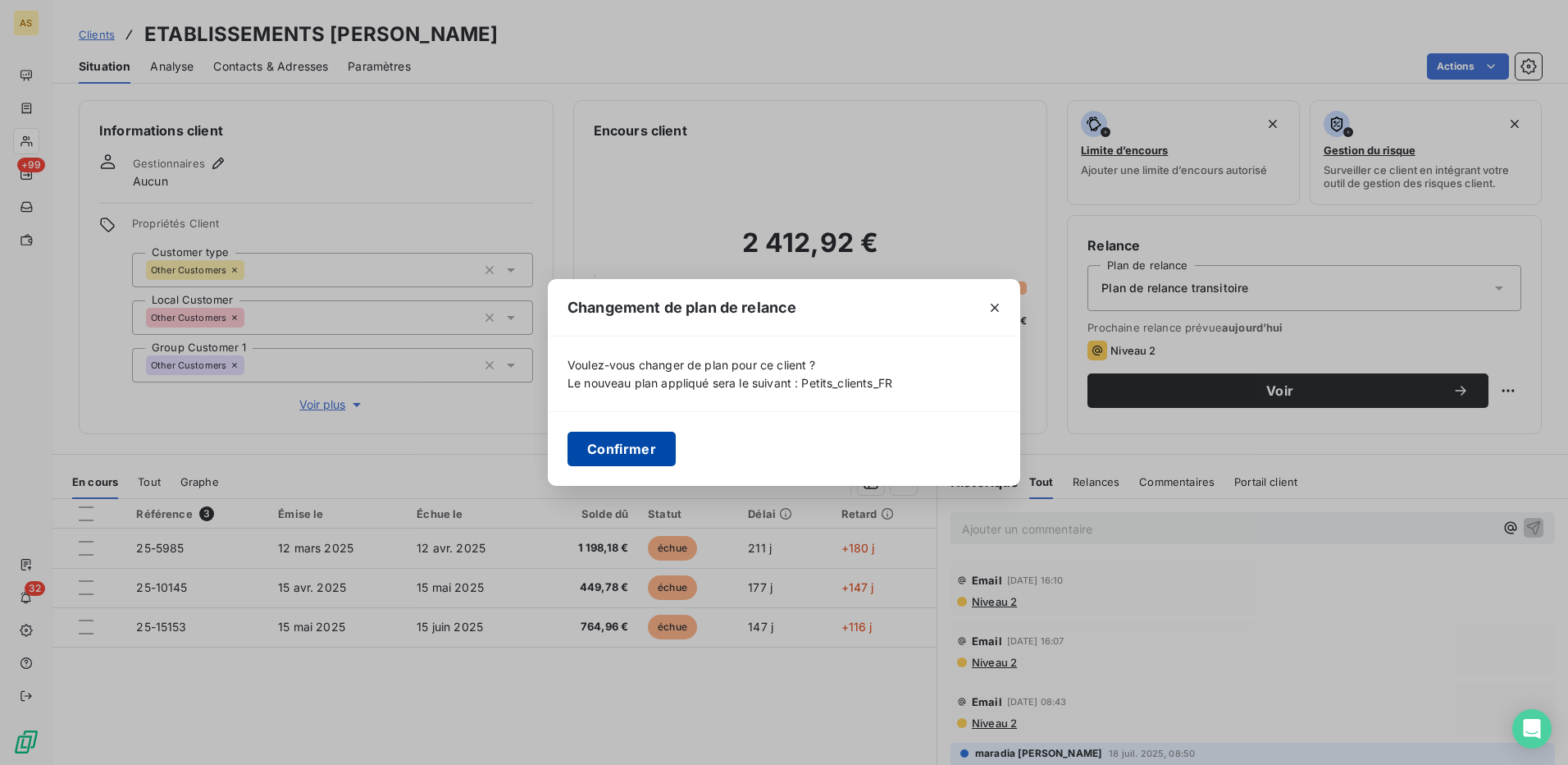
click at [649, 445] on button "Confirmer" at bounding box center [621, 449] width 108 height 35
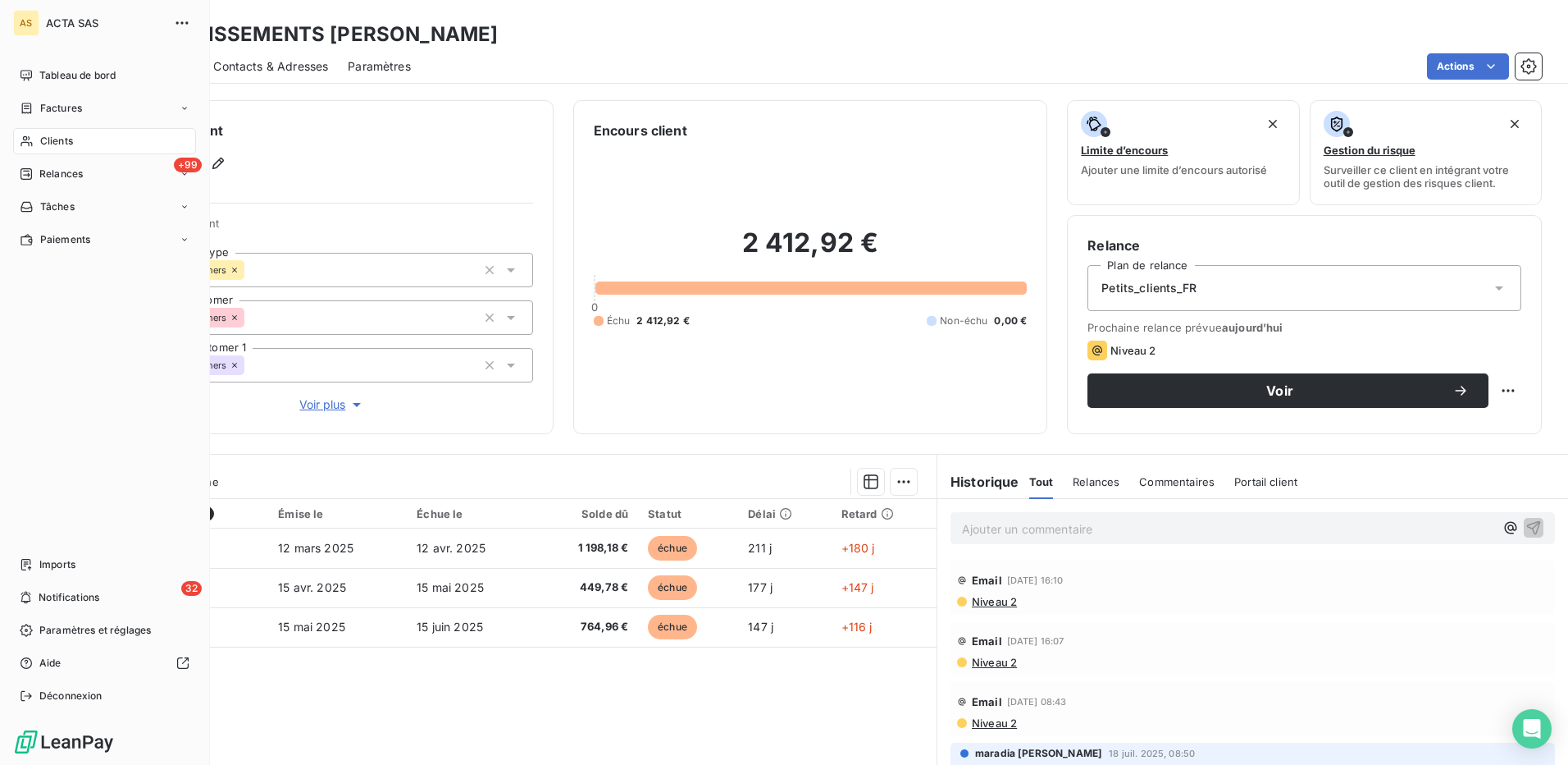
click at [63, 137] on span "Clients" at bounding box center [57, 142] width 33 height 15
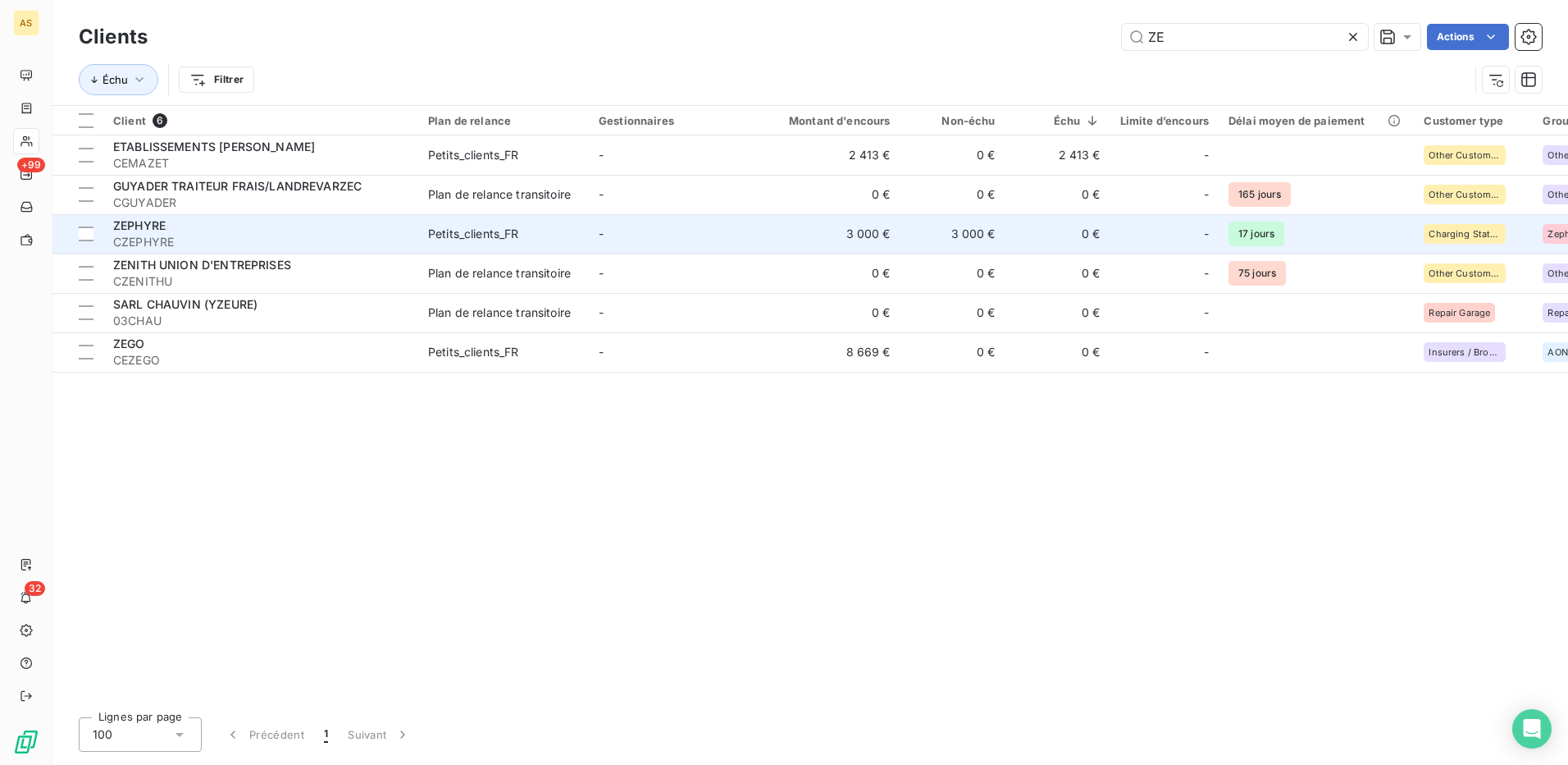
click at [448, 233] on div "Petits_clients_FR" at bounding box center [473, 234] width 91 height 17
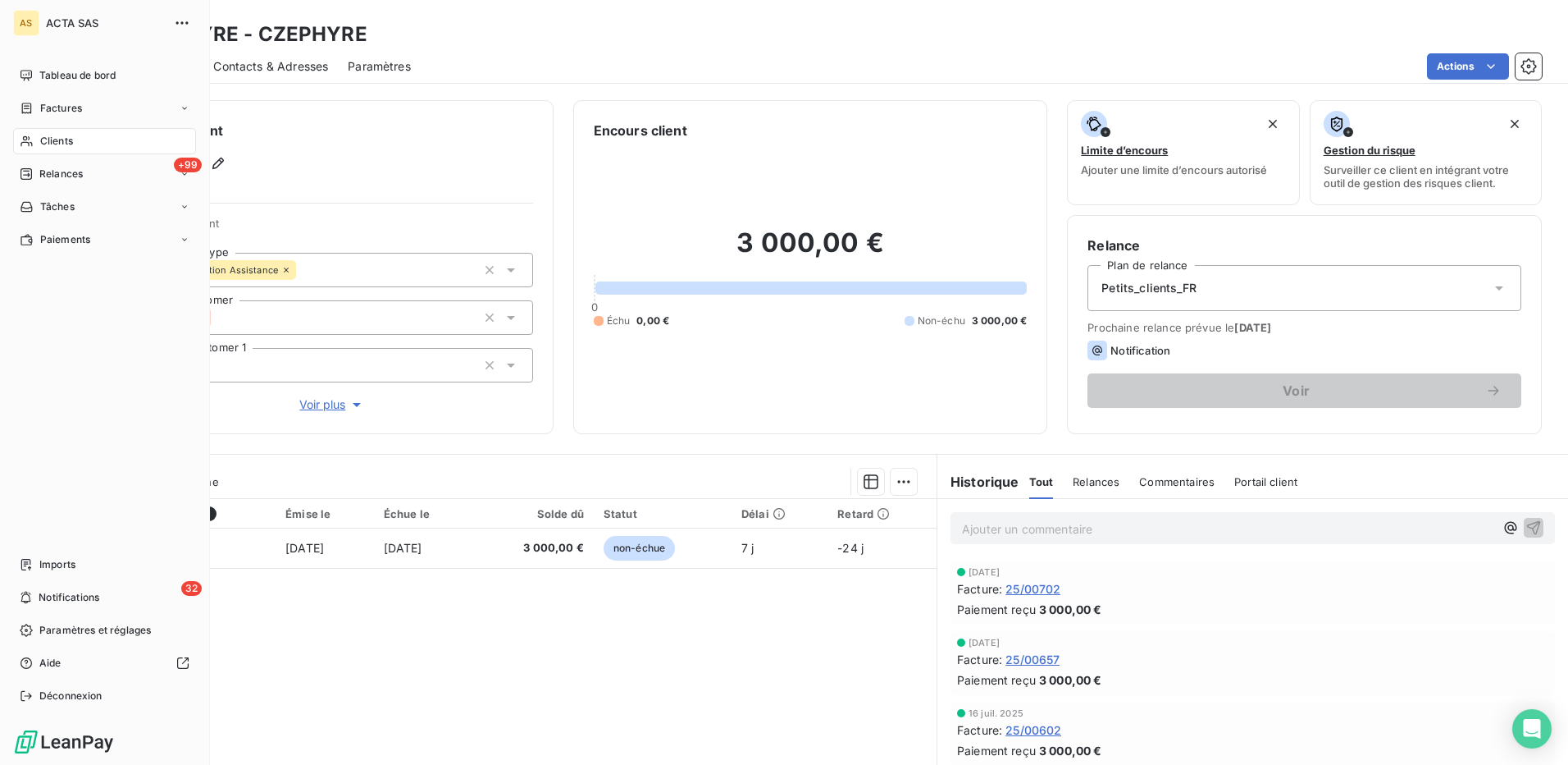
click at [48, 139] on span "Clients" at bounding box center [57, 142] width 33 height 15
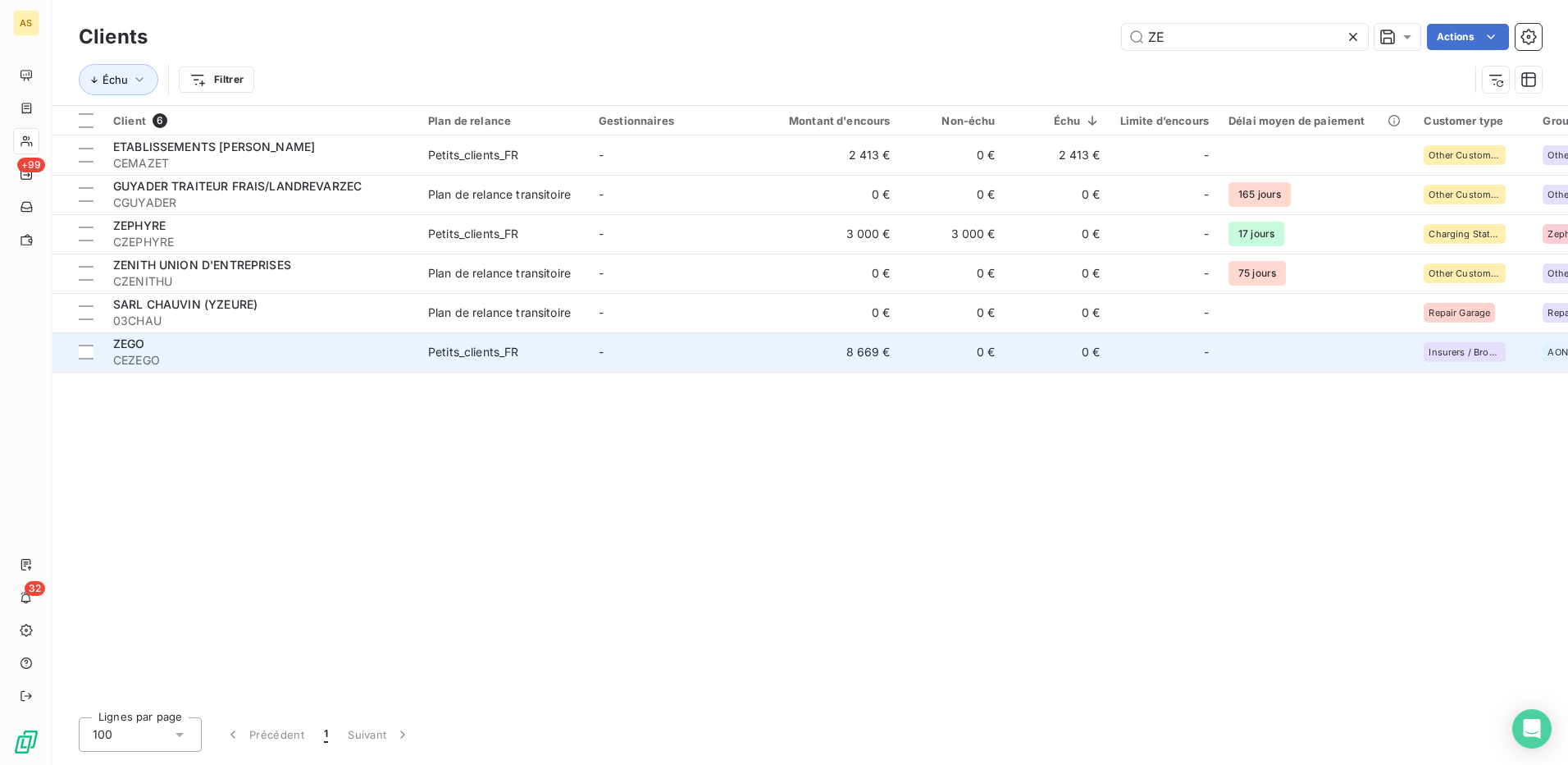
click at [468, 357] on div "Petits_clients_FR" at bounding box center [473, 352] width 91 height 17
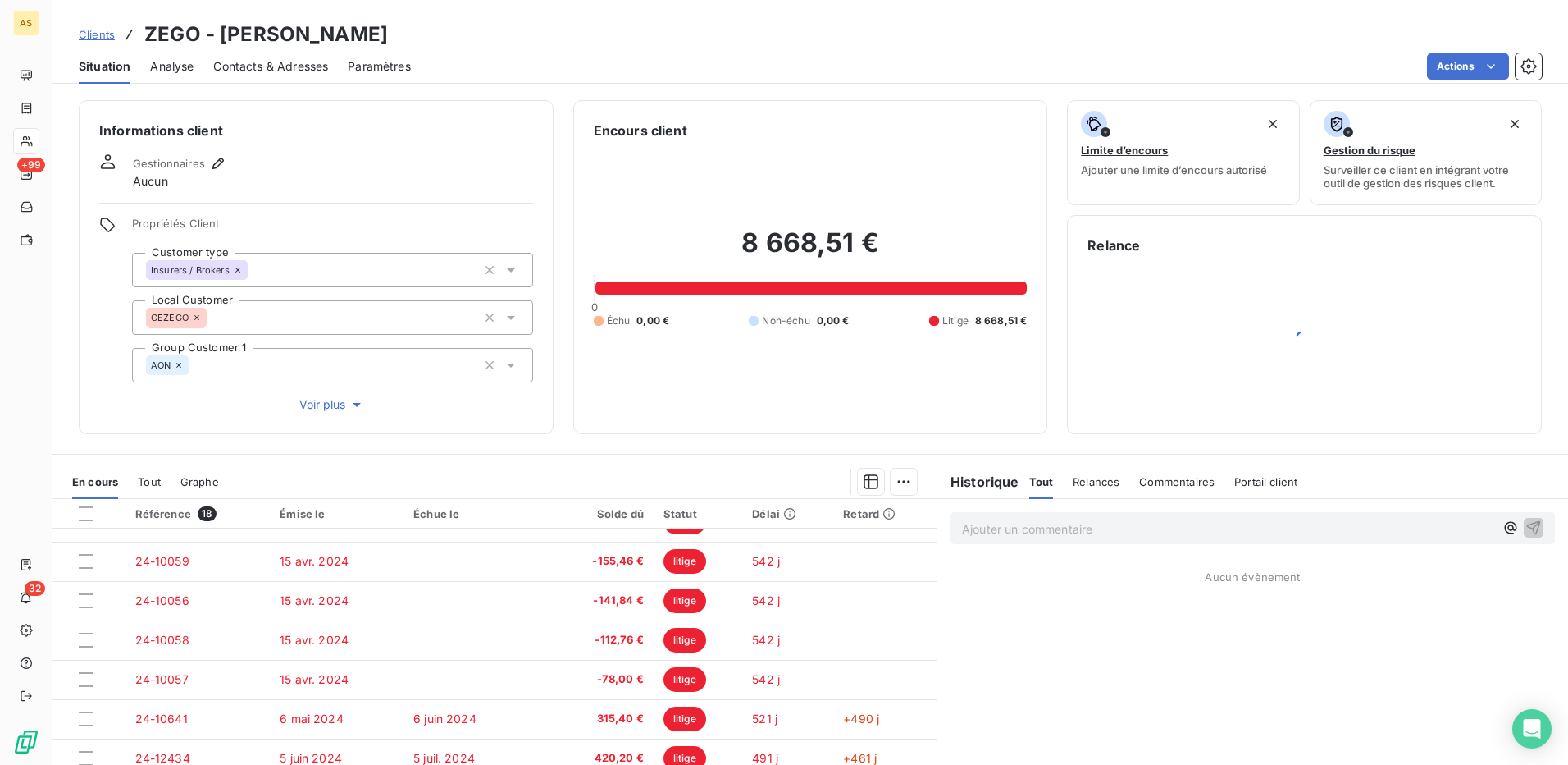
scroll to position [423, 0]
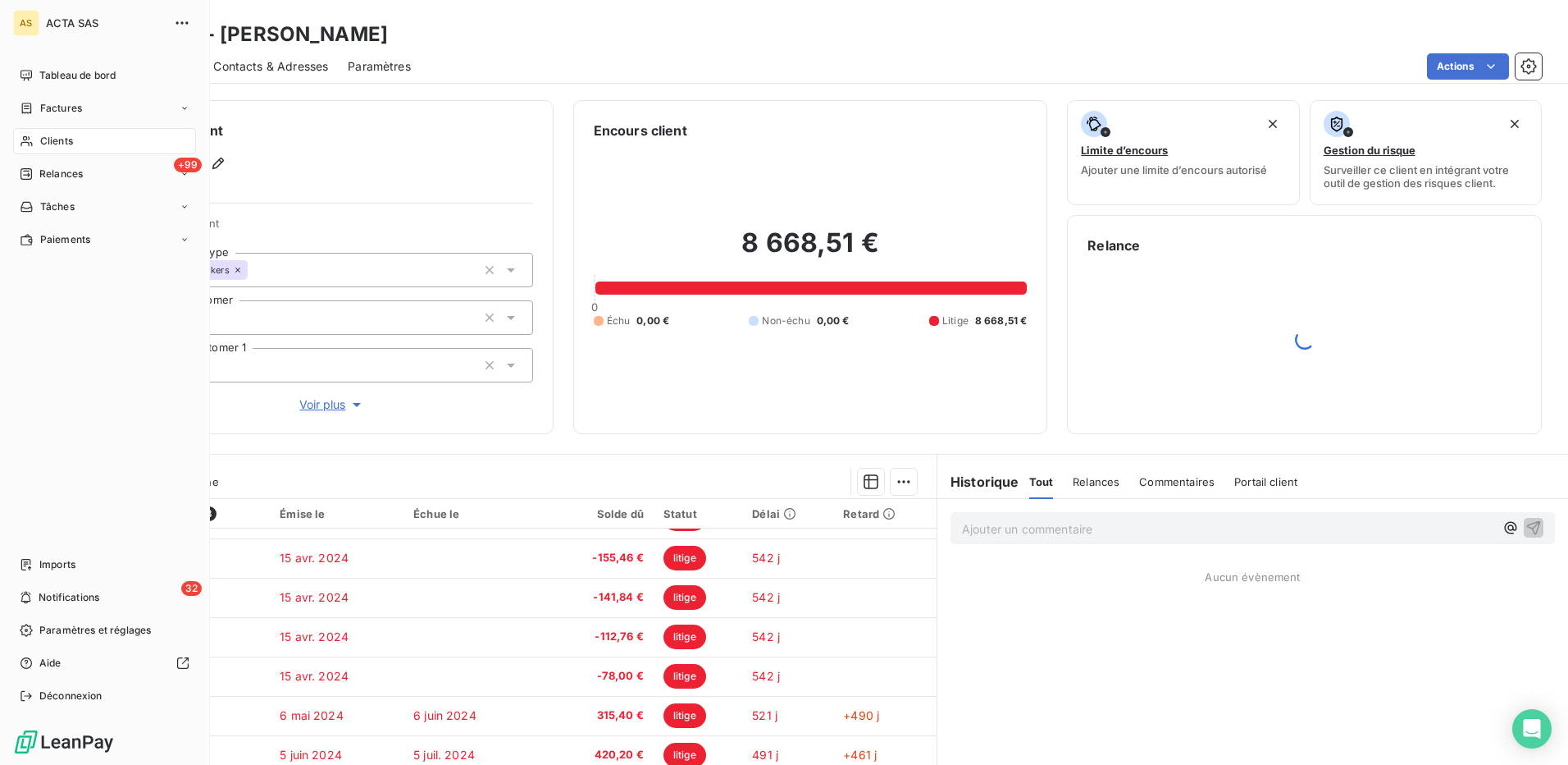
click at [69, 136] on span "Clients" at bounding box center [57, 142] width 33 height 15
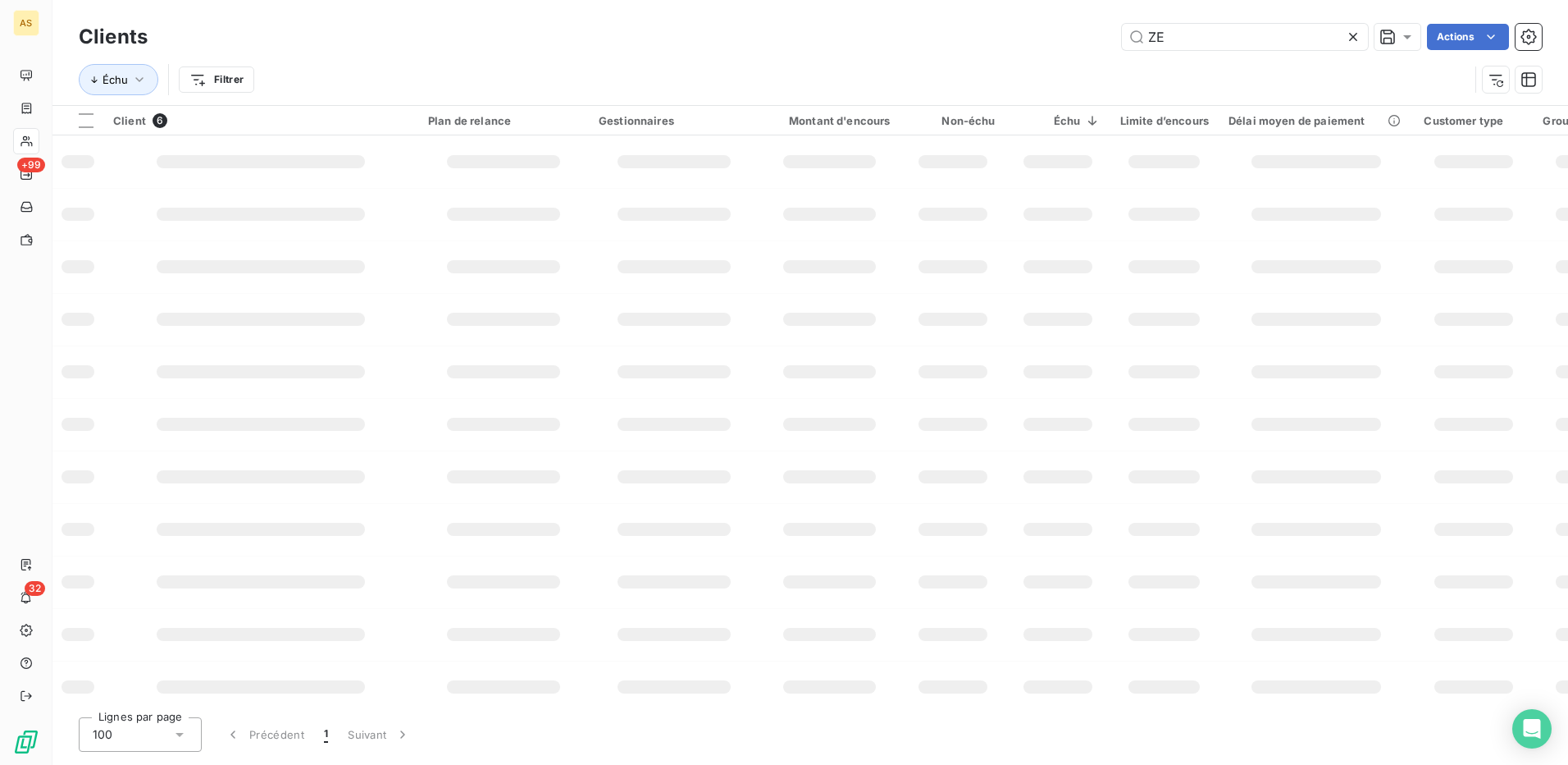
click at [1350, 34] on icon at bounding box center [1353, 37] width 17 height 17
